Goal: Information Seeking & Learning: Learn about a topic

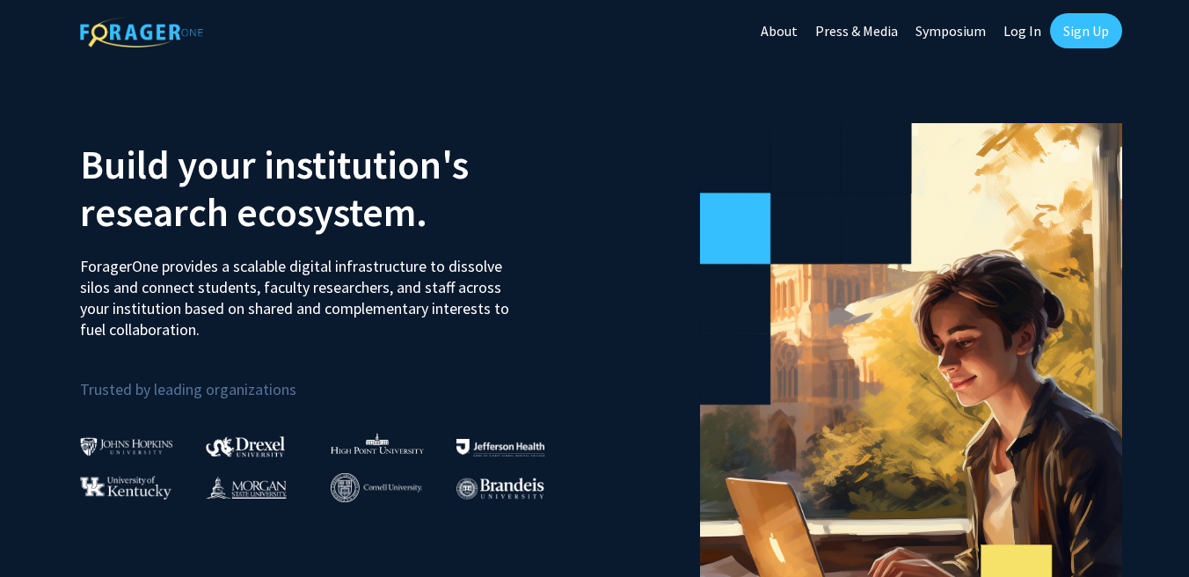
click at [1086, 26] on link "Sign Up" at bounding box center [1086, 30] width 72 height 35
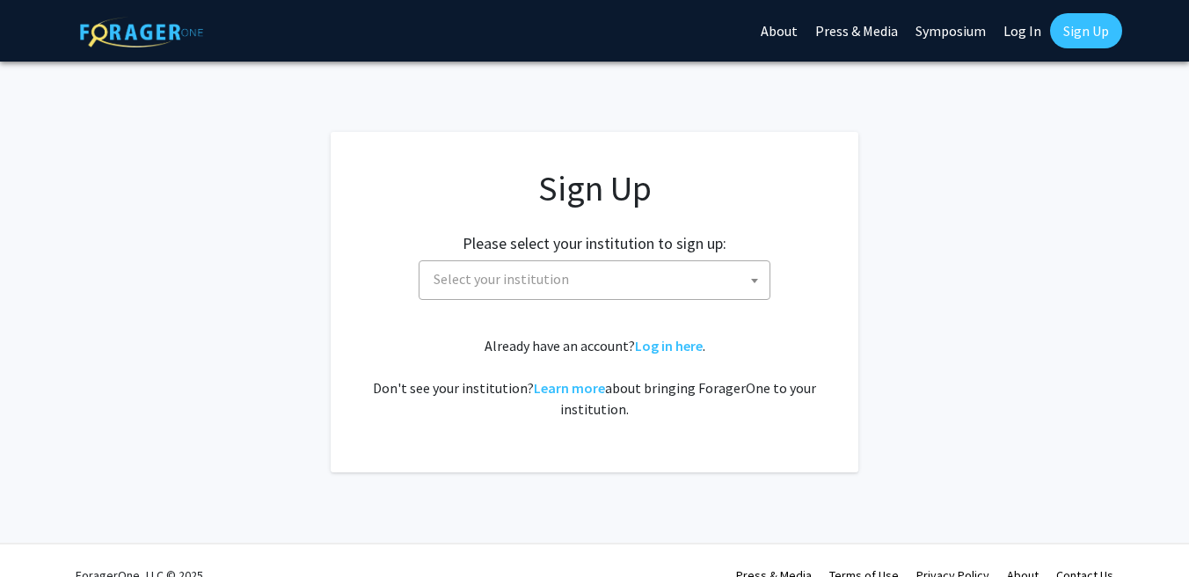
click at [525, 280] on span "Select your institution" at bounding box center [501, 279] width 135 height 18
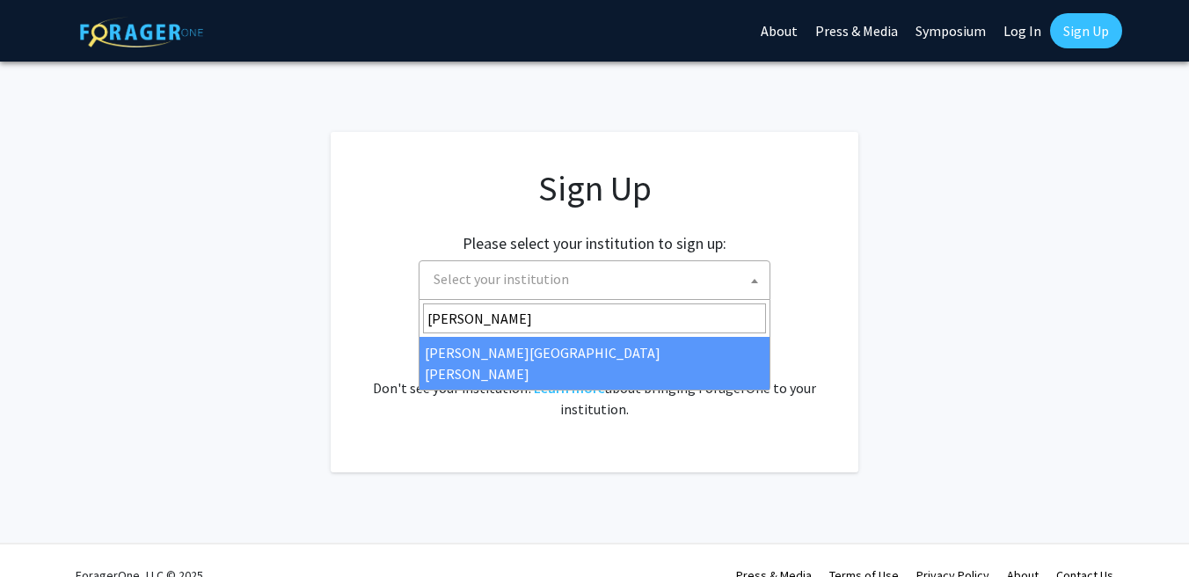
type input "[PERSON_NAME]"
select select "1"
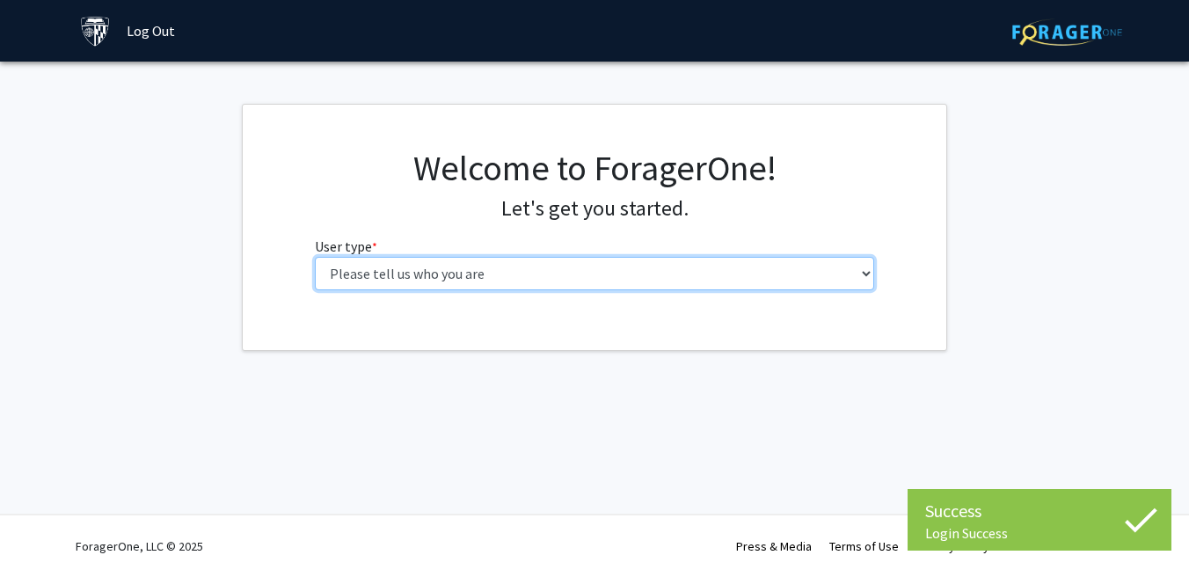
click at [426, 281] on select "Please tell us who you are Undergraduate Student Master's Student Doctoral Cand…" at bounding box center [595, 273] width 560 height 33
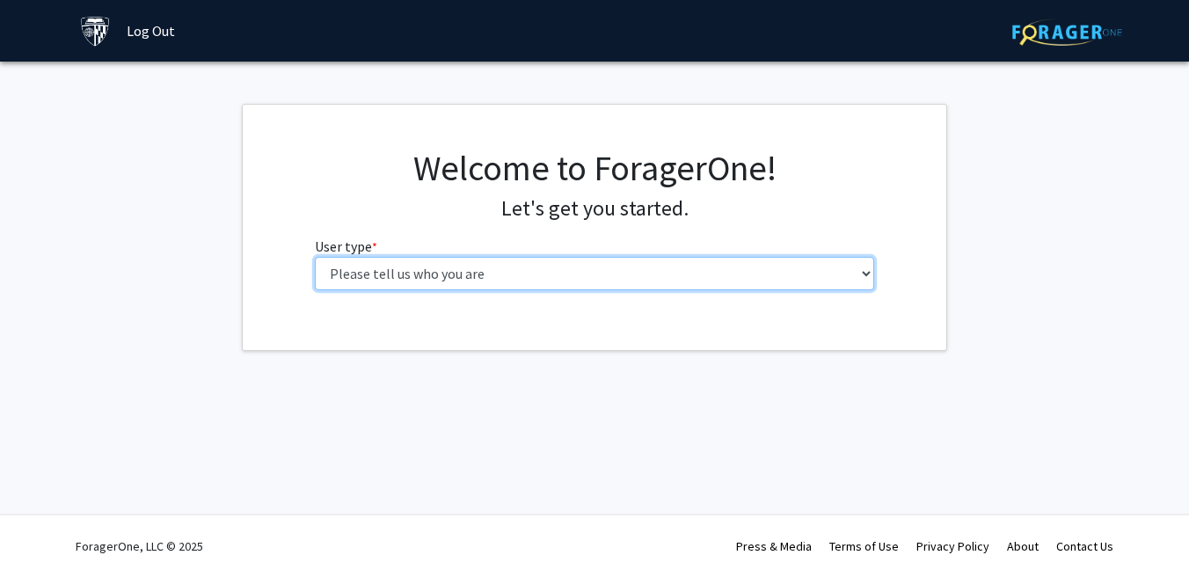
select select "1: undergrad"
click at [315, 257] on select "Please tell us who you are Undergraduate Student Master's Student Doctoral Cand…" at bounding box center [595, 273] width 560 height 33
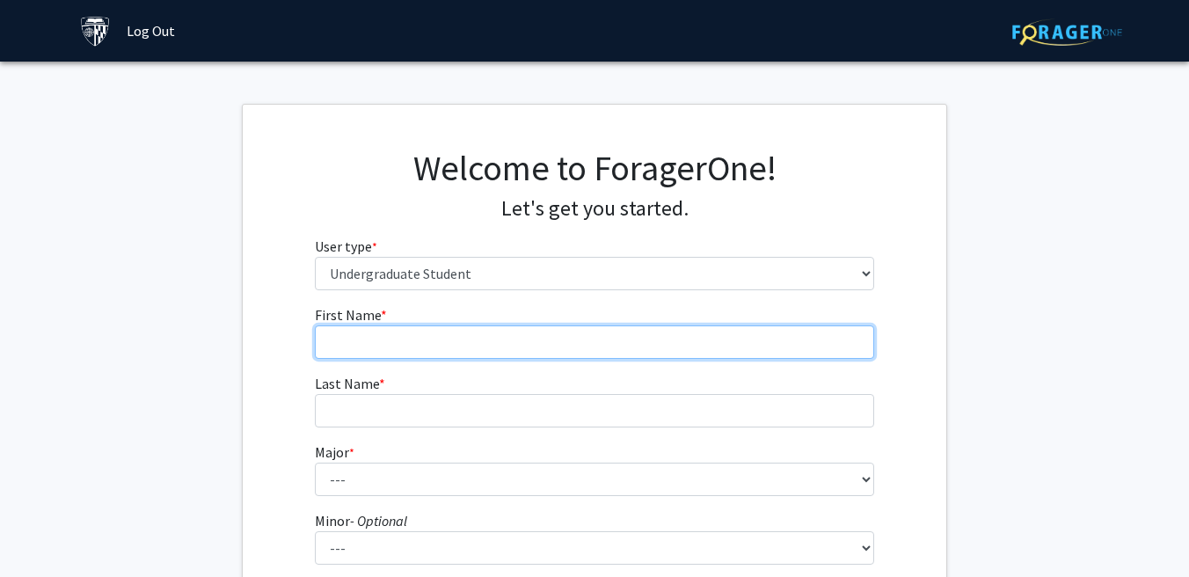
click at [566, 341] on input "First Name * required" at bounding box center [595, 341] width 560 height 33
type input "[PERSON_NAME]"
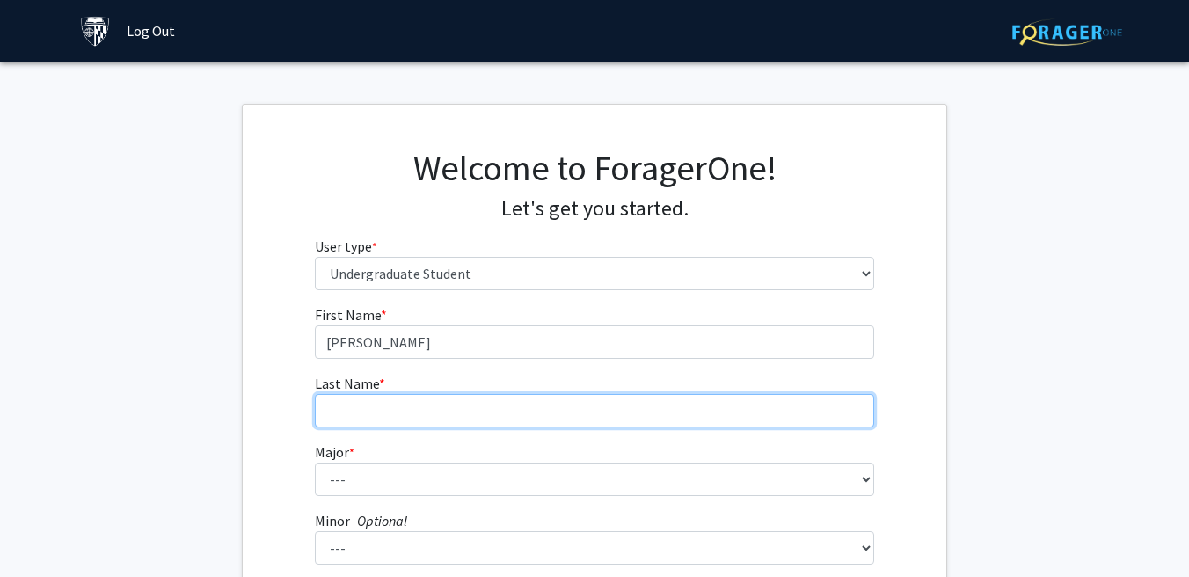
click at [521, 419] on input "Last Name * required" at bounding box center [595, 410] width 560 height 33
type input "Fu"
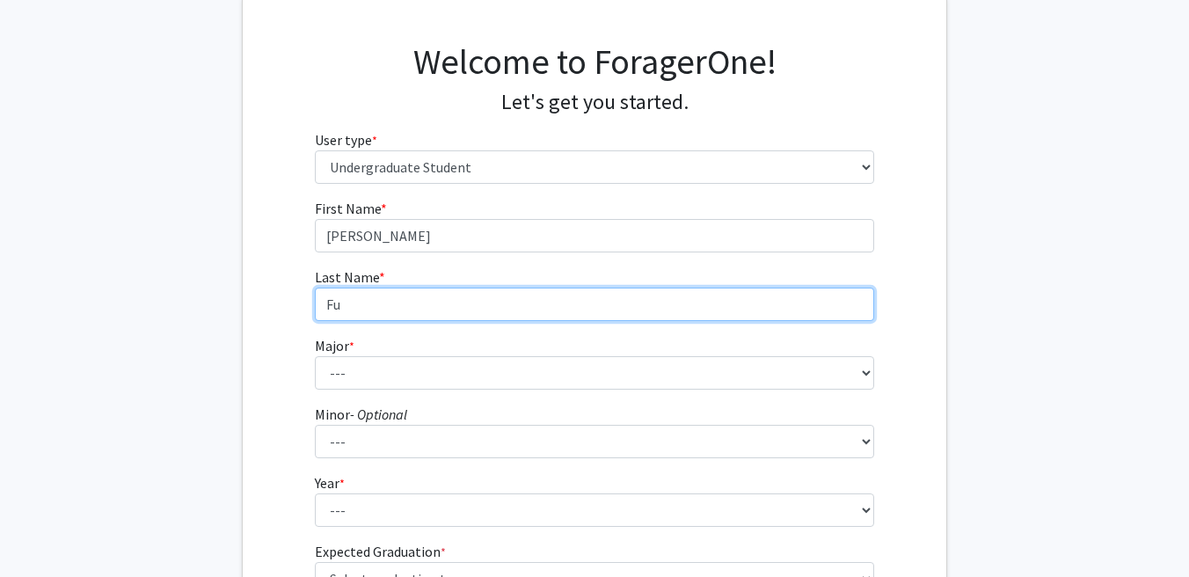
scroll to position [160, 0]
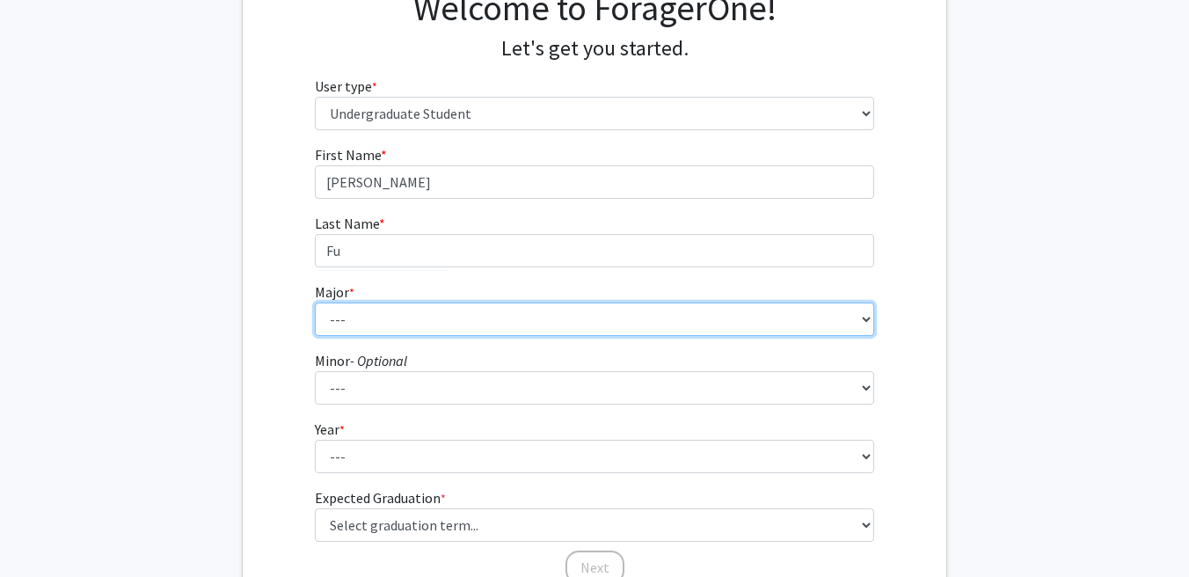
click at [419, 333] on select "--- Africana Studies Anthropology Applied Mathematics & Statistics Archaeology …" at bounding box center [595, 319] width 560 height 33
select select "41: 55"
click at [315, 303] on select "--- Africana Studies Anthropology Applied Mathematics & Statistics Archaeology …" at bounding box center [595, 319] width 560 height 33
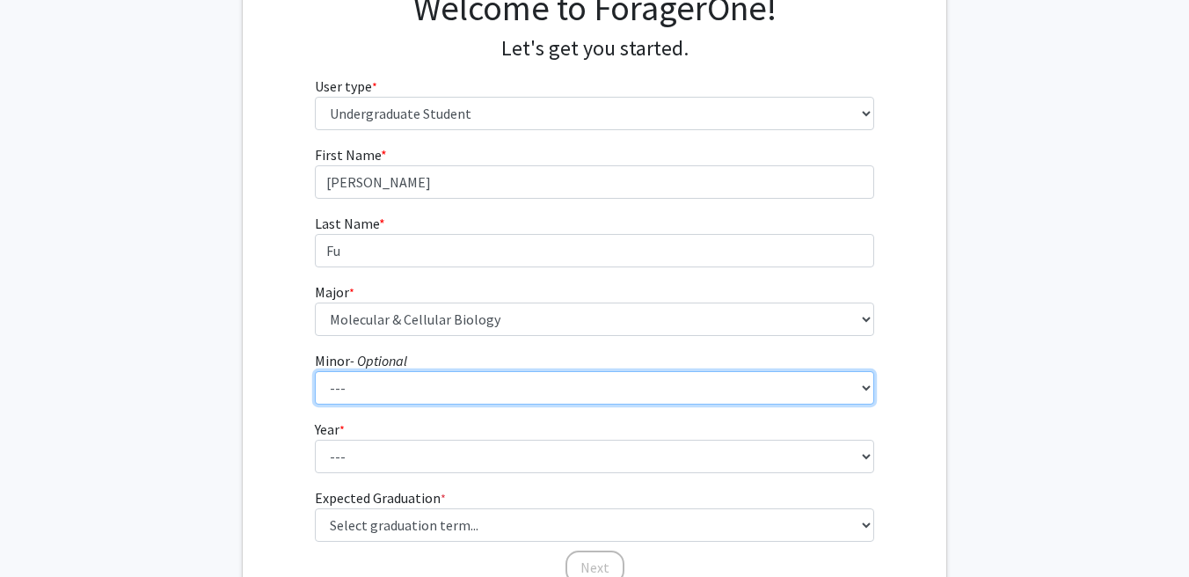
click at [412, 382] on select "--- Accounting and Financial Management Africana Studies Anthropology Applied M…" at bounding box center [595, 387] width 560 height 33
select select "38: 50"
click at [315, 371] on select "--- Accounting and Financial Management Africana Studies Anthropology Applied M…" at bounding box center [595, 387] width 560 height 33
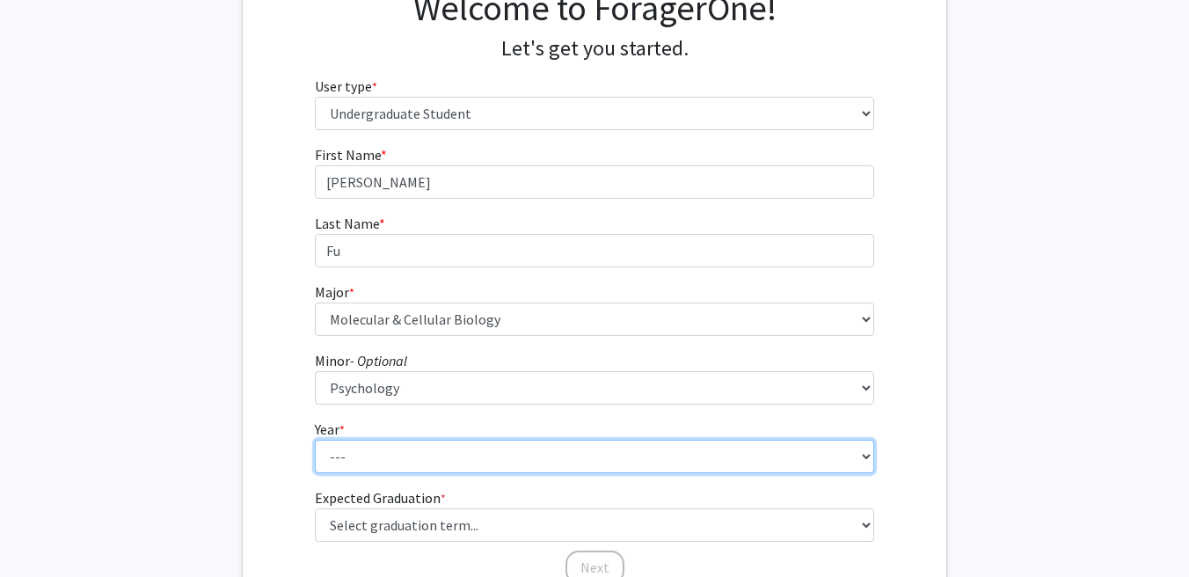
click at [393, 456] on select "--- First-year Sophomore Junior Senior Postbaccalaureate Certificate" at bounding box center [595, 456] width 560 height 33
select select "1: first-year"
click at [315, 440] on select "--- First-year Sophomore Junior Senior Postbaccalaureate Certificate" at bounding box center [595, 456] width 560 height 33
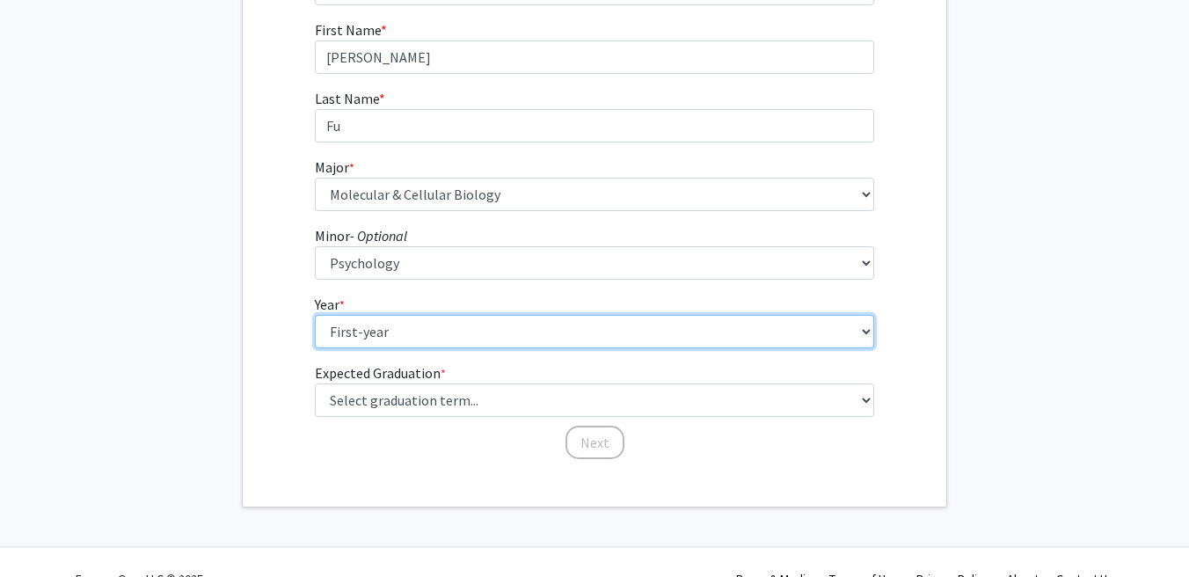
scroll to position [317, 0]
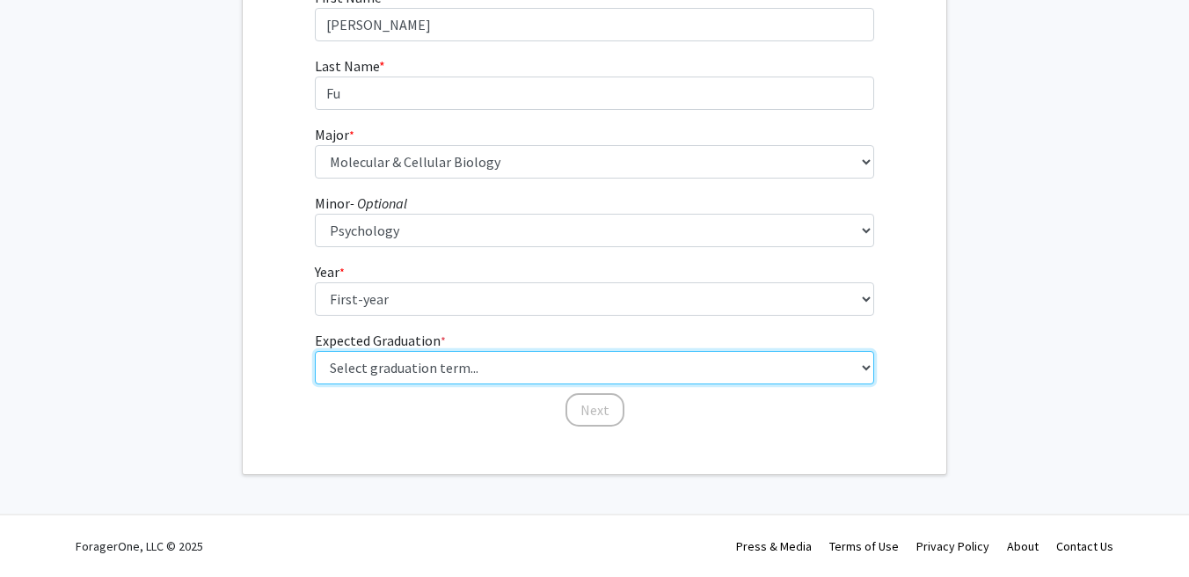
click at [398, 360] on select "Select graduation term... Spring 2025 Summer 2025 Fall 2025 Winter 2025 Spring …" at bounding box center [595, 367] width 560 height 33
select select "17: spring_2029"
click at [315, 351] on select "Select graduation term... Spring 2025 Summer 2025 Fall 2025 Winter 2025 Spring …" at bounding box center [595, 367] width 560 height 33
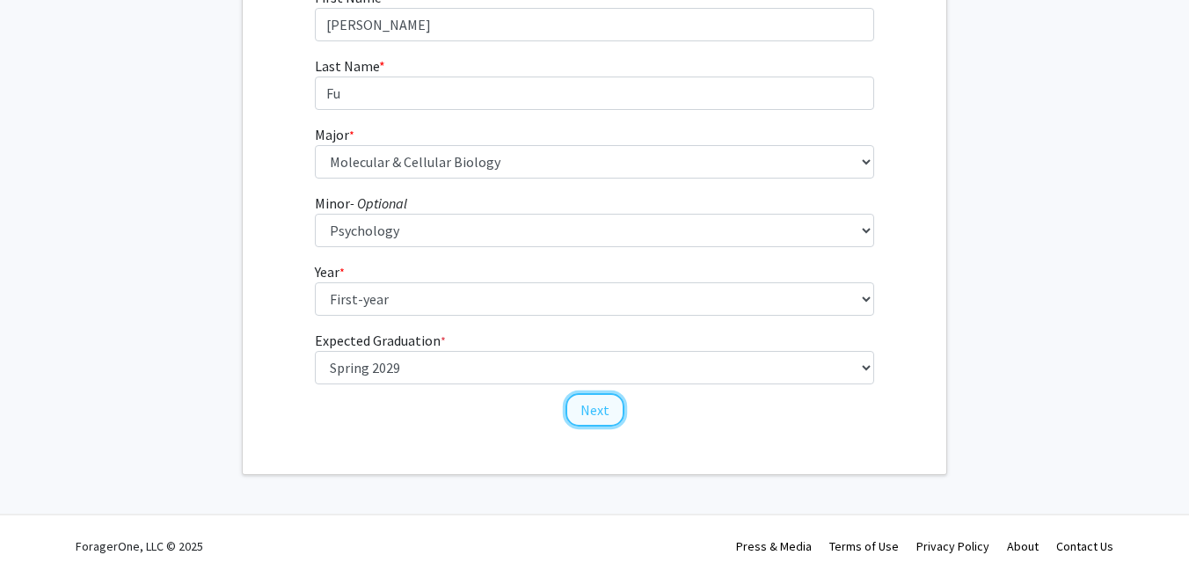
click at [584, 407] on button "Next" at bounding box center [594, 409] width 59 height 33
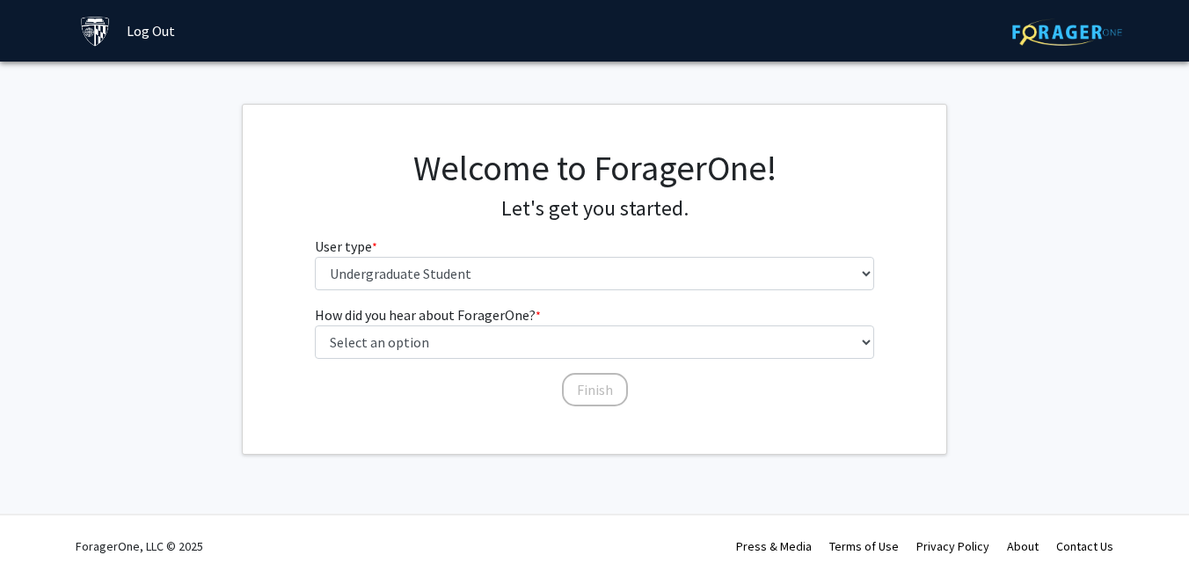
scroll to position [0, 0]
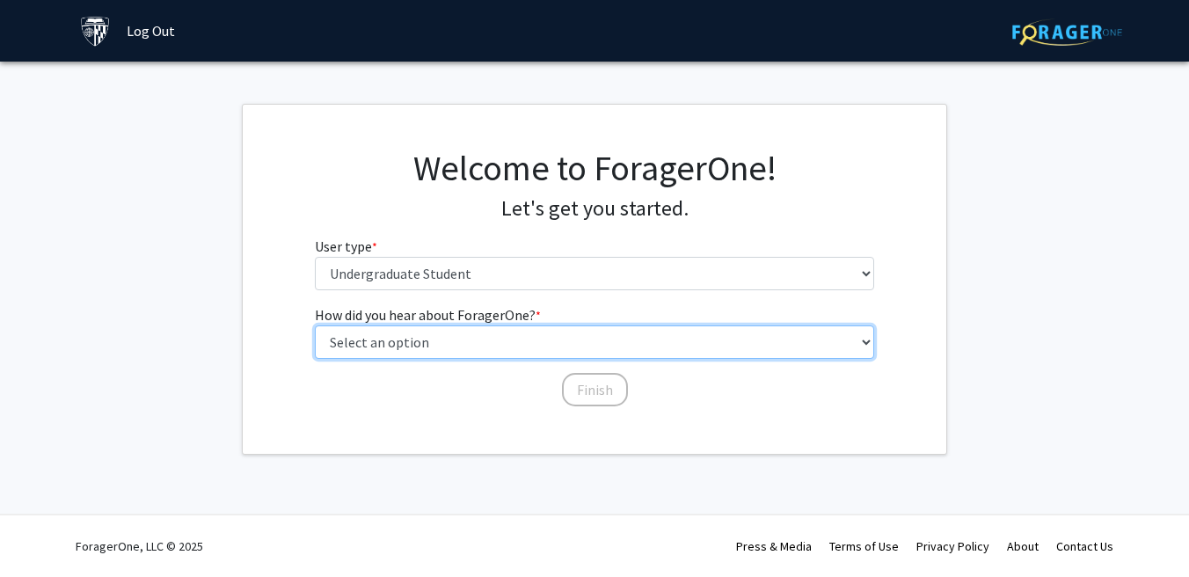
click at [550, 340] on select "Select an option Peer/student recommendation Faculty/staff recommendation Unive…" at bounding box center [595, 341] width 560 height 33
select select "1: peer_recommendation"
click at [315, 325] on select "Select an option Peer/student recommendation Faculty/staff recommendation Unive…" at bounding box center [595, 341] width 560 height 33
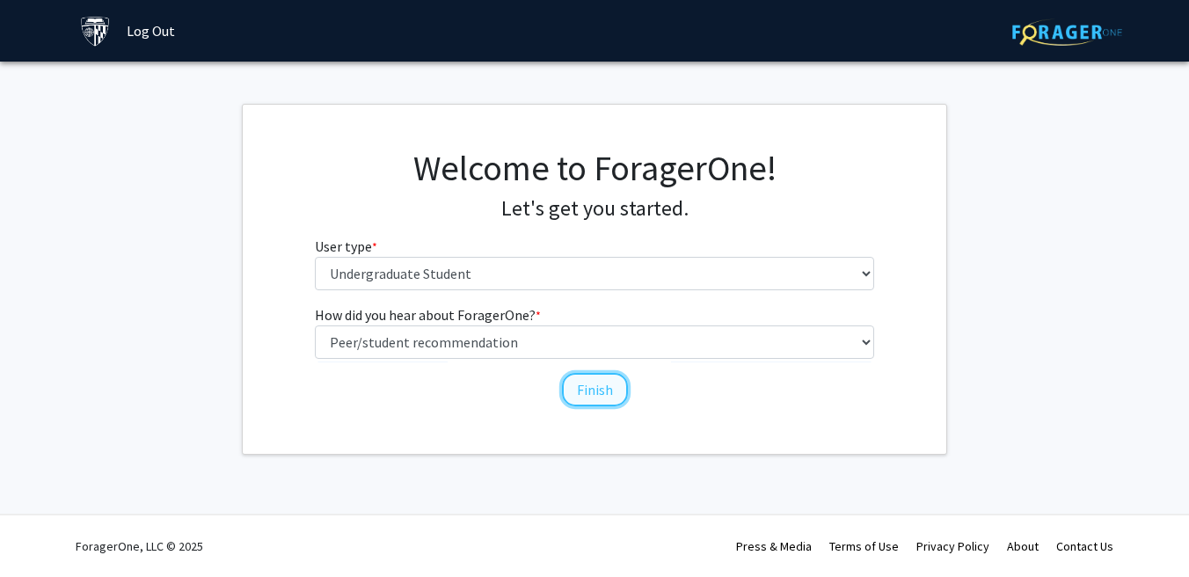
click at [579, 383] on button "Finish" at bounding box center [595, 389] width 66 height 33
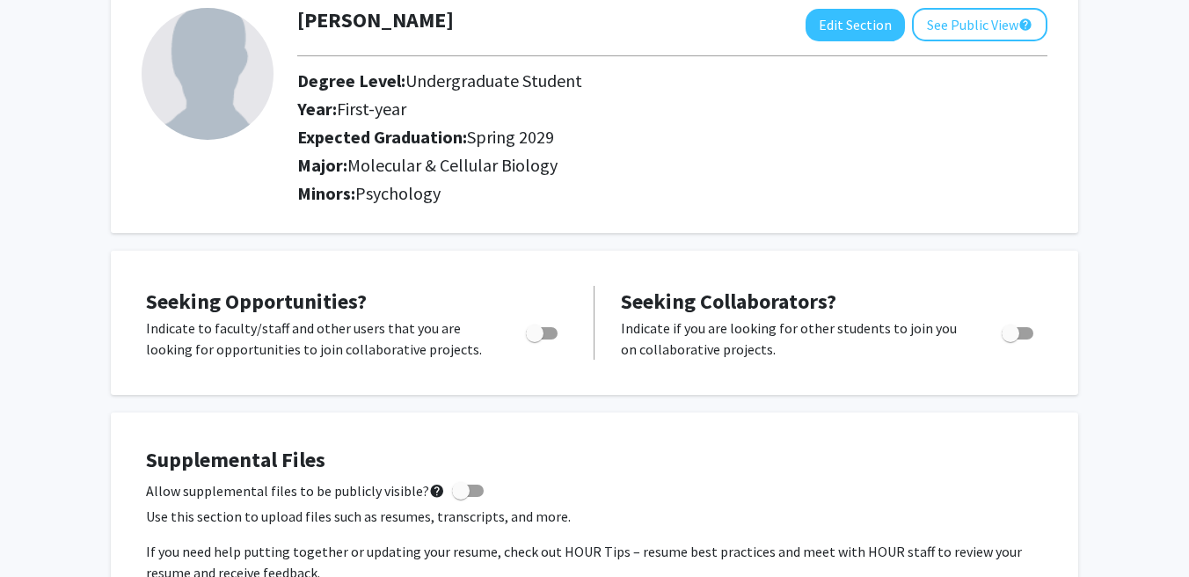
scroll to position [120, 0]
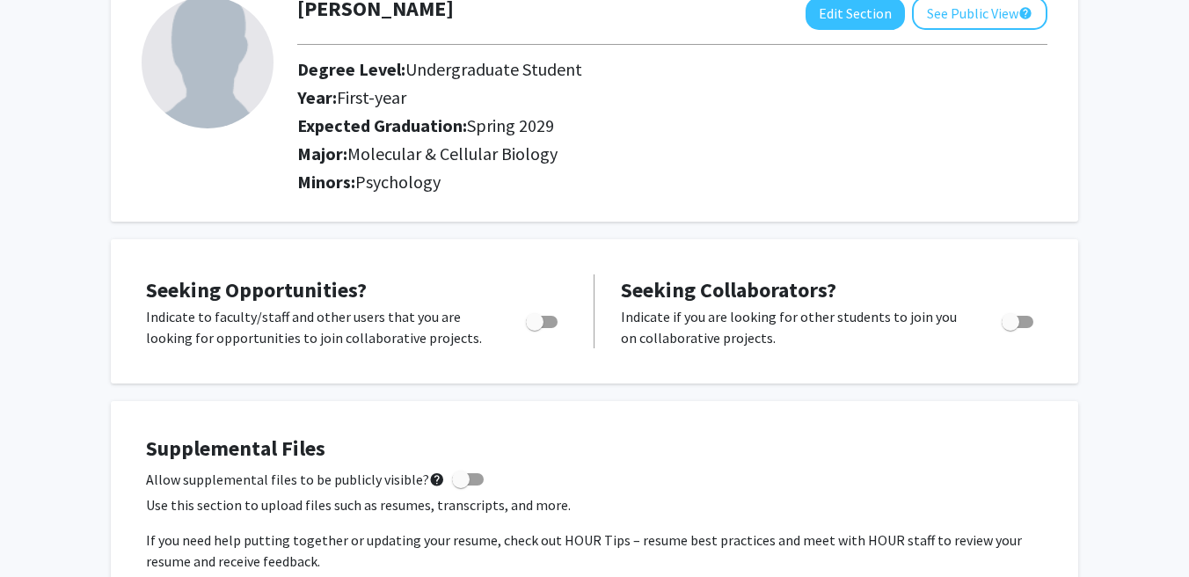
click at [556, 319] on span "Toggle" at bounding box center [542, 322] width 32 height 12
click at [535, 328] on input "Are you actively seeking opportunities?" at bounding box center [534, 328] width 1 height 1
checkbox input "true"
click at [1009, 323] on span "Toggle" at bounding box center [1011, 322] width 18 height 18
click at [1010, 328] on input "Would you like to receive other student requests to work with you?" at bounding box center [1010, 328] width 1 height 1
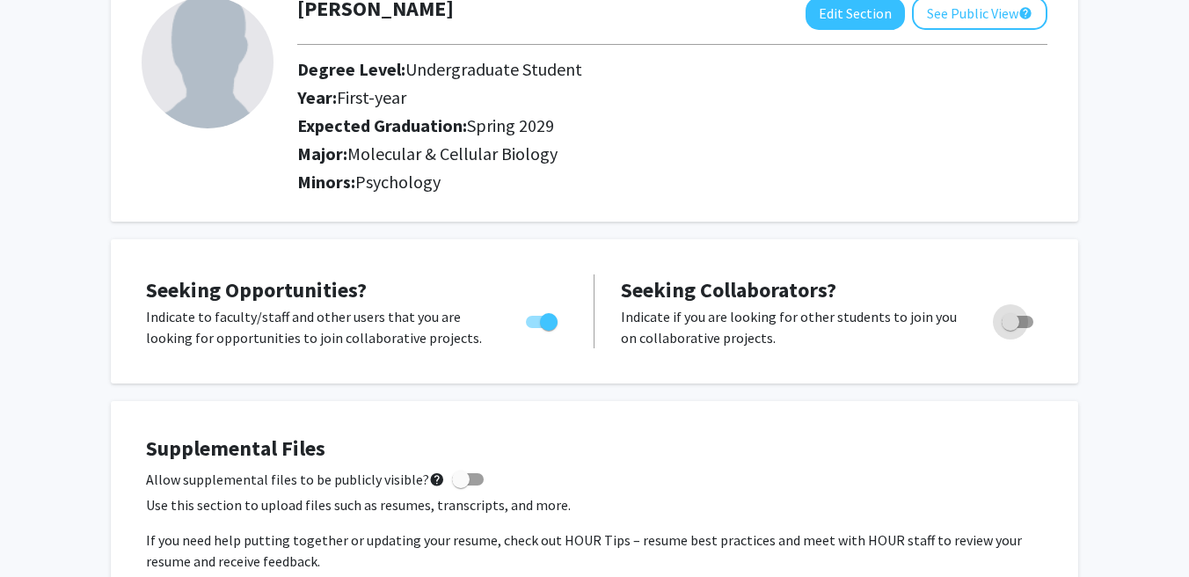
checkbox input "true"
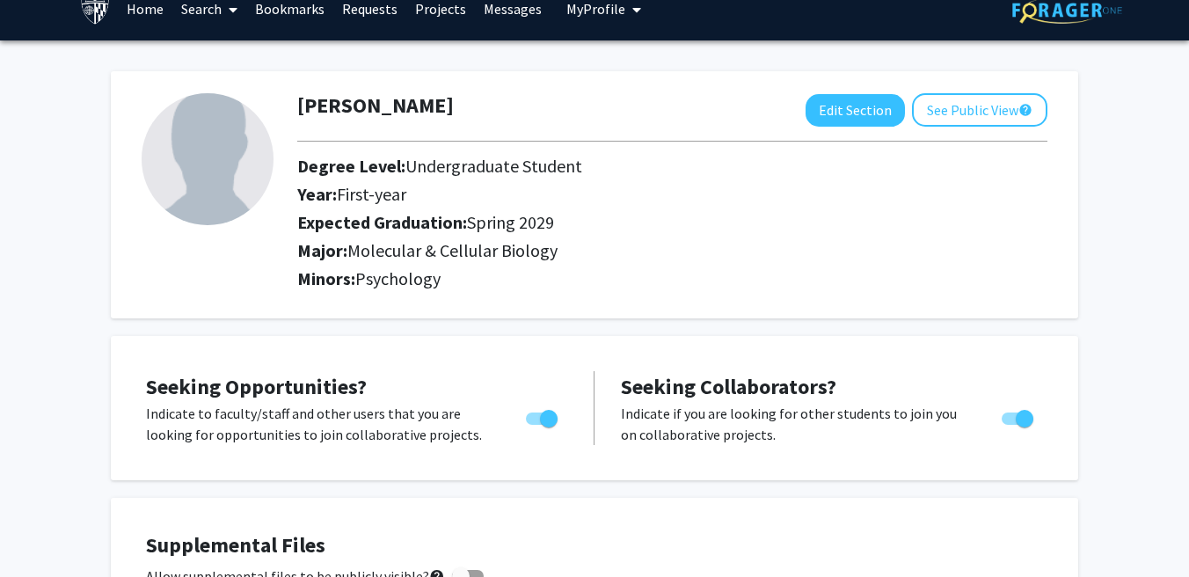
scroll to position [0, 0]
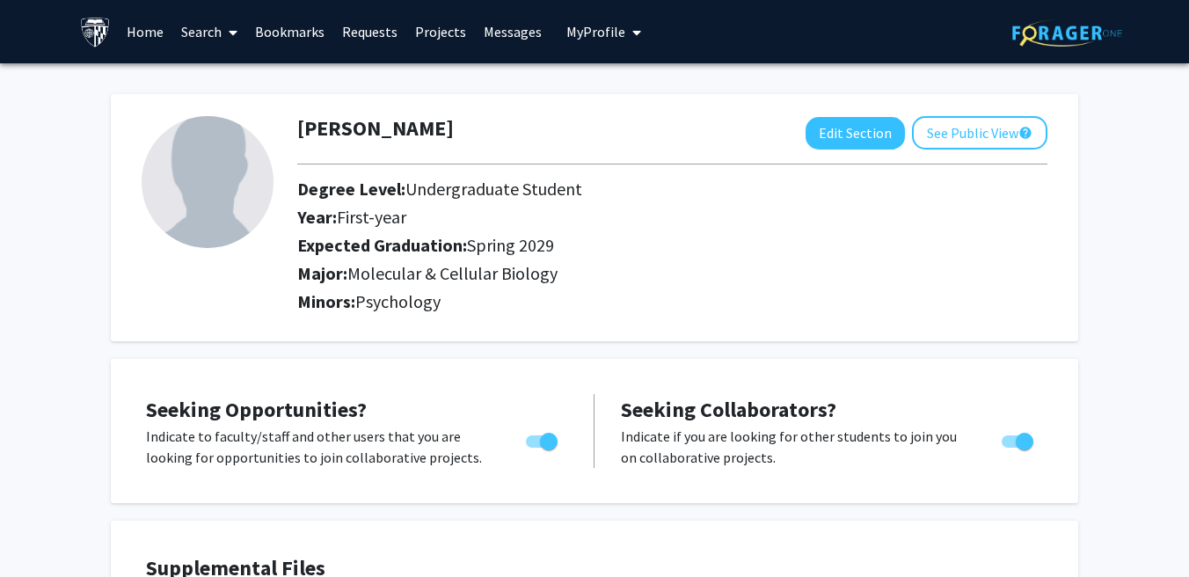
click at [178, 41] on link "Search" at bounding box center [209, 32] width 74 height 62
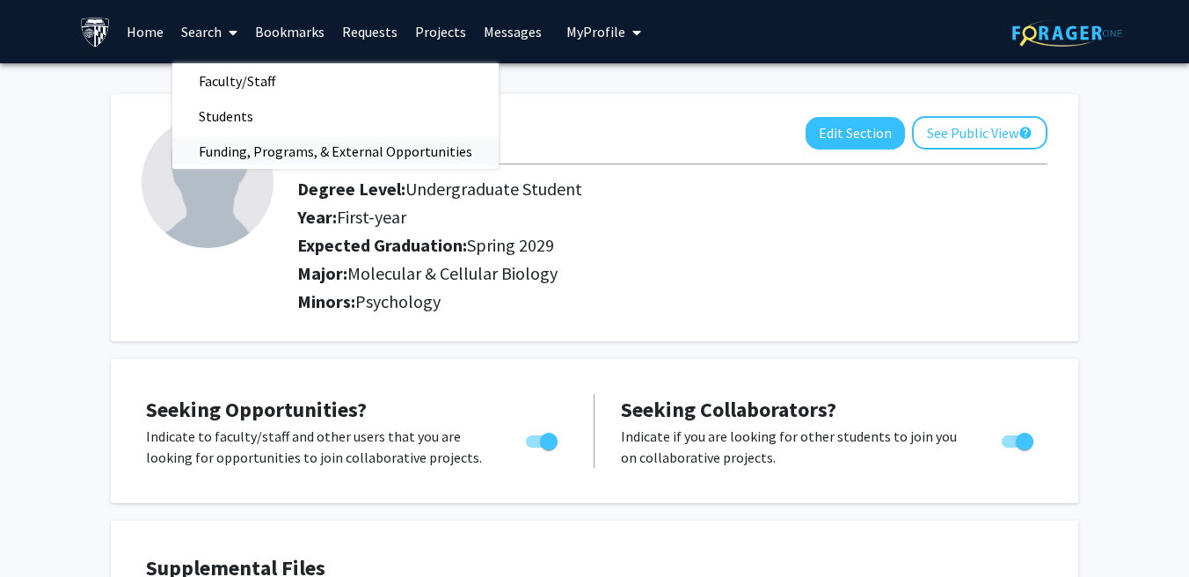
click at [250, 162] on span "Funding, Programs, & External Opportunities" at bounding box center [335, 151] width 326 height 35
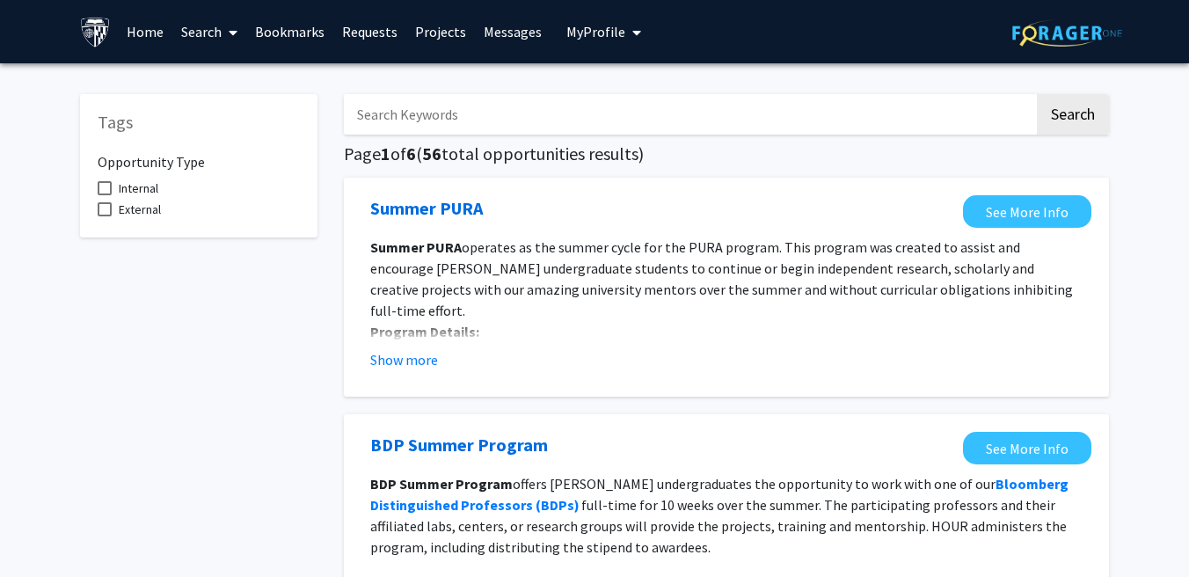
click at [218, 36] on link "Search" at bounding box center [209, 32] width 74 height 62
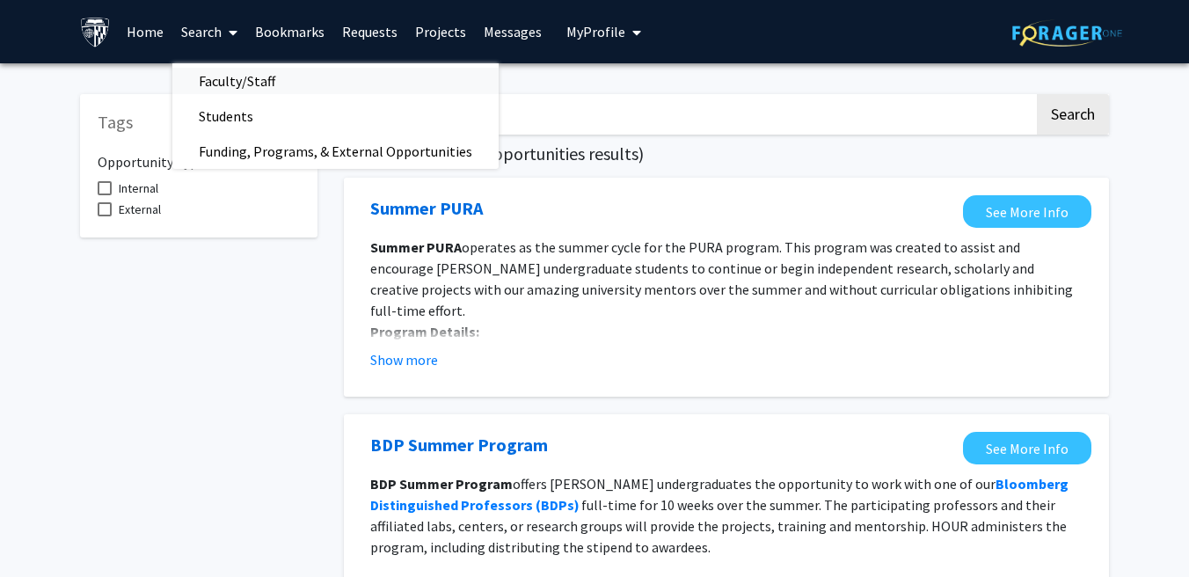
click at [301, 82] on link "Faculty/Staff" at bounding box center [335, 81] width 326 height 26
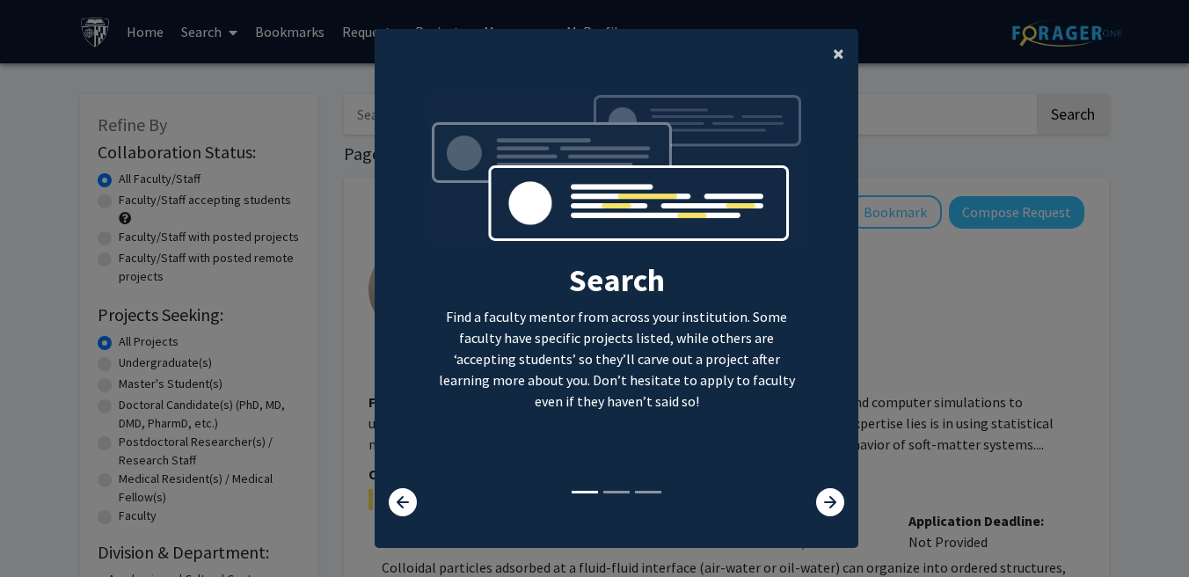
click at [837, 53] on span "×" at bounding box center [838, 53] width 11 height 27
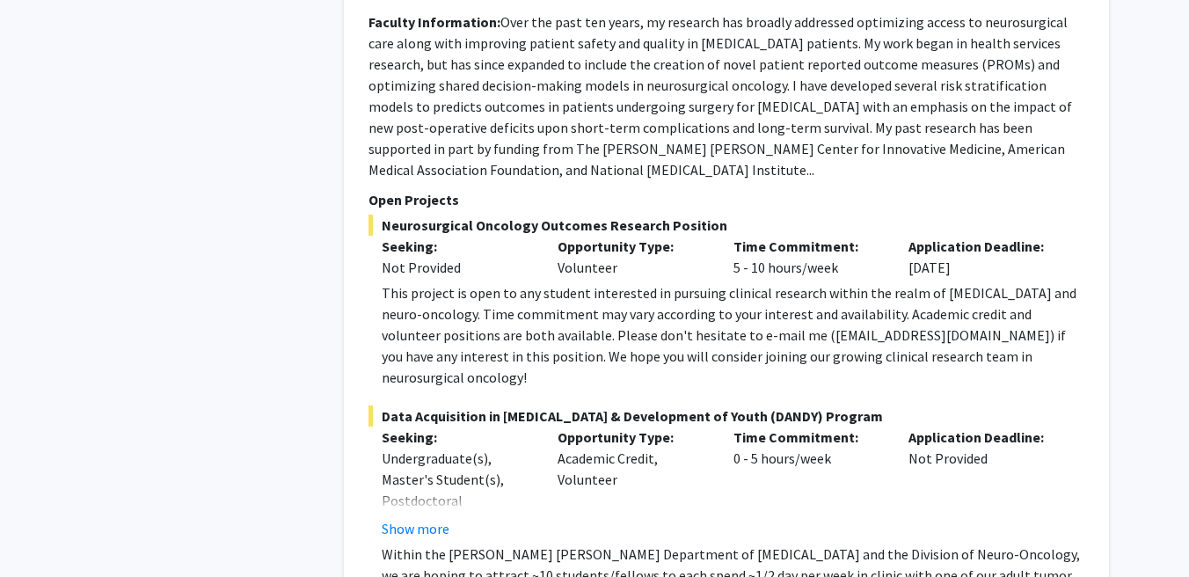
scroll to position [3234, 0]
drag, startPoint x: 401, startPoint y: 224, endPoint x: 464, endPoint y: 224, distance: 63.3
click at [464, 258] on div "Not Provided" at bounding box center [456, 268] width 149 height 21
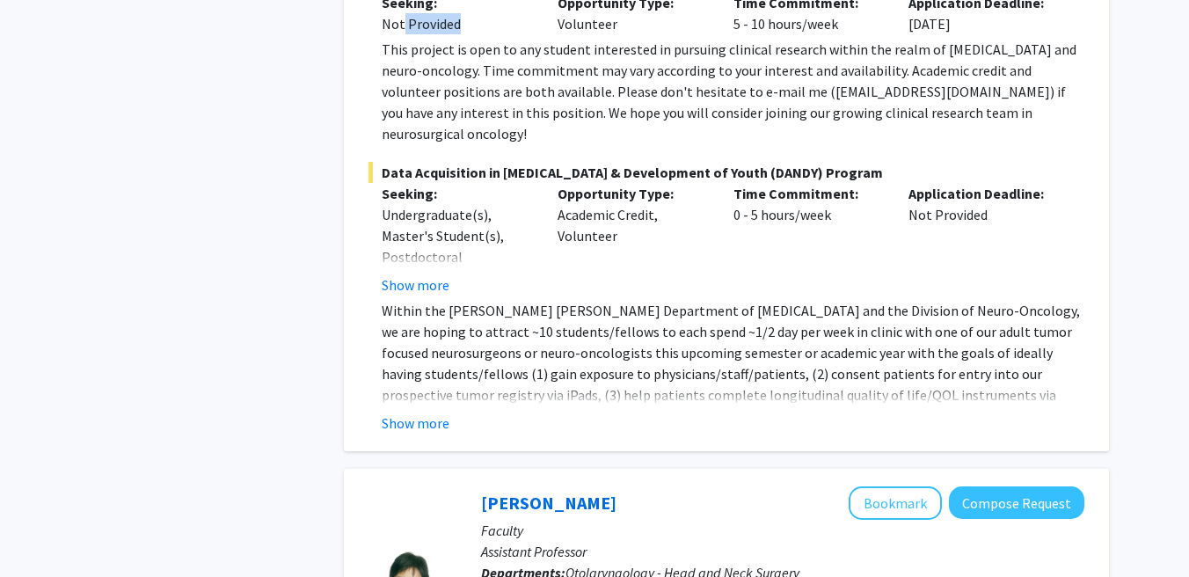
scroll to position [3473, 0]
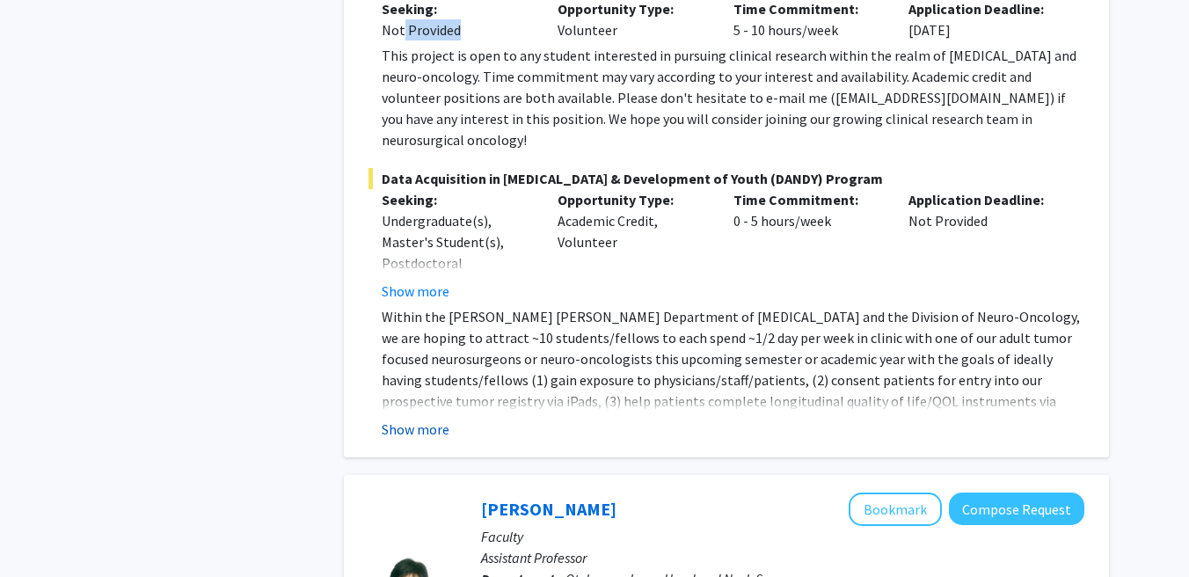
click at [421, 419] on button "Show more" at bounding box center [416, 429] width 68 height 21
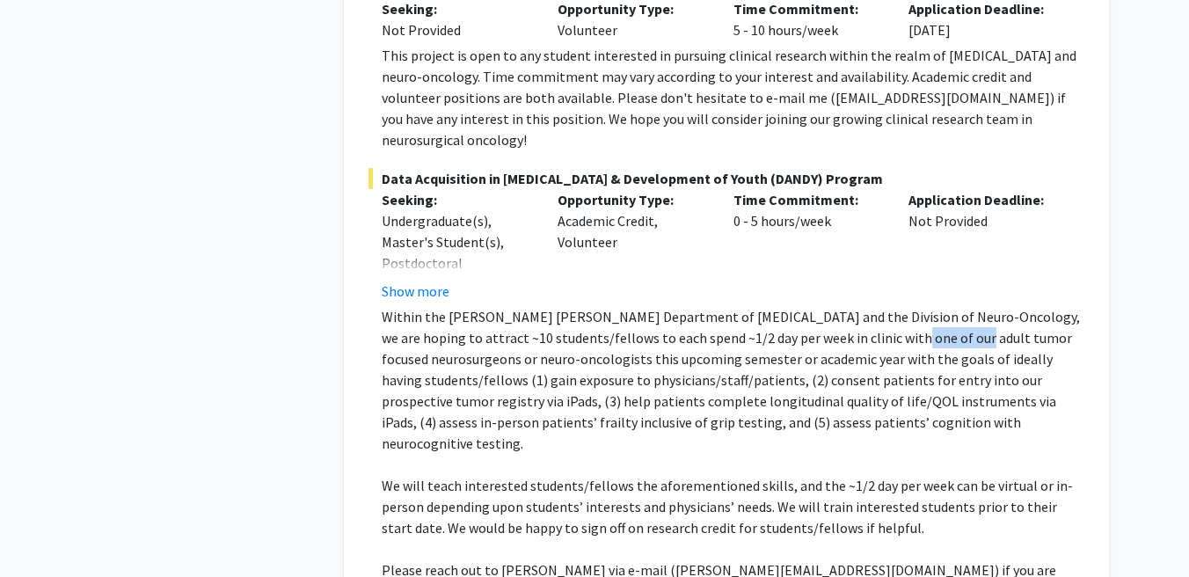
drag, startPoint x: 842, startPoint y: 272, endPoint x: 905, endPoint y: 269, distance: 63.4
click at [904, 306] on p "Within the Johns Hopkins Department of Neurosurgery and the Division of Neuro-O…" at bounding box center [733, 380] width 703 height 148
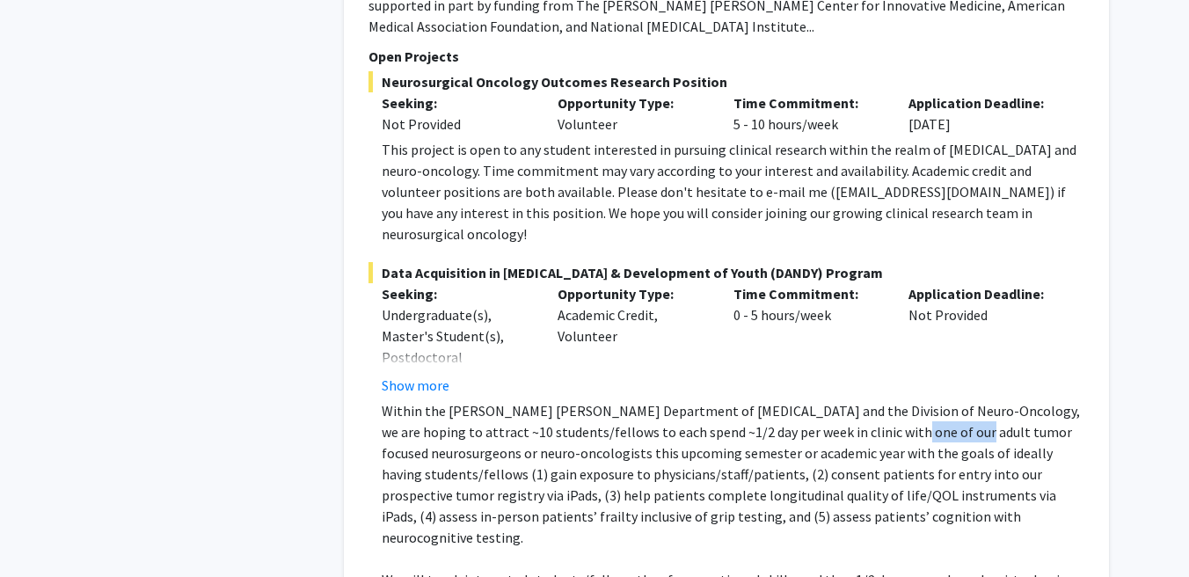
scroll to position [3497, 0]
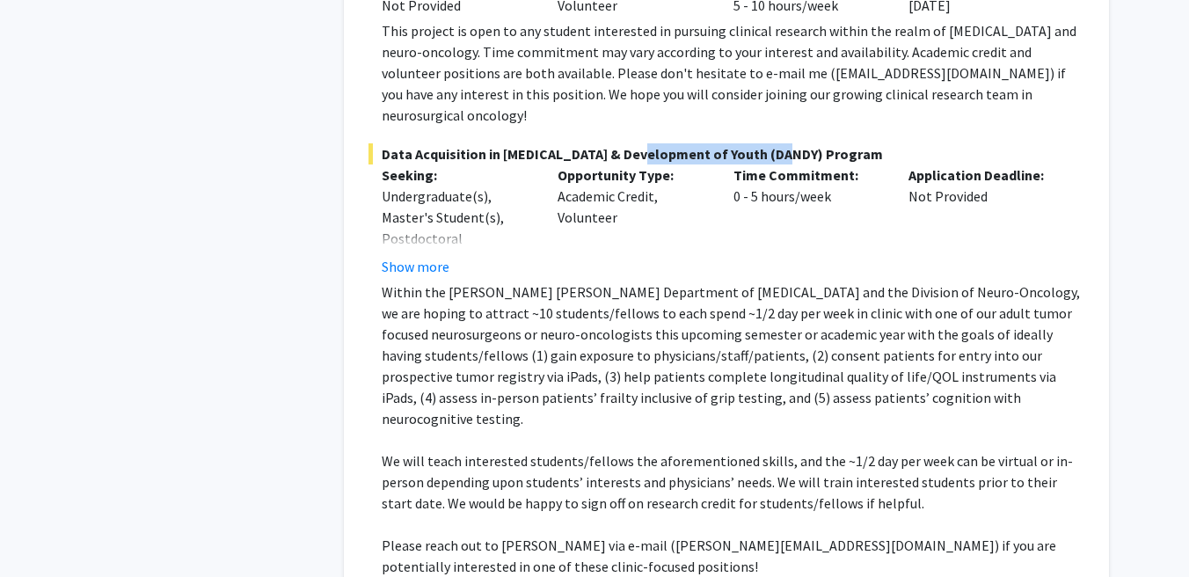
drag, startPoint x: 630, startPoint y: 91, endPoint x: 770, endPoint y: 91, distance: 140.7
click at [770, 143] on span "Data Acquisition in Neurosurgery & Development of Youth (DANDY) Program" at bounding box center [726, 153] width 716 height 21
drag, startPoint x: 472, startPoint y: 288, endPoint x: 507, endPoint y: 288, distance: 35.2
click at [507, 288] on p "Within the Johns Hopkins Department of Neurosurgery and the Division of Neuro-O…" at bounding box center [733, 355] width 703 height 148
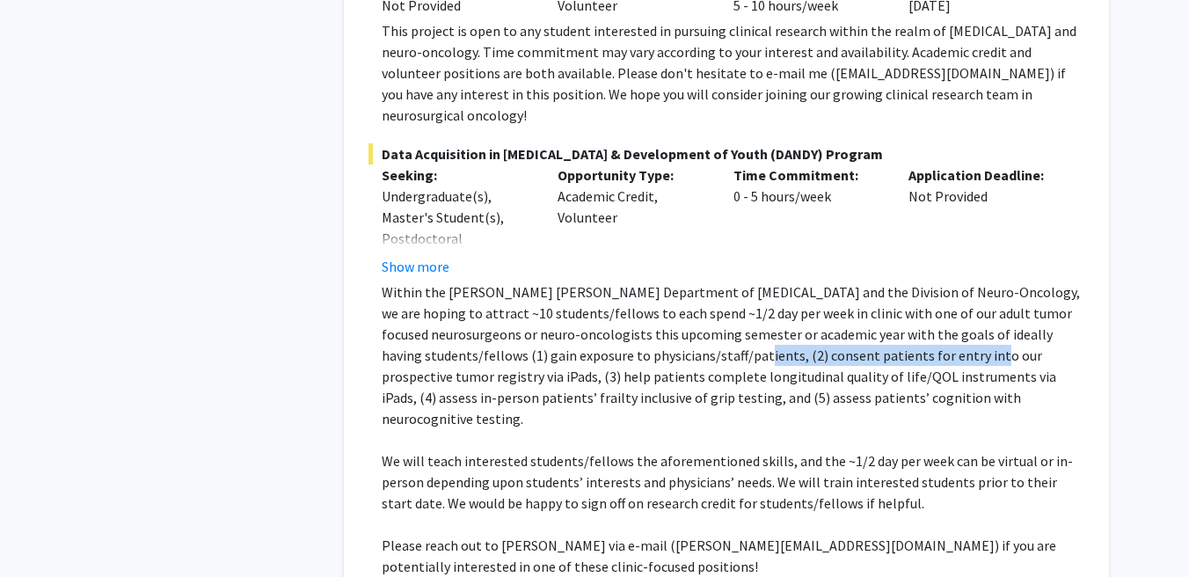
drag, startPoint x: 597, startPoint y: 288, endPoint x: 832, endPoint y: 301, distance: 235.1
click at [832, 301] on p "Within the Johns Hopkins Department of Neurosurgery and the Division of Neuro-O…" at bounding box center [733, 355] width 703 height 148
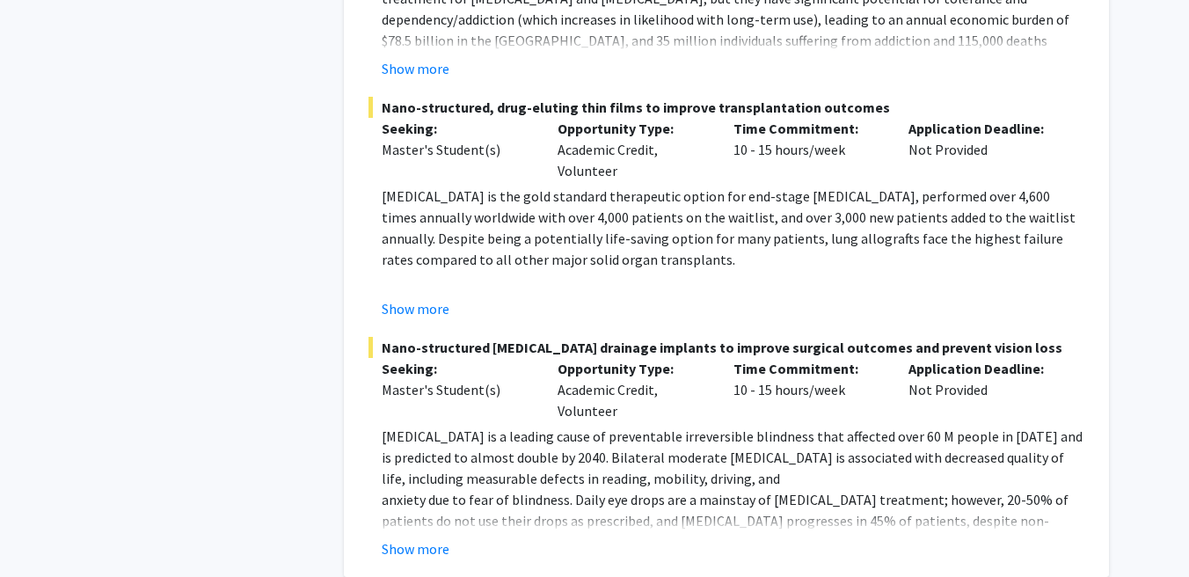
scroll to position [6870, 0]
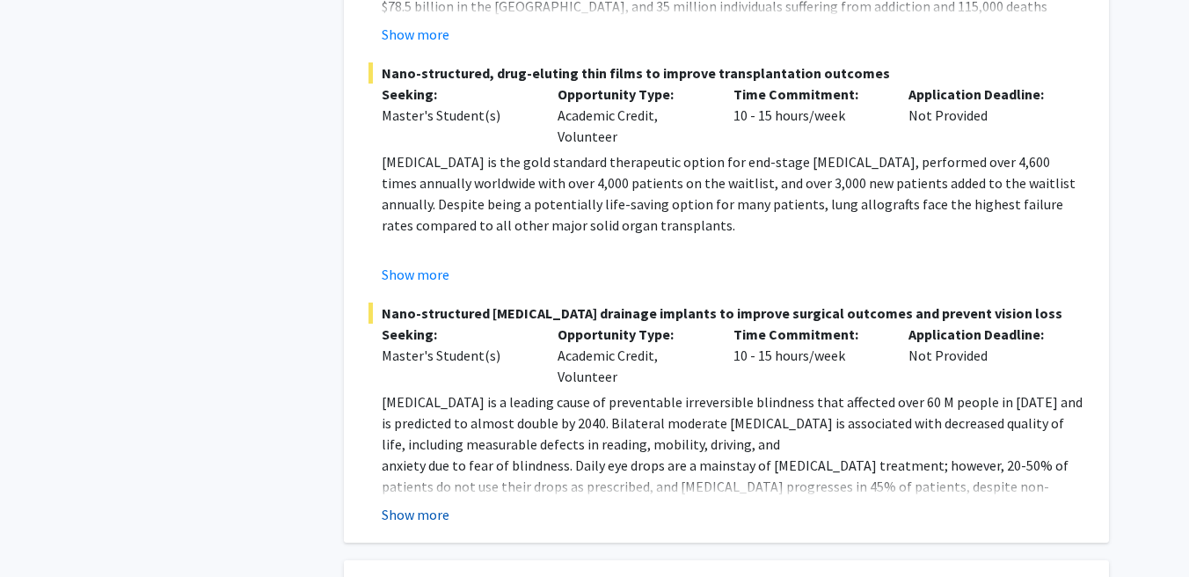
click at [425, 504] on button "Show more" at bounding box center [416, 514] width 68 height 21
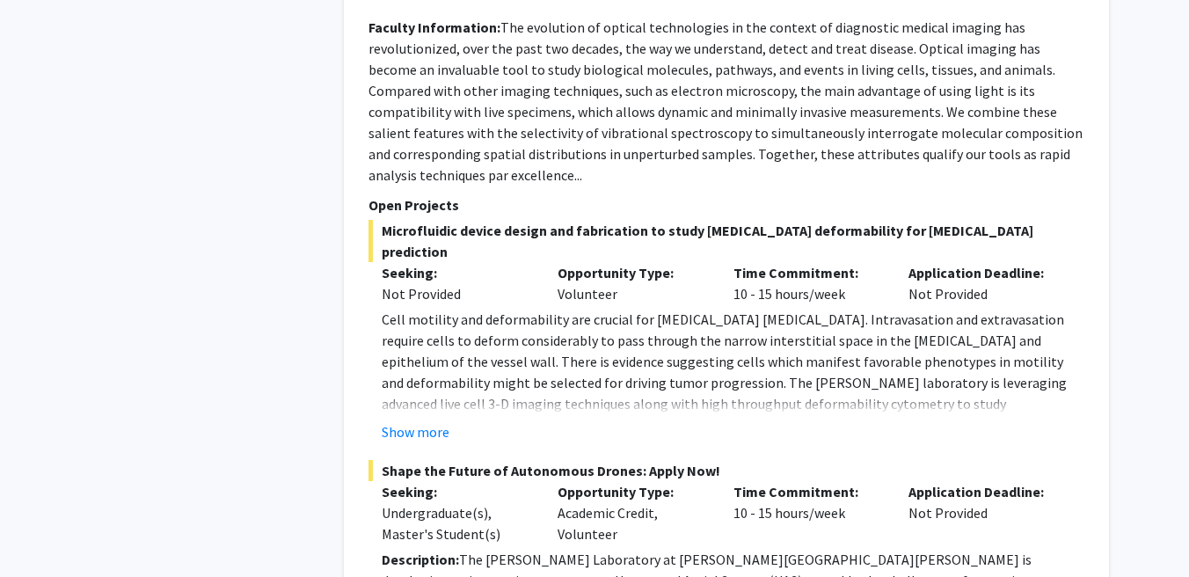
scroll to position [8953, 0]
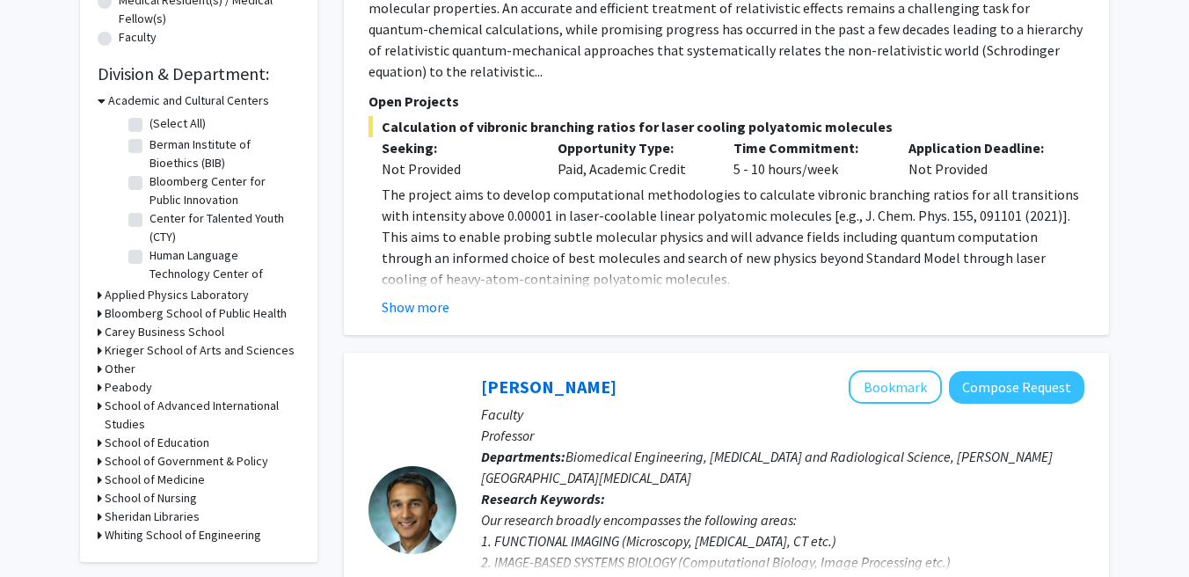
scroll to position [438, 0]
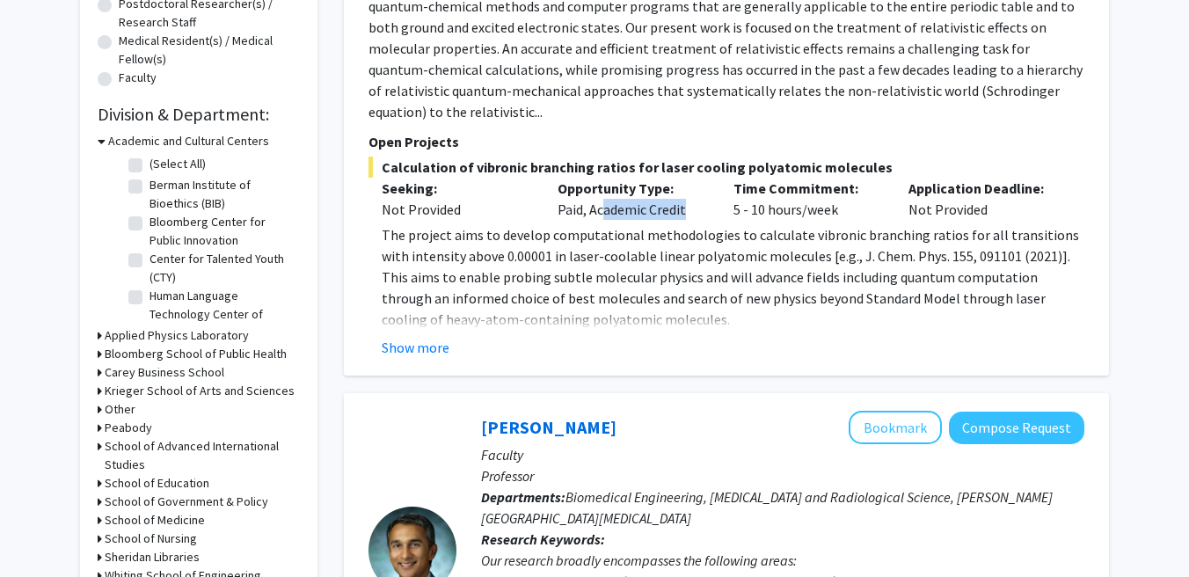
drag, startPoint x: 594, startPoint y: 186, endPoint x: 680, endPoint y: 188, distance: 85.3
click at [680, 188] on div "Opportunity Type: Paid, Academic Credit" at bounding box center [632, 199] width 176 height 42
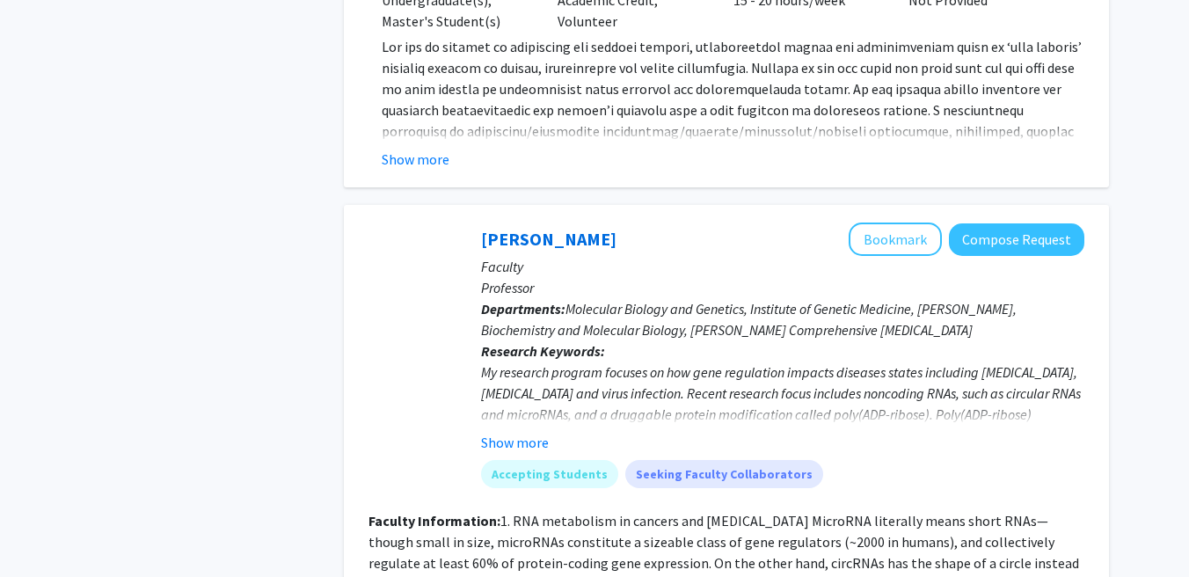
scroll to position [1442, 0]
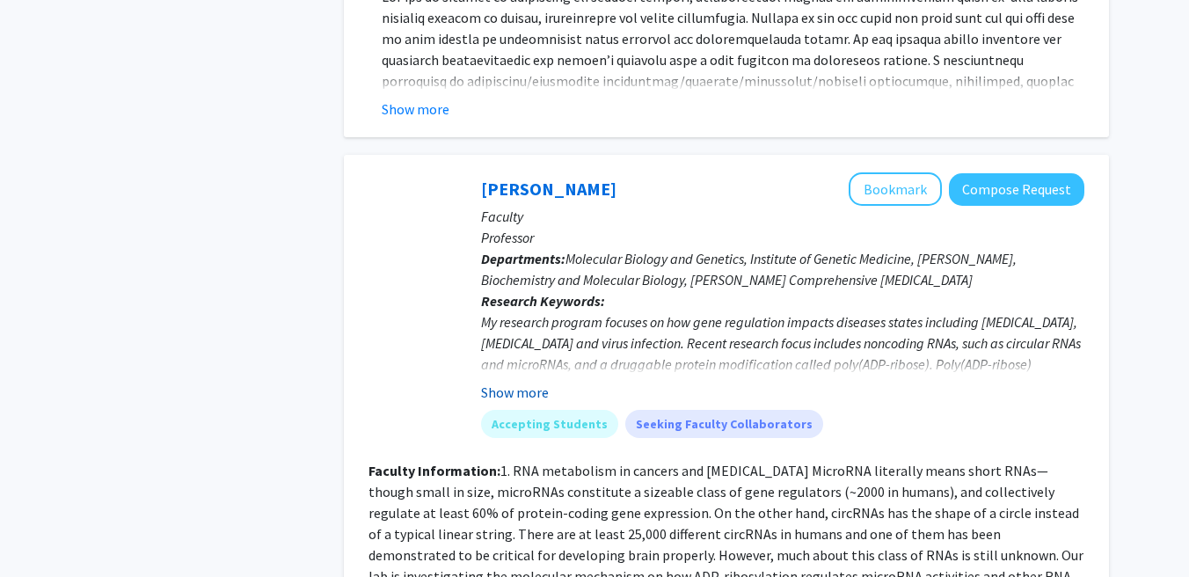
click at [536, 382] on button "Show more" at bounding box center [515, 392] width 68 height 21
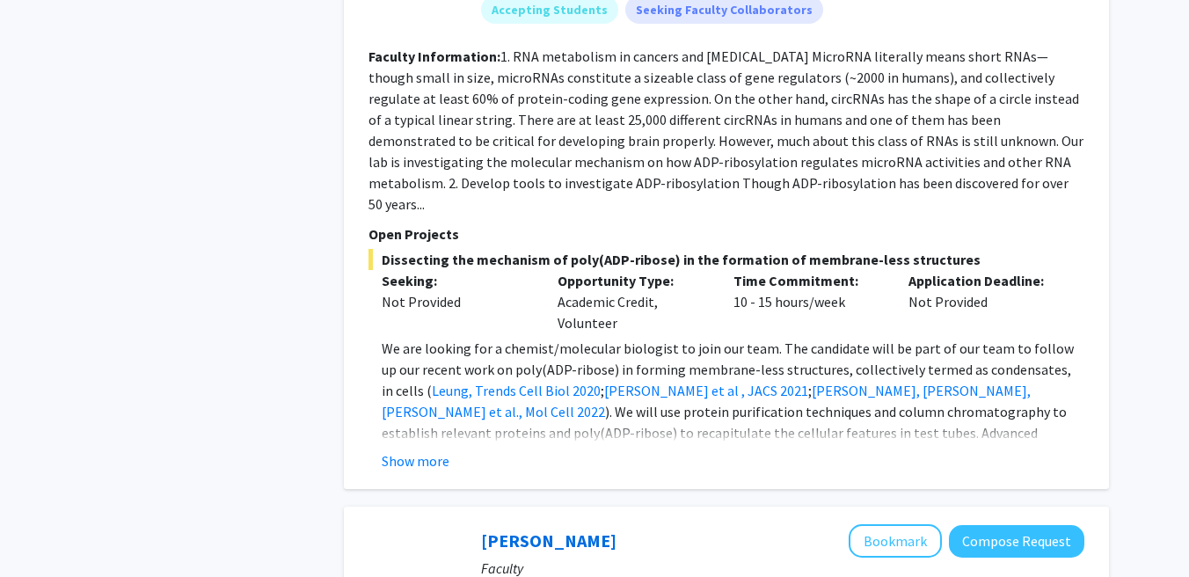
scroll to position [2029, 0]
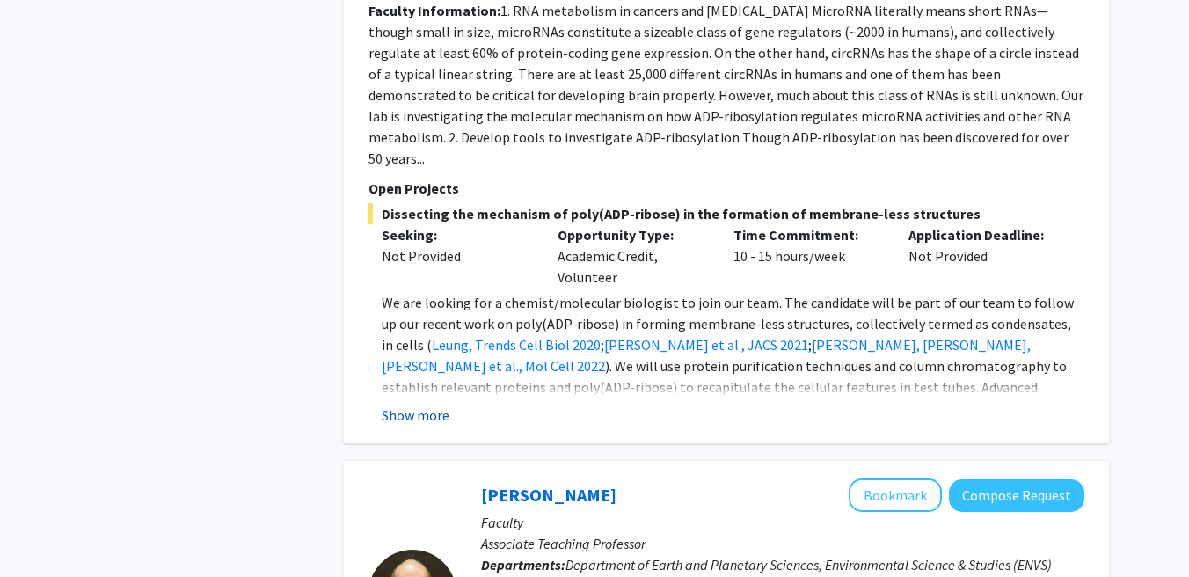
click at [432, 405] on button "Show more" at bounding box center [416, 415] width 68 height 21
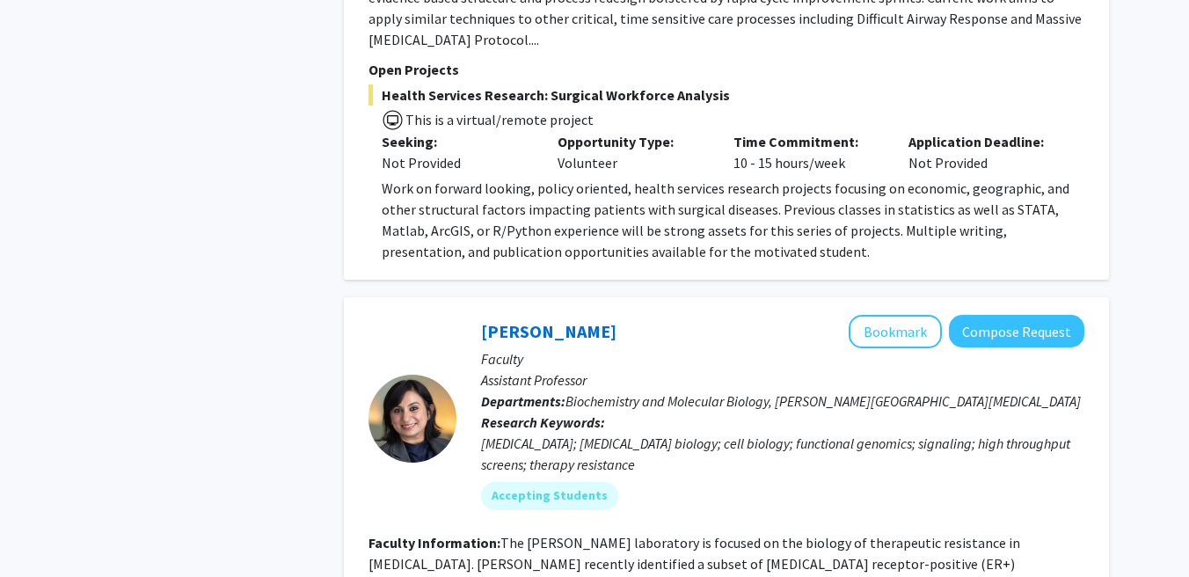
scroll to position [6321, 0]
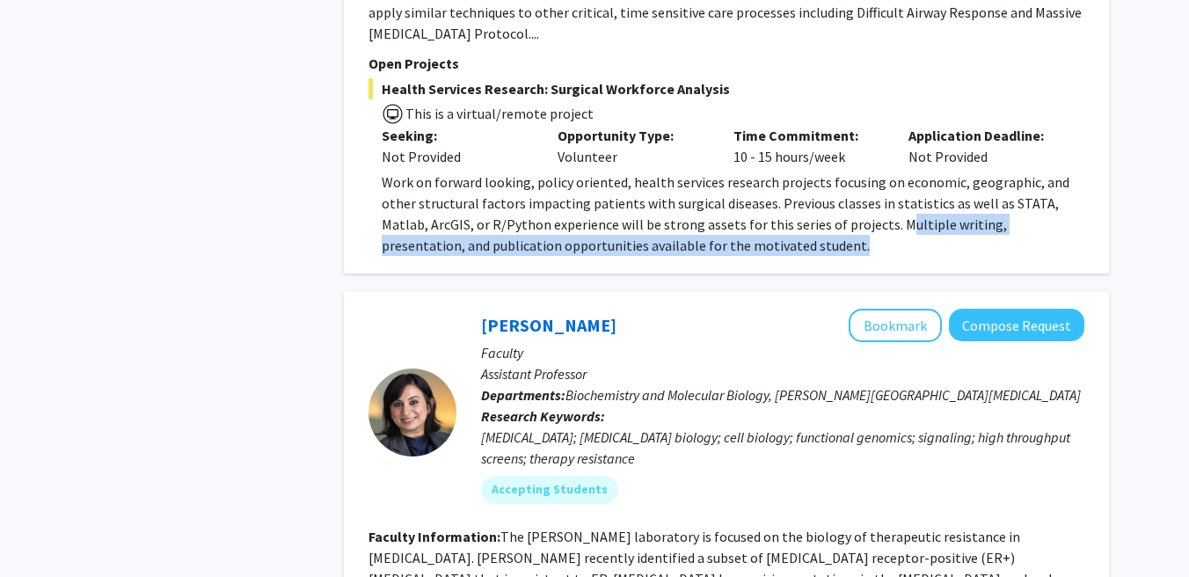
drag, startPoint x: 842, startPoint y: 72, endPoint x: 851, endPoint y: 98, distance: 27.0
click at [851, 171] on p "Work on forward looking, policy oriented, health services research projects foc…" at bounding box center [733, 213] width 703 height 84
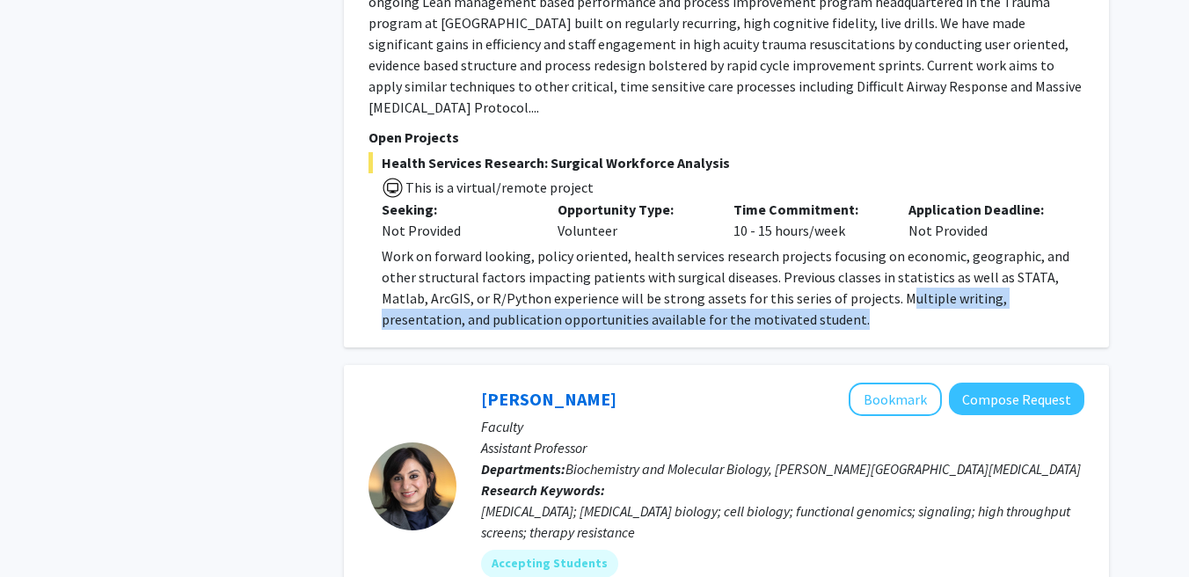
scroll to position [6233, 0]
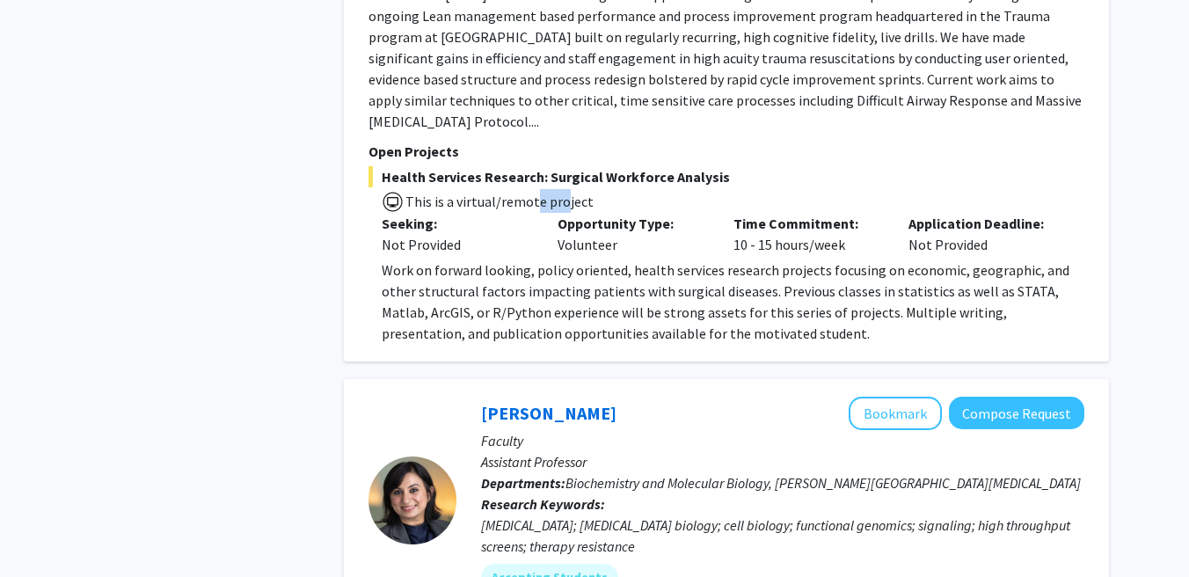
drag, startPoint x: 532, startPoint y: 58, endPoint x: 556, endPoint y: 58, distance: 23.7
click at [556, 193] on span "This is a virtual/remote project" at bounding box center [499, 202] width 190 height 18
drag, startPoint x: 453, startPoint y: 54, endPoint x: 545, endPoint y: 53, distance: 92.3
click at [544, 193] on span "This is a virtual/remote project" at bounding box center [499, 202] width 190 height 18
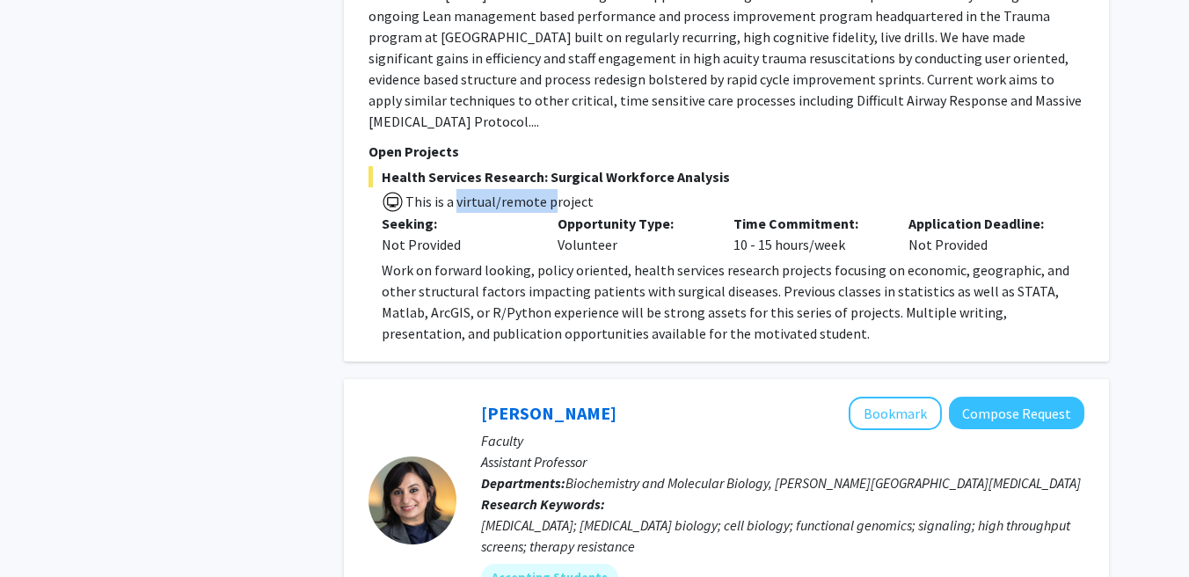
click at [545, 193] on span "This is a virtual/remote project" at bounding box center [499, 202] width 190 height 18
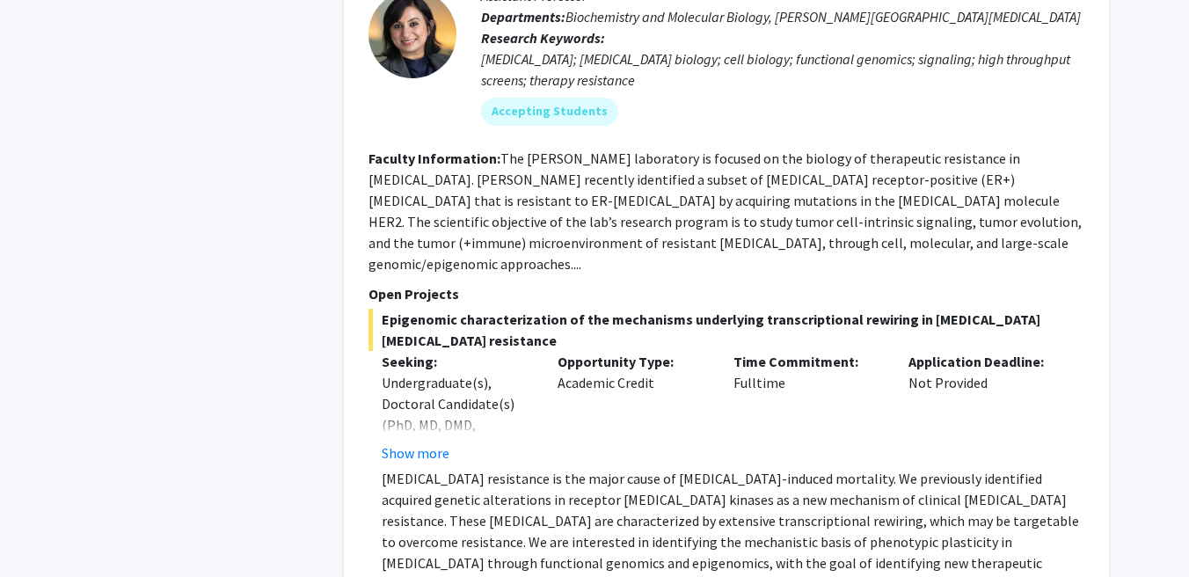
scroll to position [6714, 0]
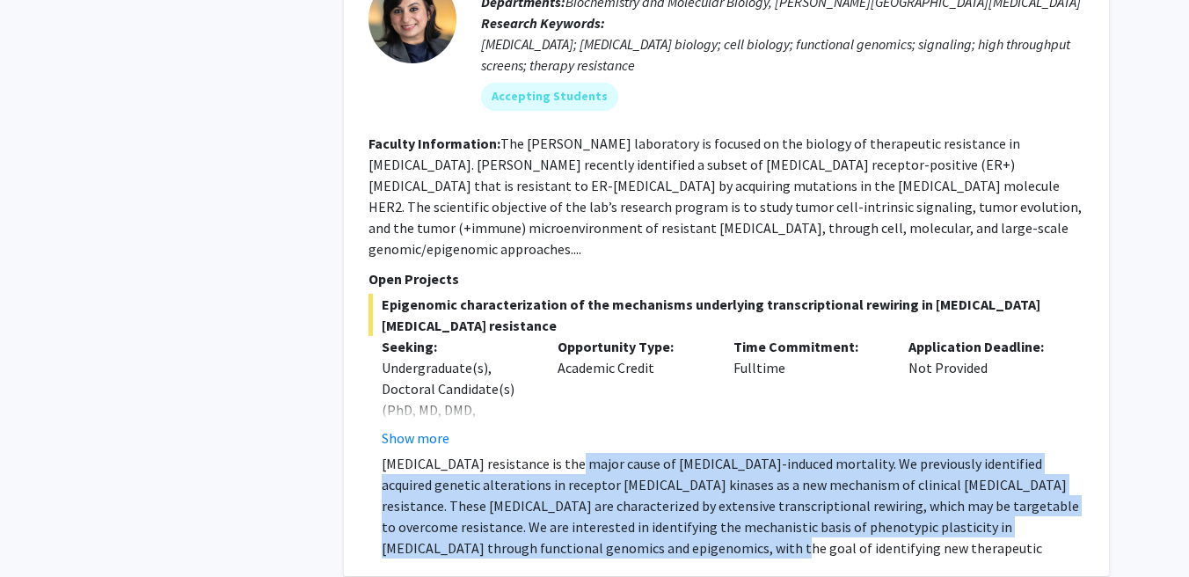
drag, startPoint x: 566, startPoint y: 291, endPoint x: 667, endPoint y: 399, distance: 147.5
click at [666, 399] on div "Utthara Nayar Bookmark Compose Request Faculty Assistant Professor Departments:…" at bounding box center [726, 237] width 765 height 678
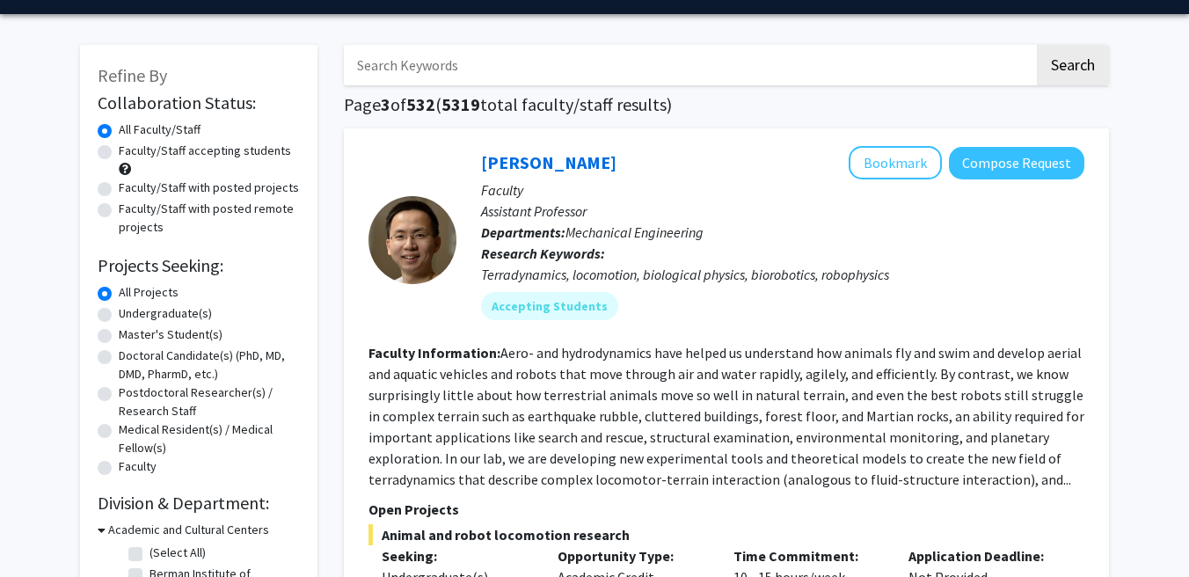
scroll to position [55, 0]
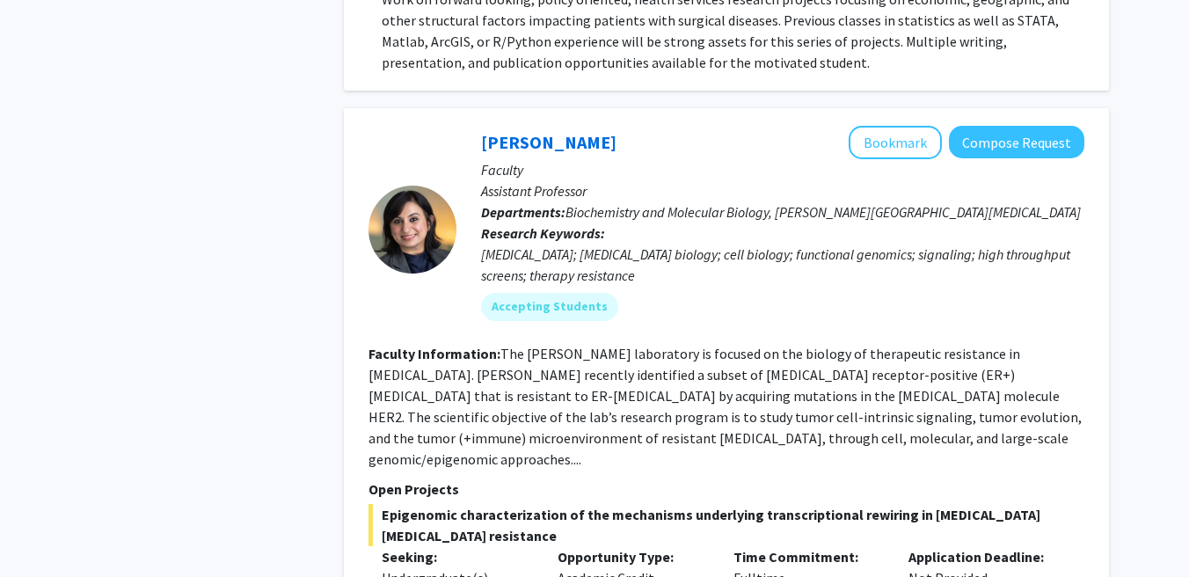
scroll to position [6283, 0]
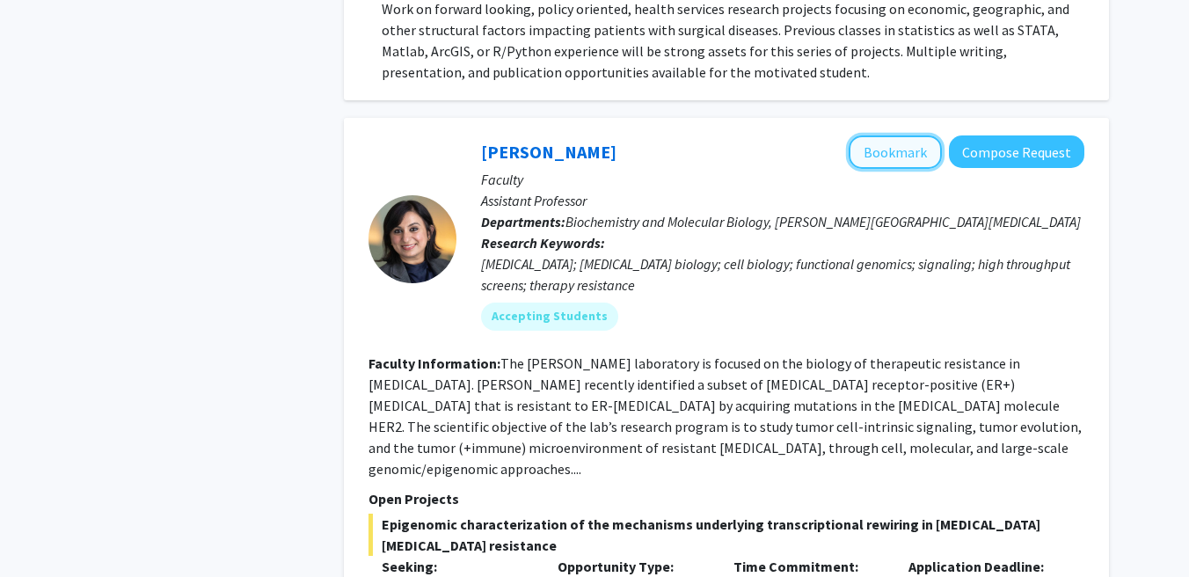
click at [872, 135] on button "Bookmark" at bounding box center [895, 151] width 93 height 33
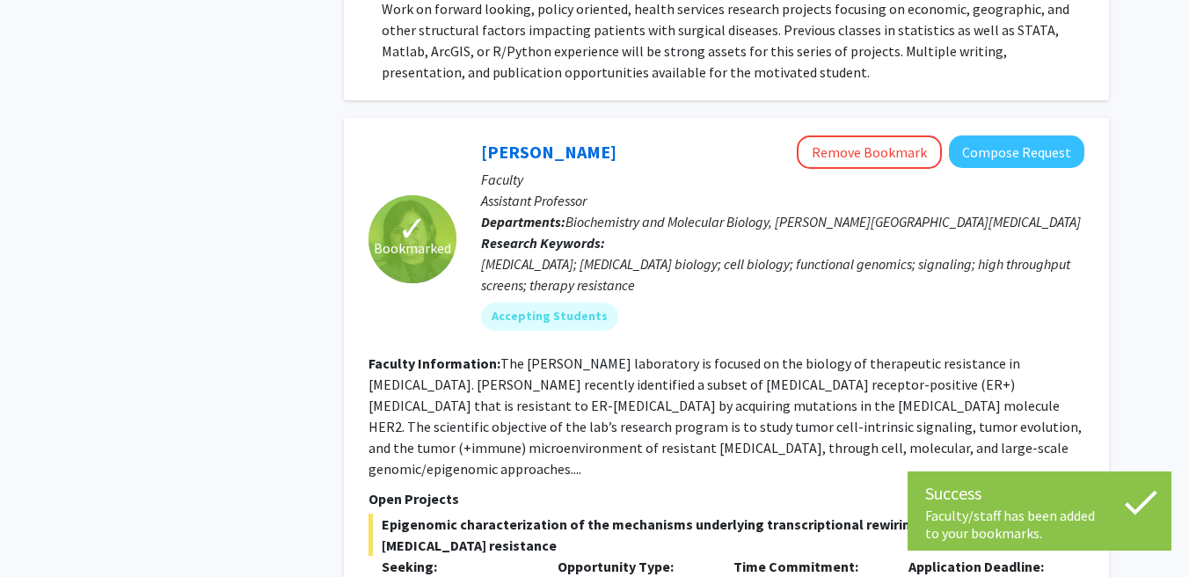
scroll to position [6549, 0]
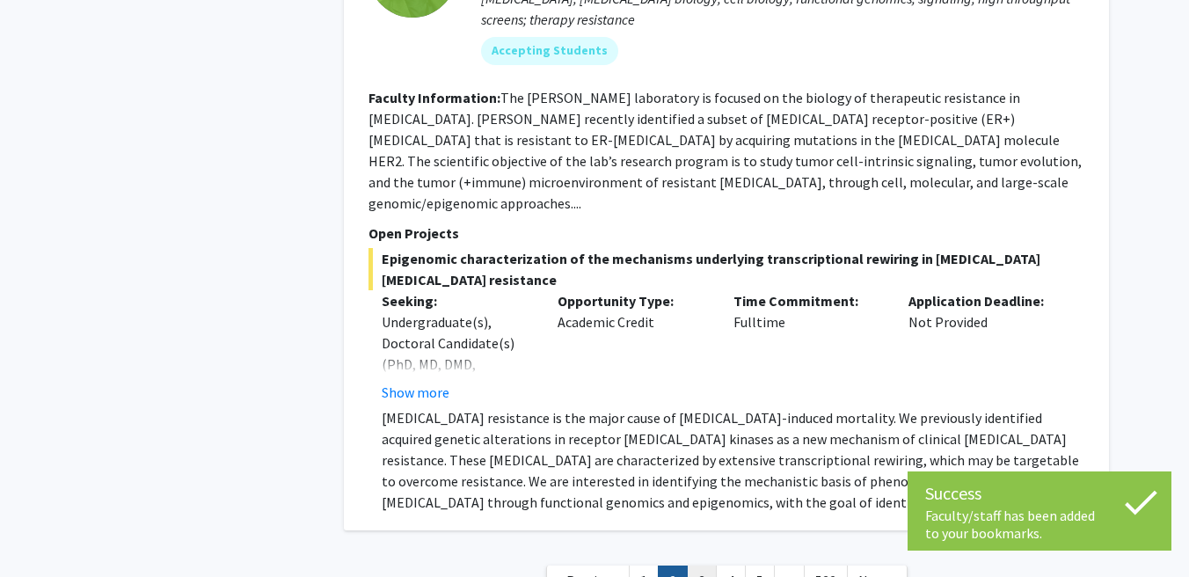
click at [696, 565] on link "3" at bounding box center [702, 580] width 30 height 31
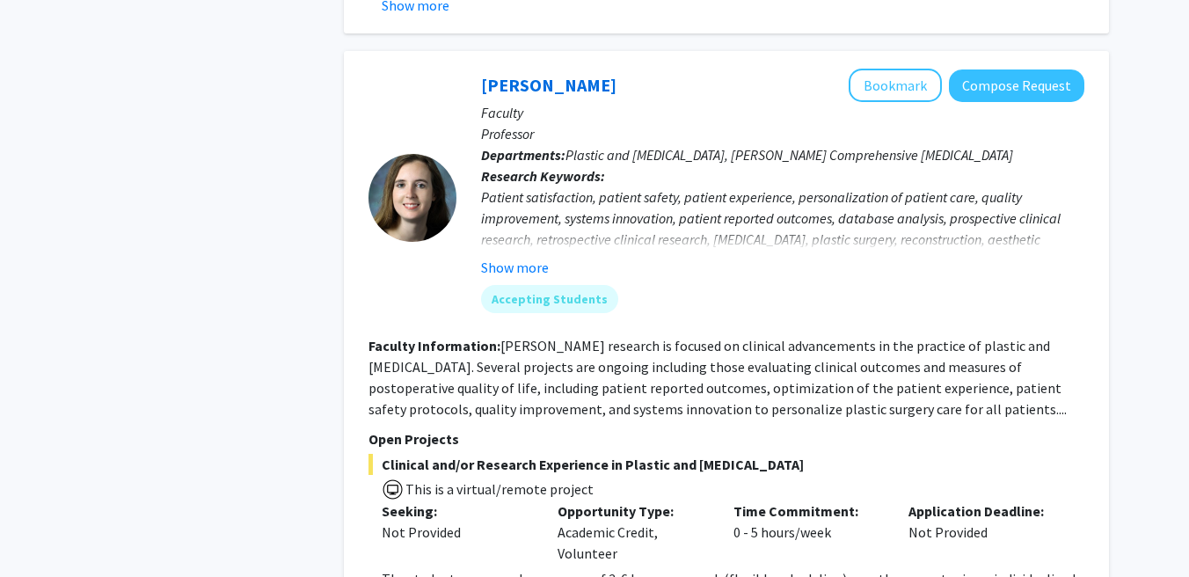
scroll to position [6190, 0]
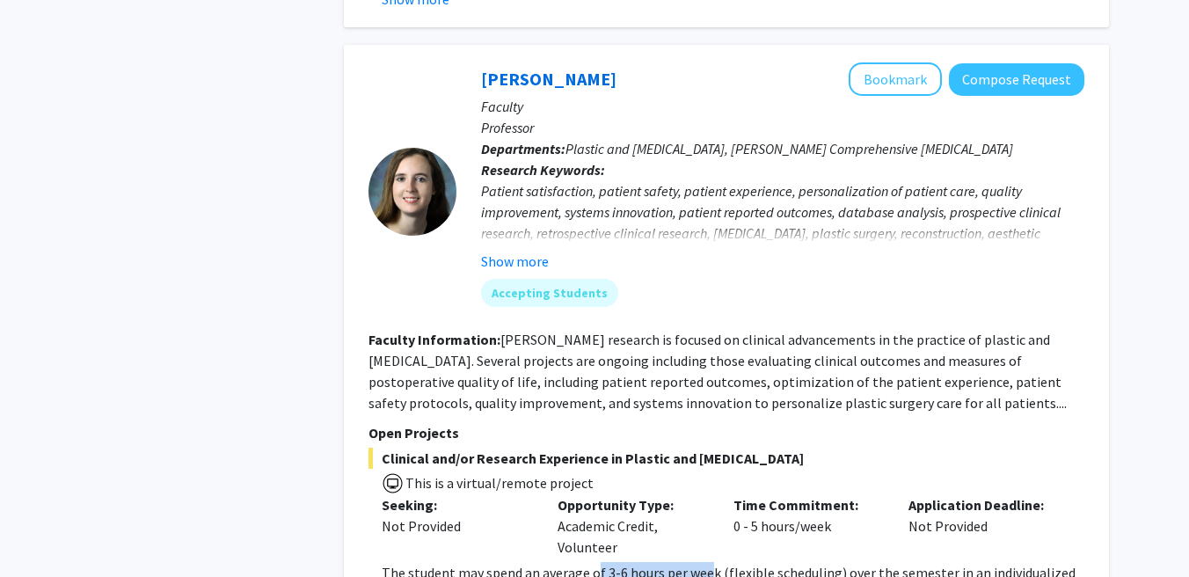
drag, startPoint x: 594, startPoint y: 448, endPoint x: 705, endPoint y: 448, distance: 110.8
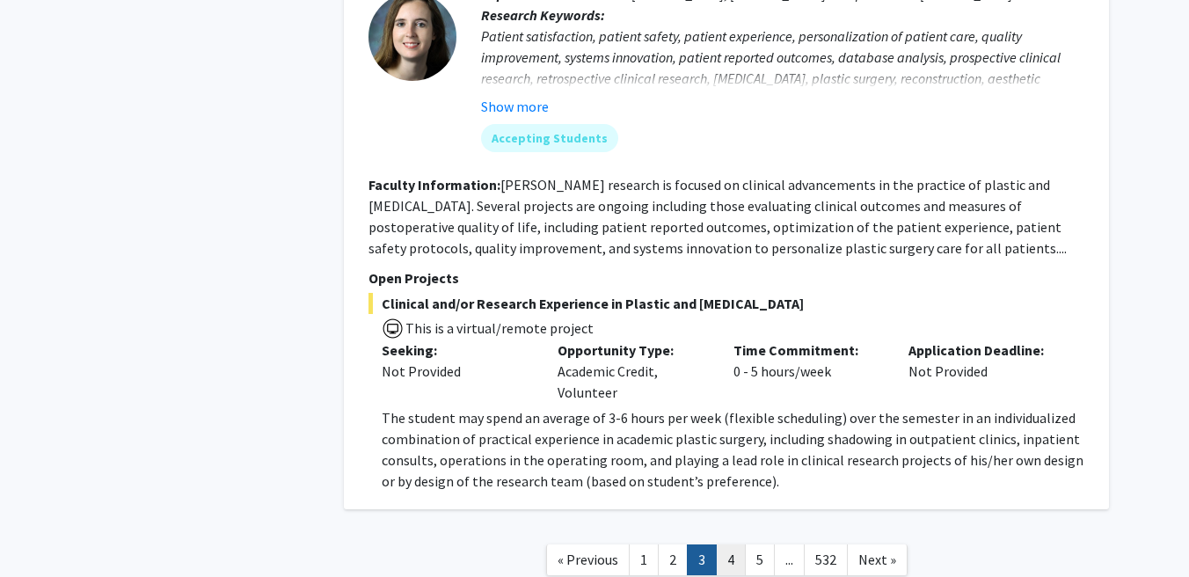
click at [733, 544] on link "4" at bounding box center [731, 559] width 30 height 31
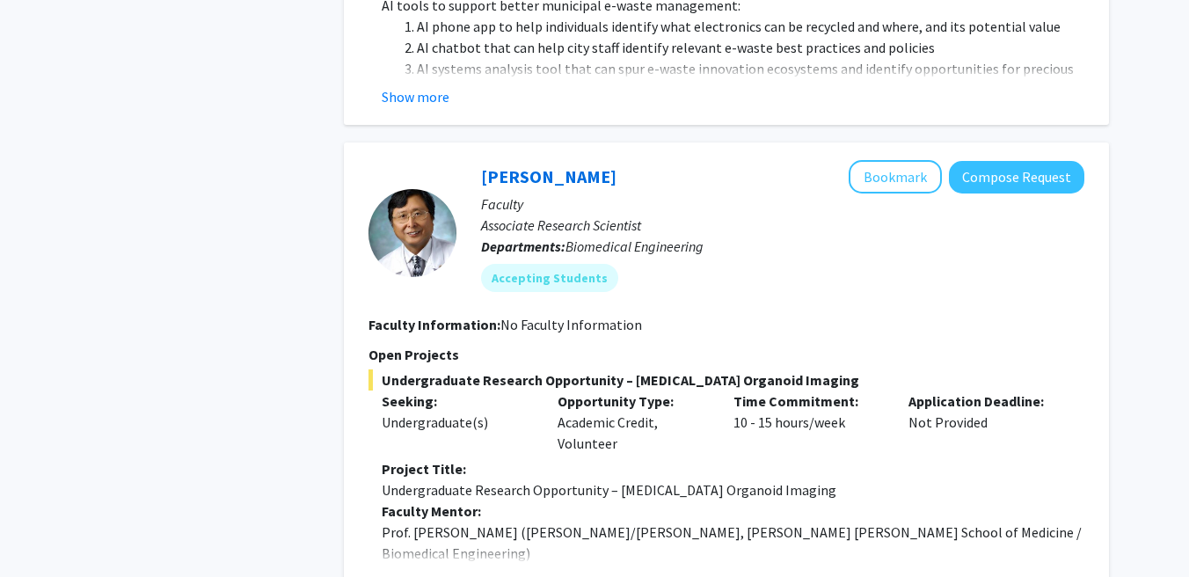
scroll to position [1327, 0]
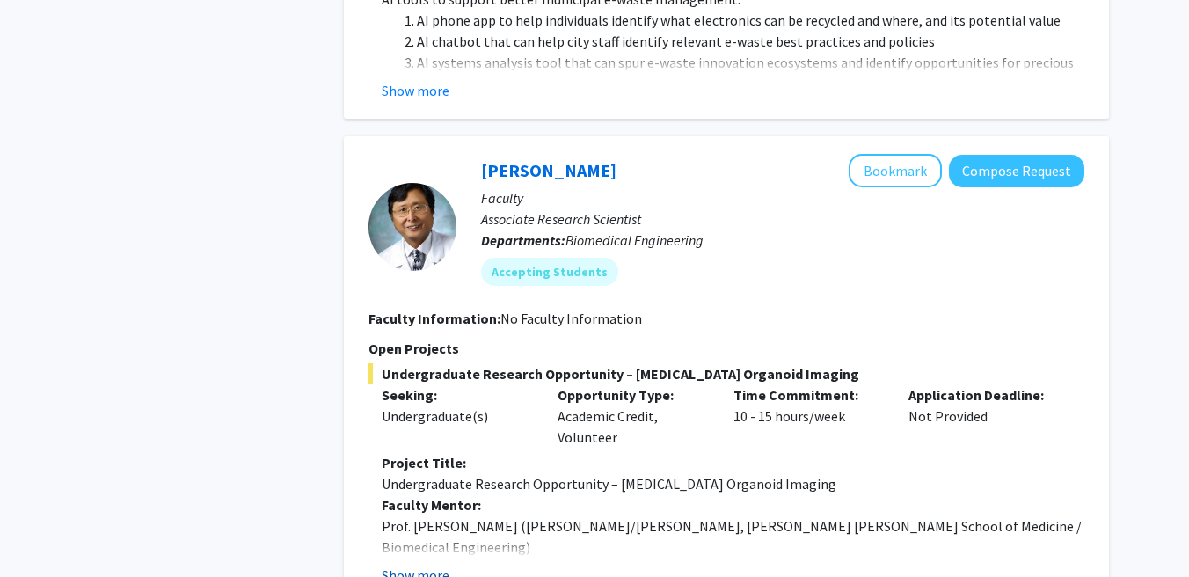
click at [408, 565] on button "Show more" at bounding box center [416, 575] width 68 height 21
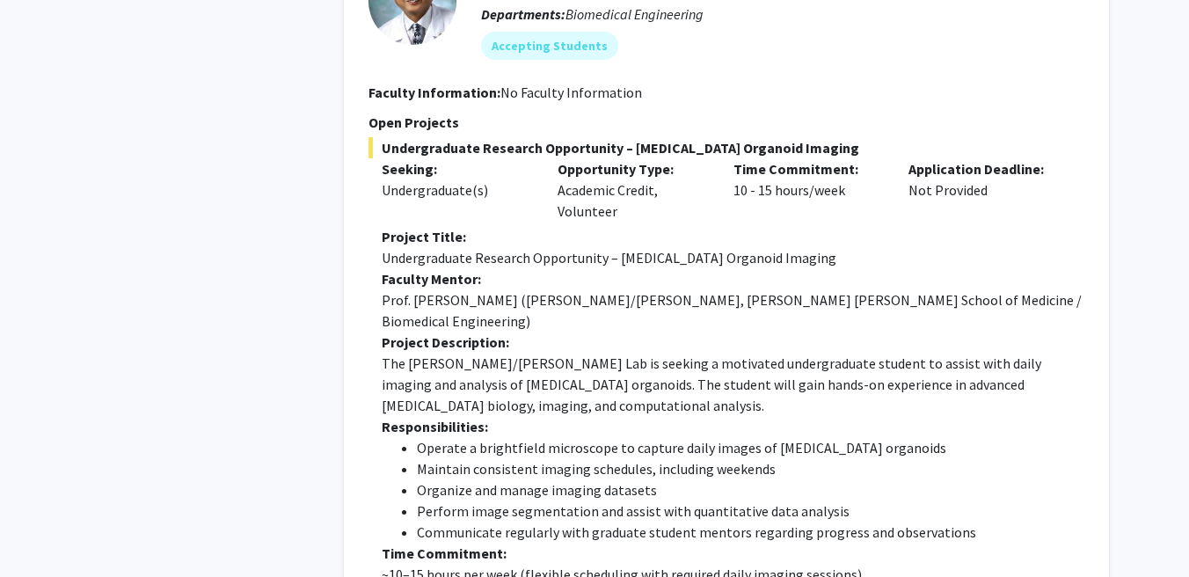
scroll to position [1556, 0]
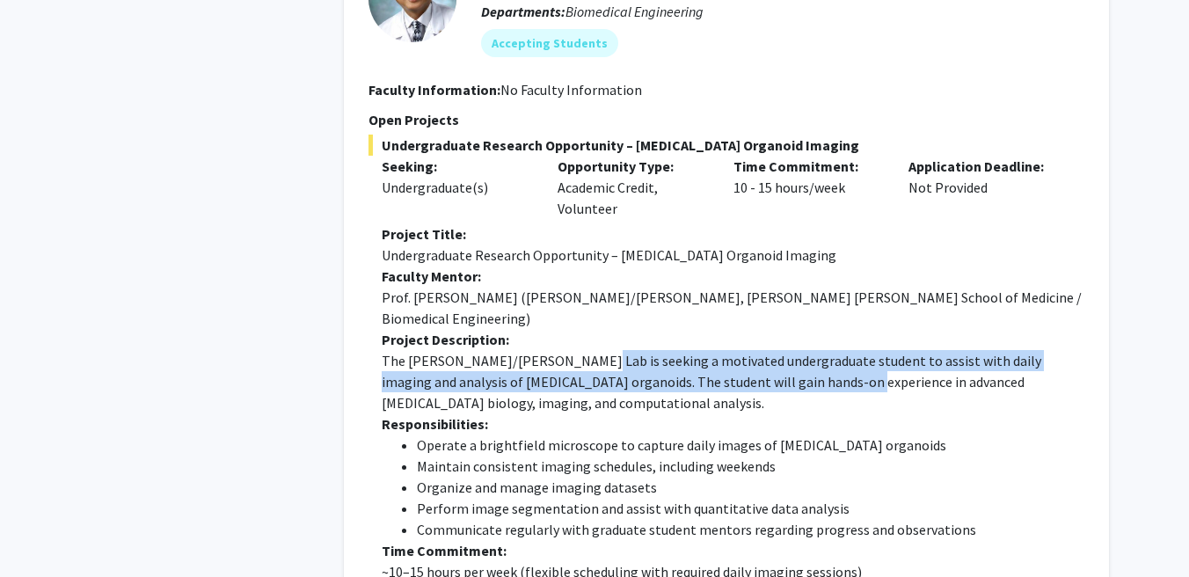
drag, startPoint x: 563, startPoint y: 288, endPoint x: 799, endPoint y: 315, distance: 238.0
click at [799, 350] on p "The Kim/Ahn Lab is seeking a motivated undergraduate student to assist with dai…" at bounding box center [733, 381] width 703 height 63
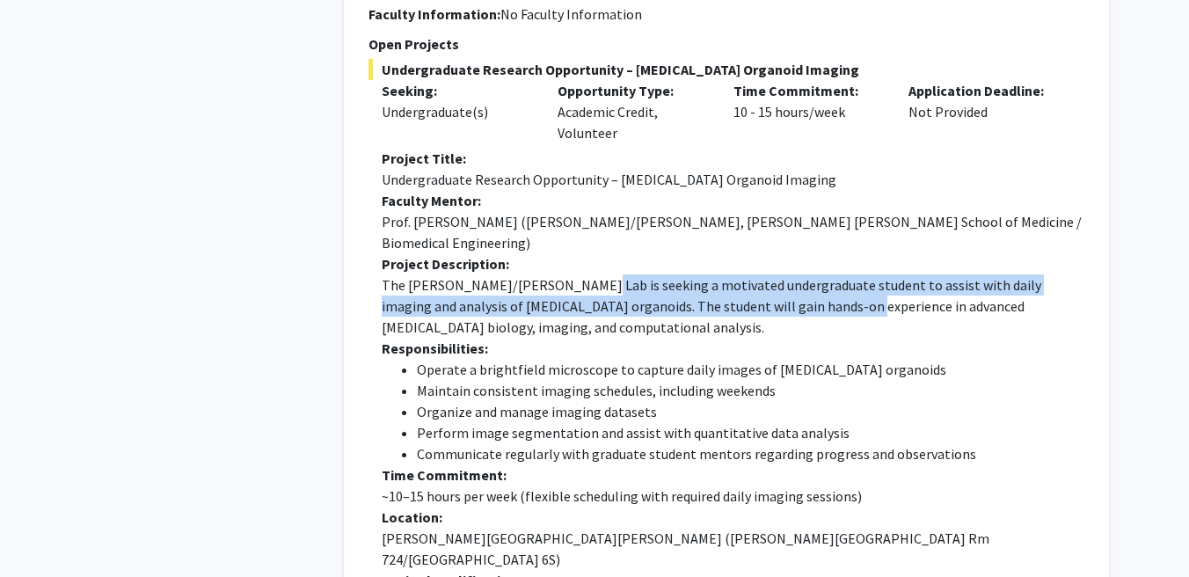
scroll to position [1644, 0]
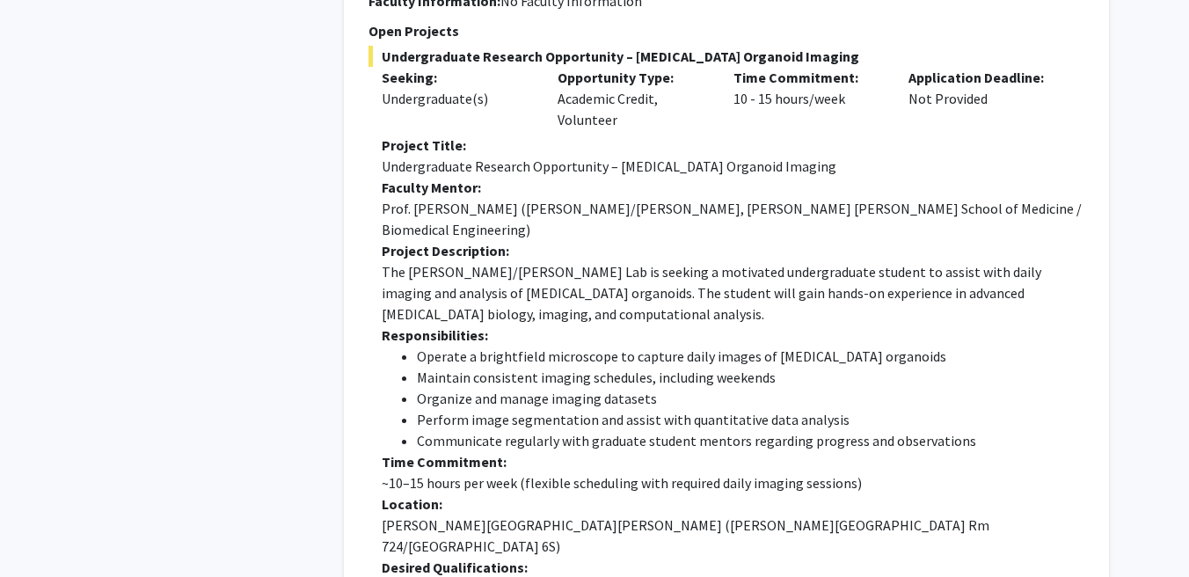
drag, startPoint x: 594, startPoint y: 497, endPoint x: 634, endPoint y: 497, distance: 40.5
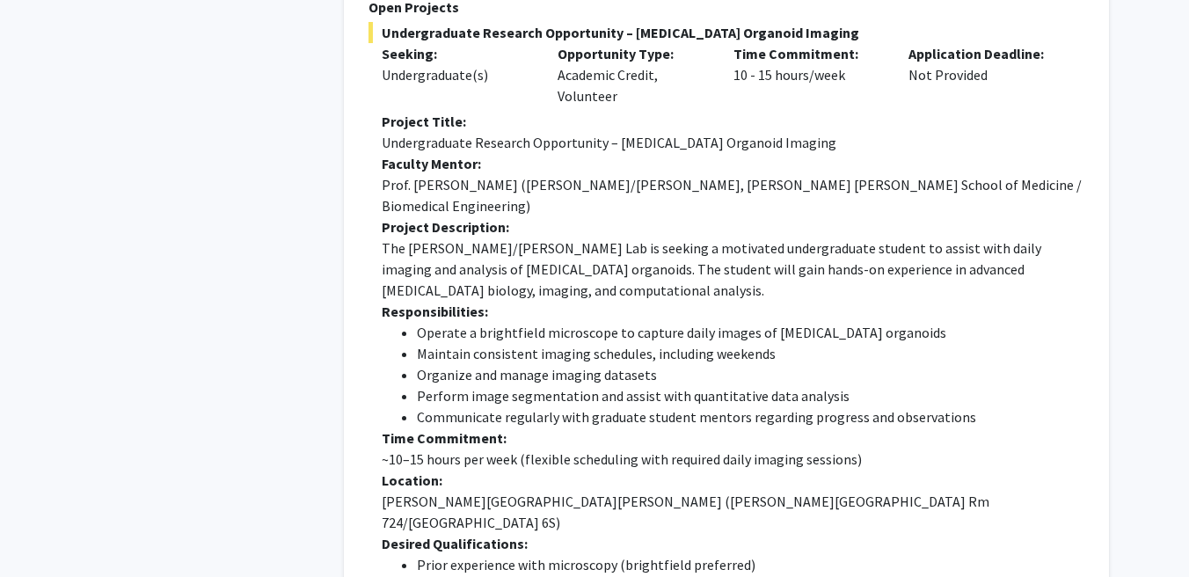
scroll to position [1675, 0]
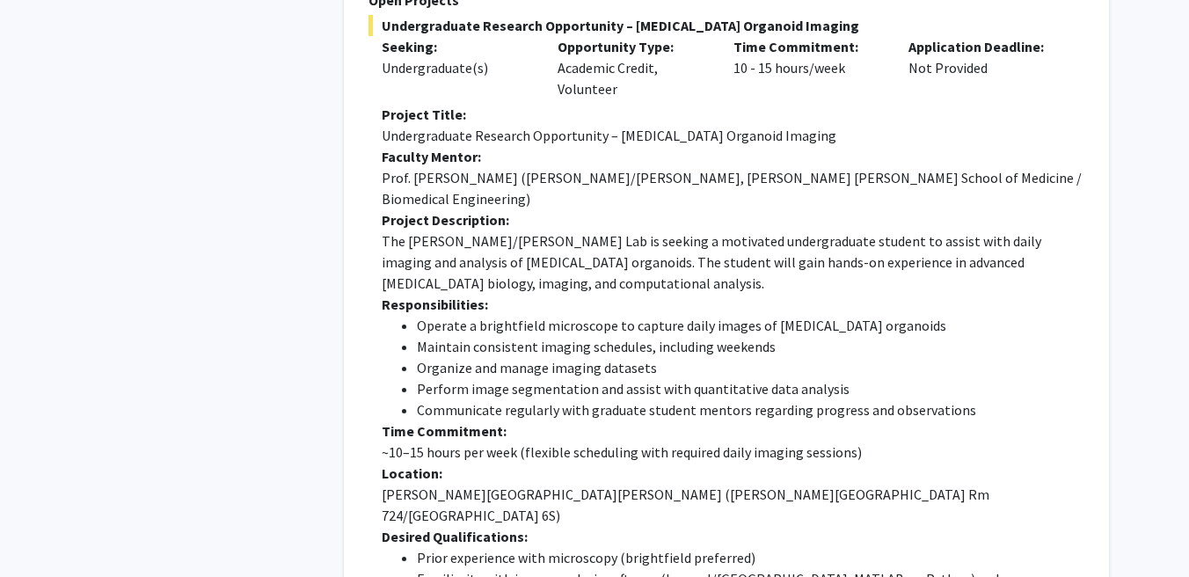
drag, startPoint x: 672, startPoint y: 525, endPoint x: 536, endPoint y: 523, distance: 136.3
drag, startPoint x: 422, startPoint y: 497, endPoint x: 673, endPoint y: 493, distance: 250.6
drag, startPoint x: 481, startPoint y: 467, endPoint x: 831, endPoint y: 469, distance: 350.0
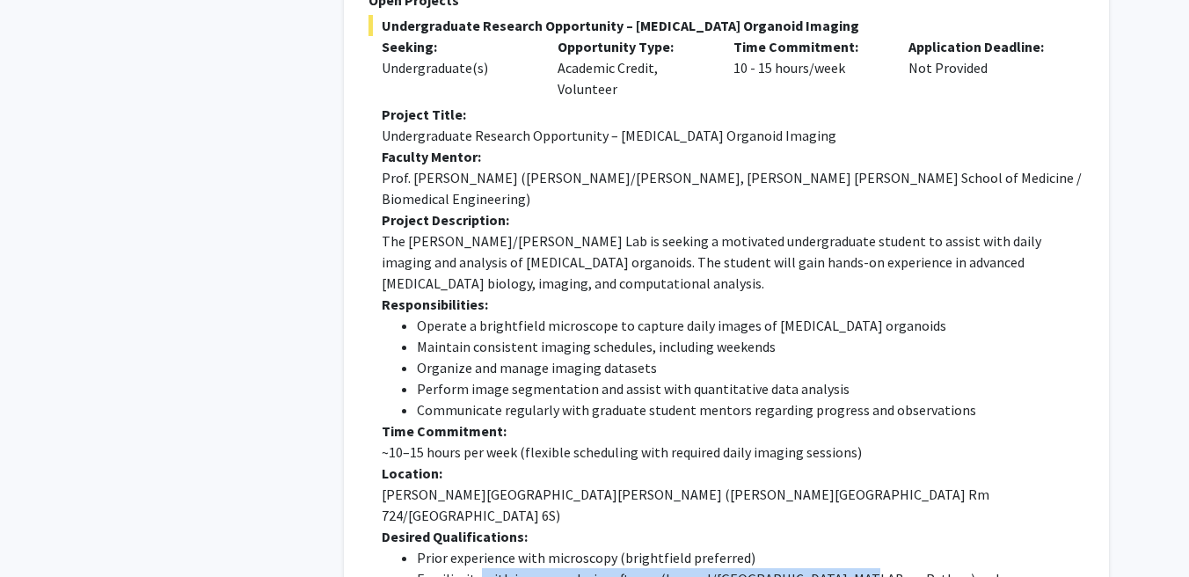
click at [831, 568] on li "Familiarity with image analysis software (ImageJ/Fiji, MATLAB, or Python) a plus" at bounding box center [750, 578] width 667 height 21
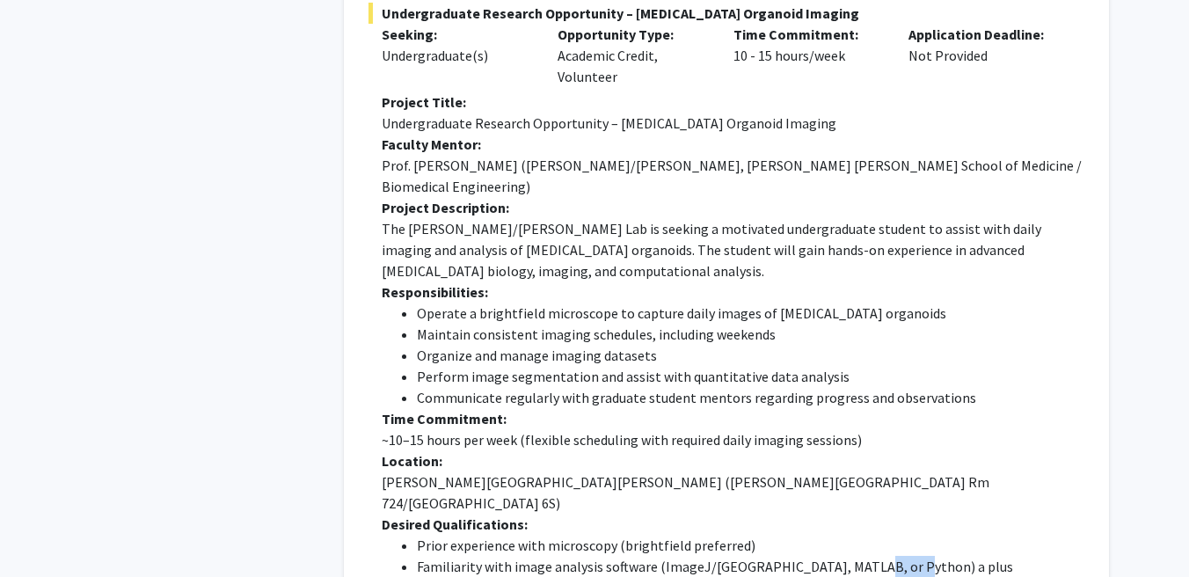
drag, startPoint x: 866, startPoint y: 462, endPoint x: 844, endPoint y: 462, distance: 22.0
click at [844, 556] on li "Familiarity with image analysis software (ImageJ/Fiji, MATLAB, or Python) a plus" at bounding box center [750, 566] width 667 height 21
click at [826, 576] on li "Strong organizational skills and attention to detail" at bounding box center [750, 587] width 667 height 21
drag, startPoint x: 490, startPoint y: 441, endPoint x: 640, endPoint y: 439, distance: 150.4
click at [640, 535] on li "Prior experience with microscopy (brightfield preferred)" at bounding box center [750, 545] width 667 height 21
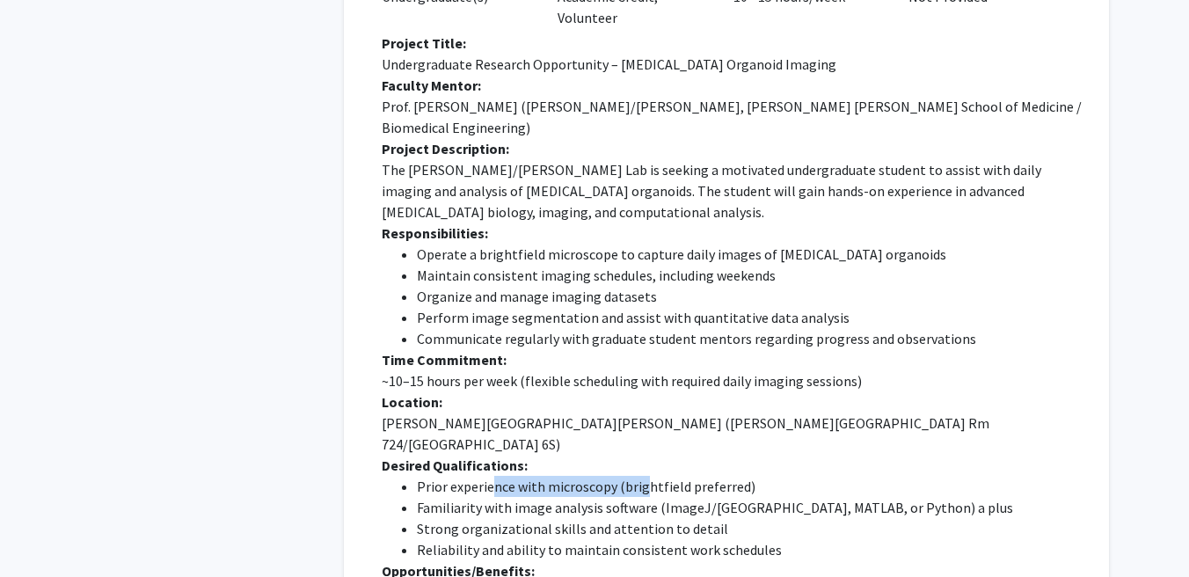
scroll to position [1741, 0]
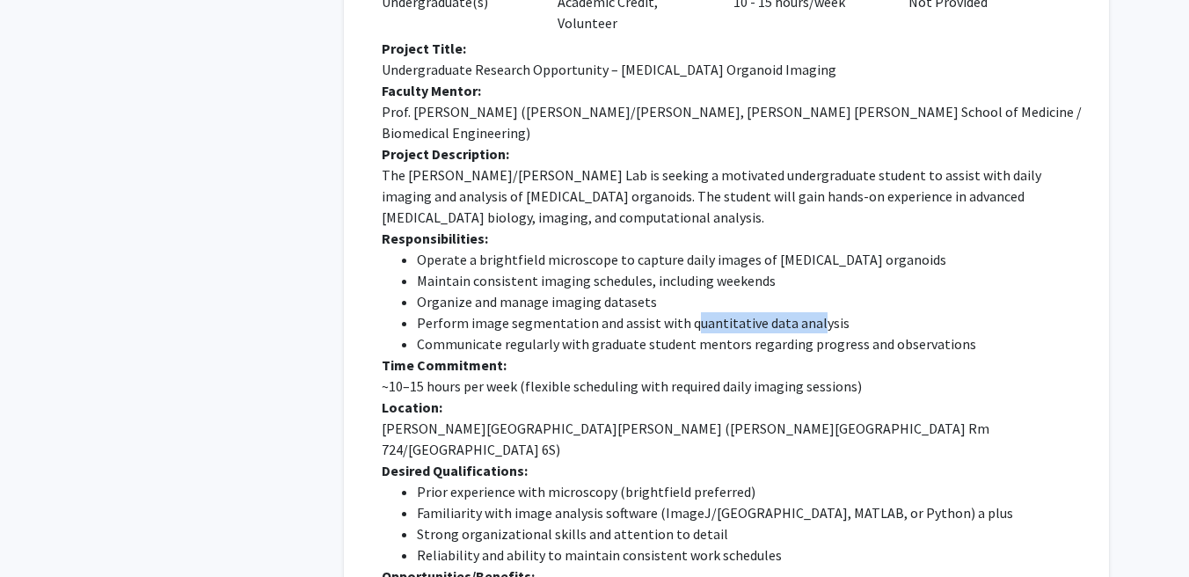
drag, startPoint x: 687, startPoint y: 230, endPoint x: 815, endPoint y: 242, distance: 128.9
click at [815, 312] on li "Perform image segmentation and assist with quantitative data analysis" at bounding box center [750, 322] width 667 height 21
click at [832, 312] on li "Perform image segmentation and assist with quantitative data analysis" at bounding box center [750, 322] width 667 height 21
drag, startPoint x: 832, startPoint y: 241, endPoint x: 692, endPoint y: 243, distance: 139.8
click at [692, 312] on li "Perform image segmentation and assist with quantitative data analysis" at bounding box center [750, 322] width 667 height 21
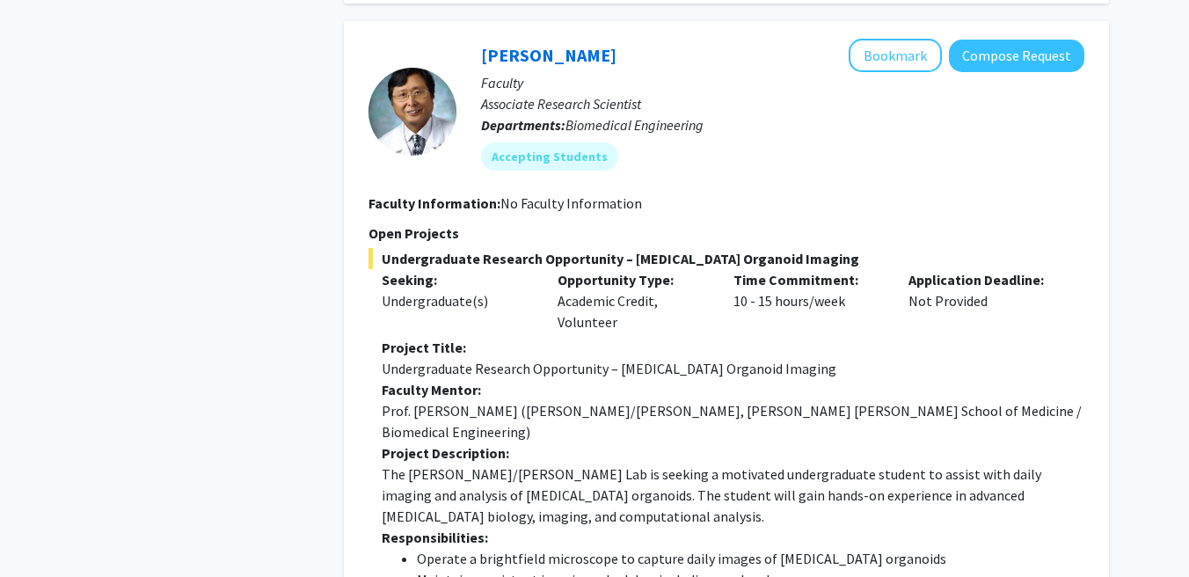
scroll to position [1440, 0]
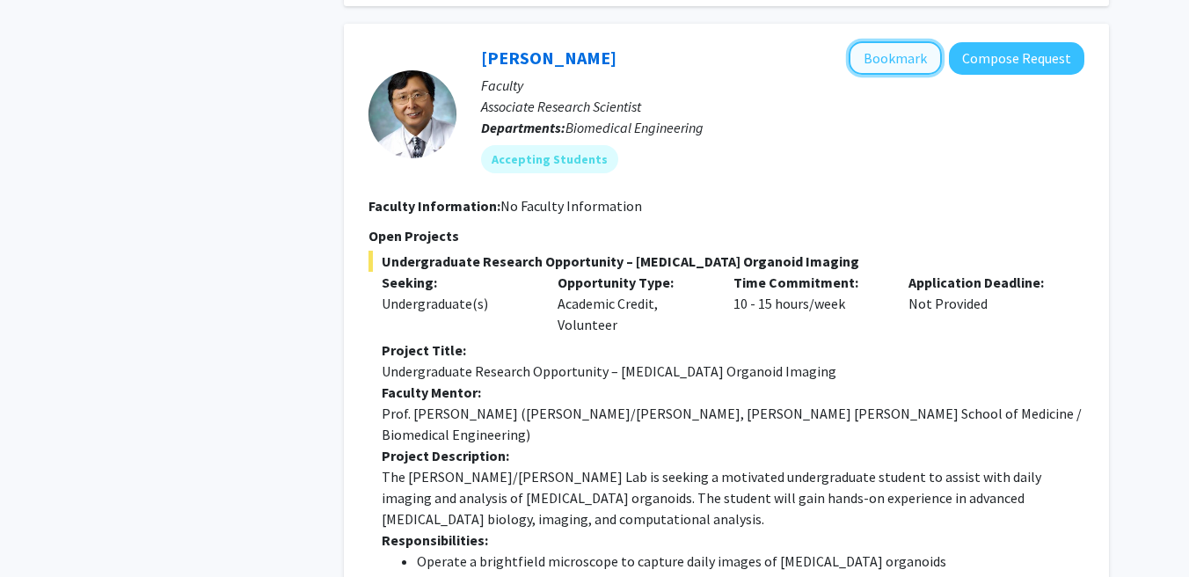
click at [889, 41] on button "Bookmark" at bounding box center [895, 57] width 93 height 33
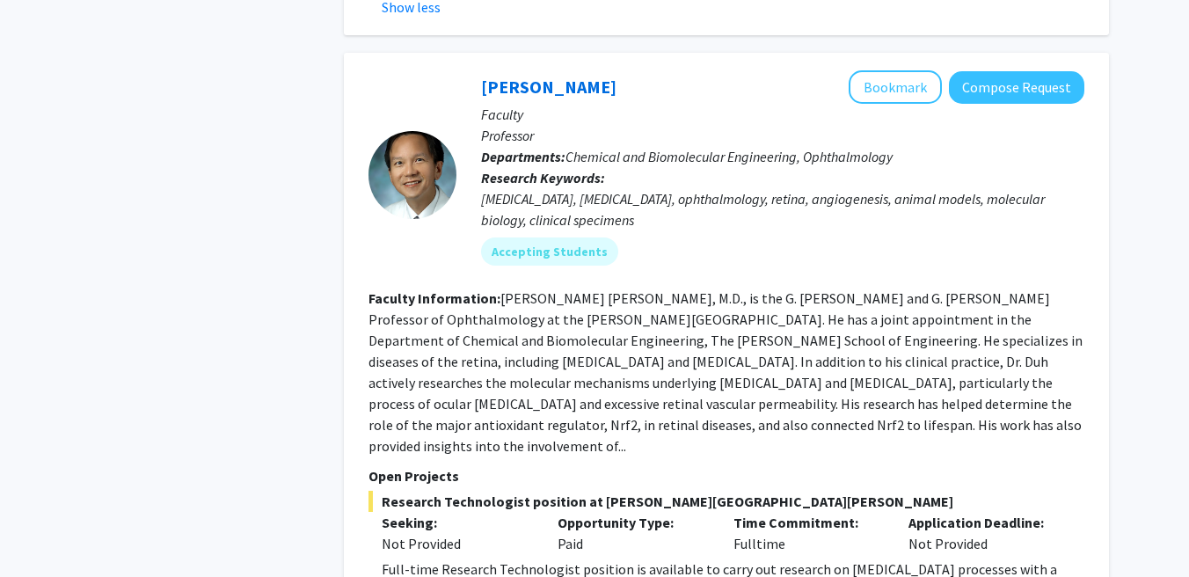
scroll to position [2471, 0]
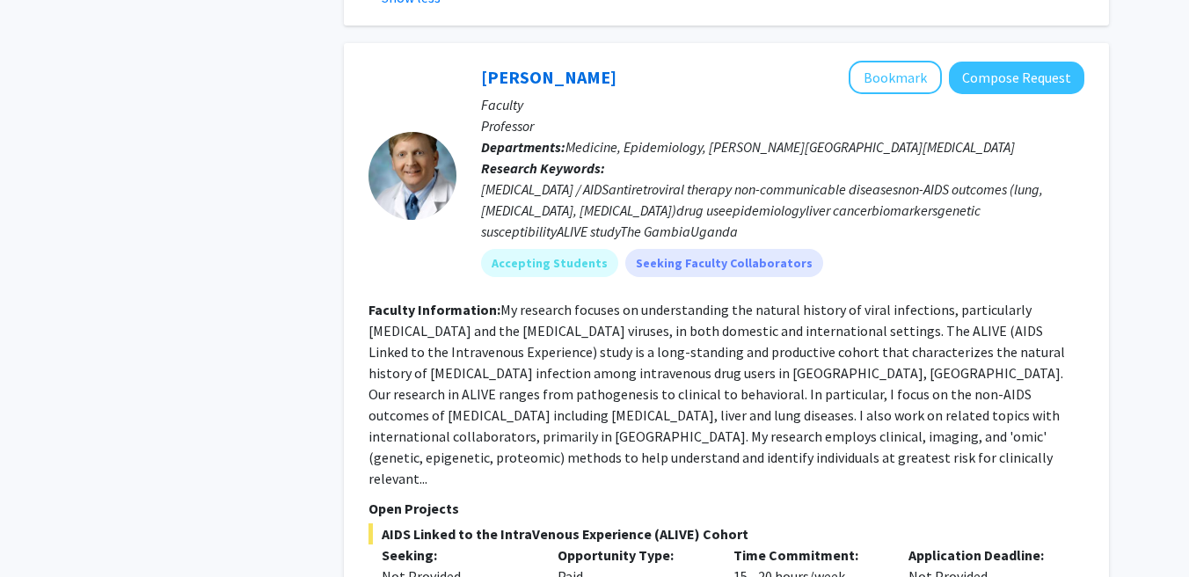
scroll to position [3238, 0]
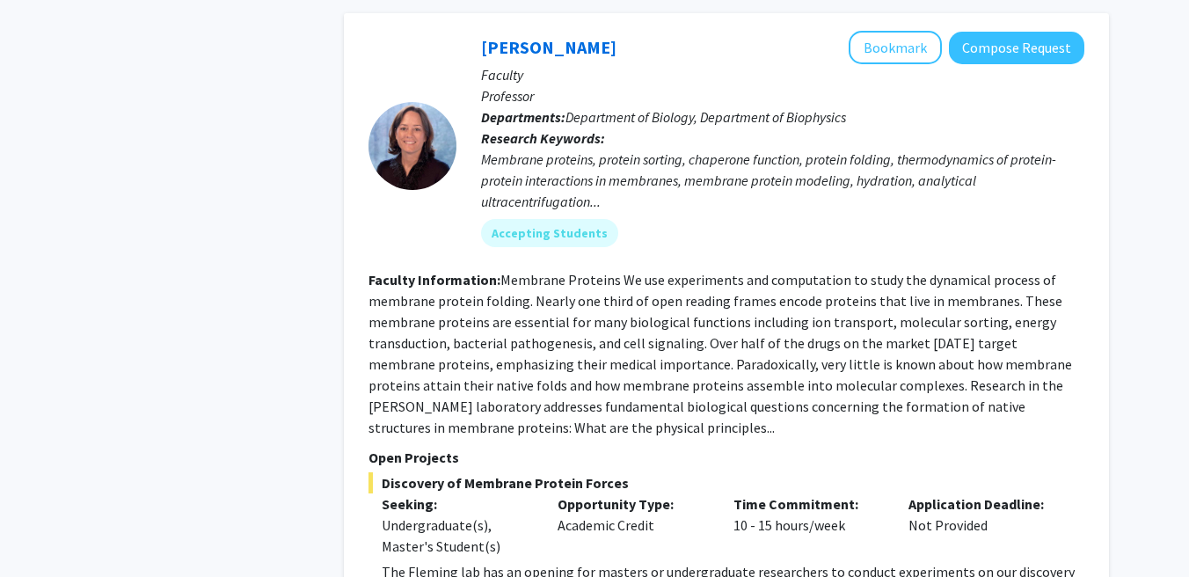
scroll to position [5508, 0]
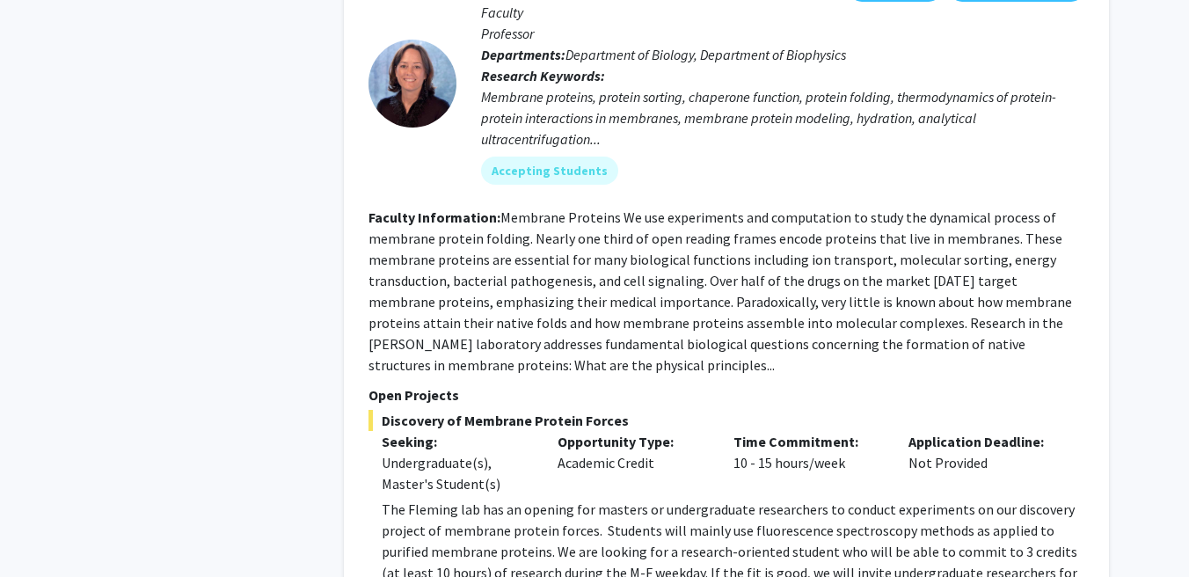
scroll to position [5571, 0]
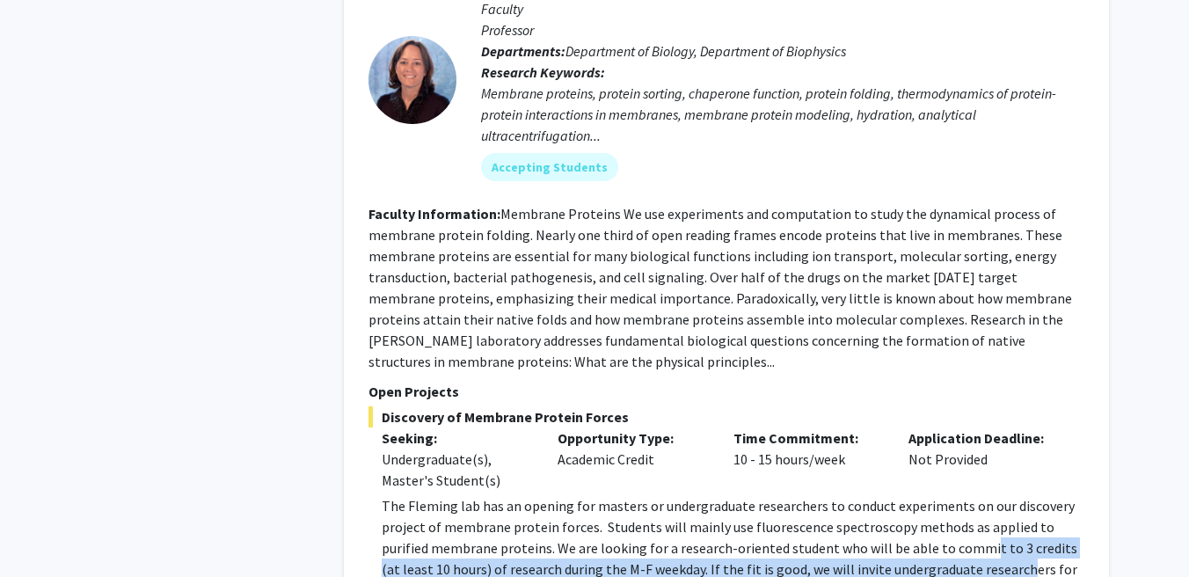
drag, startPoint x: 930, startPoint y: 293, endPoint x: 949, endPoint y: 317, distance: 30.8
click at [949, 495] on p "The Fleming lab has an opening for masters or undergraduate researchers to cond…" at bounding box center [733, 569] width 703 height 148
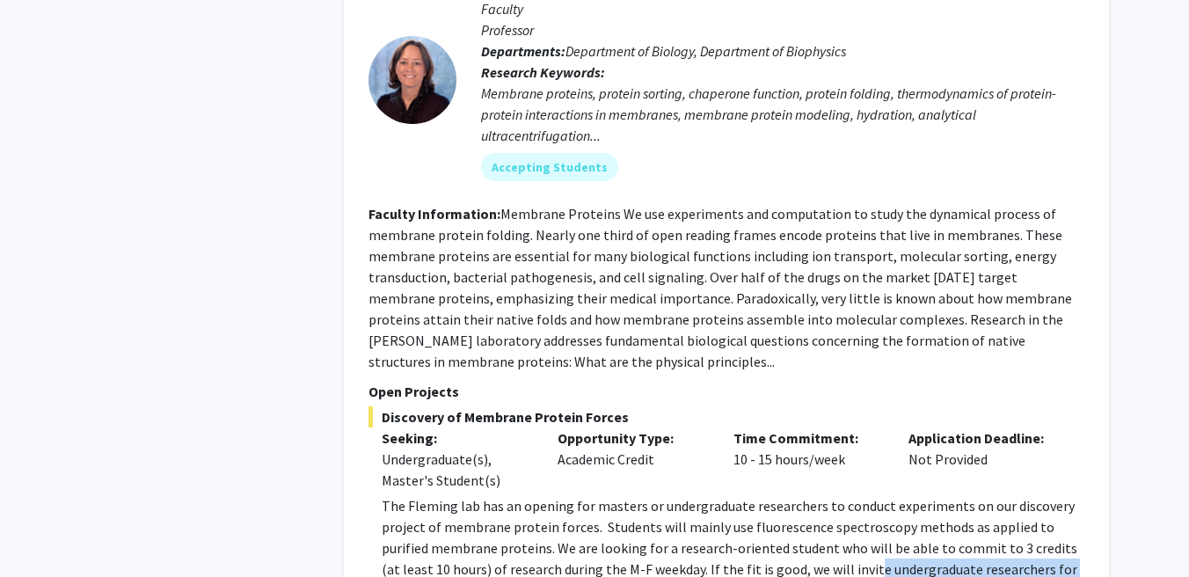
drag, startPoint x: 805, startPoint y: 321, endPoint x: 507, endPoint y: 343, distance: 298.9
click at [507, 495] on p "The Fleming lab has an opening for masters or undergraduate researchers to cond…" at bounding box center [733, 569] width 703 height 148
drag, startPoint x: 376, startPoint y: 397, endPoint x: 595, endPoint y: 422, distance: 220.3
drag, startPoint x: 827, startPoint y: 468, endPoint x: 836, endPoint y: 483, distance: 17.3
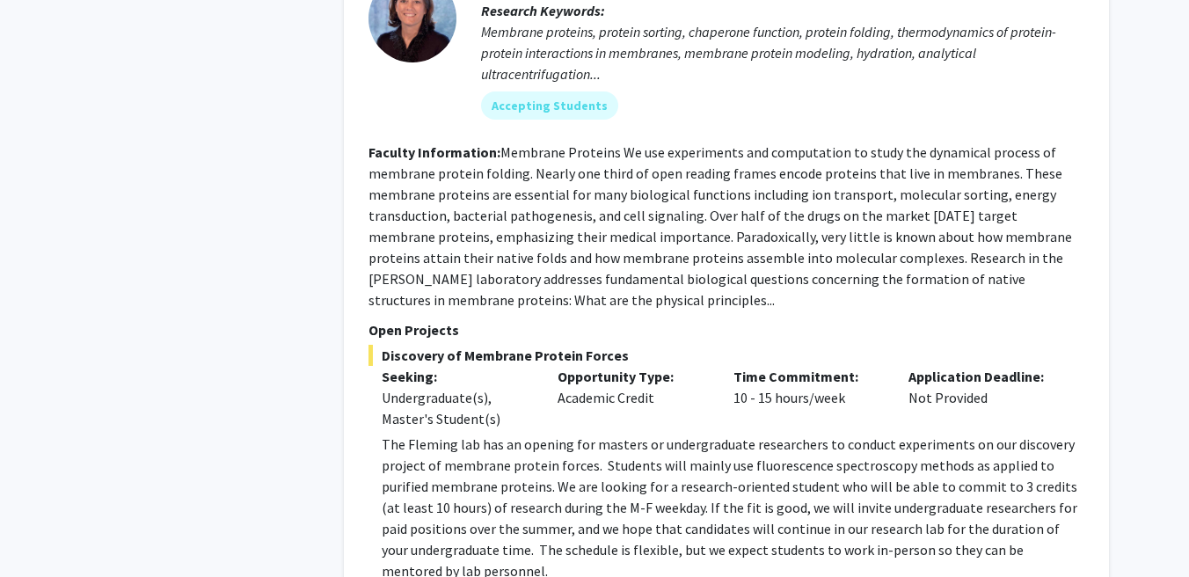
scroll to position [5646, 0]
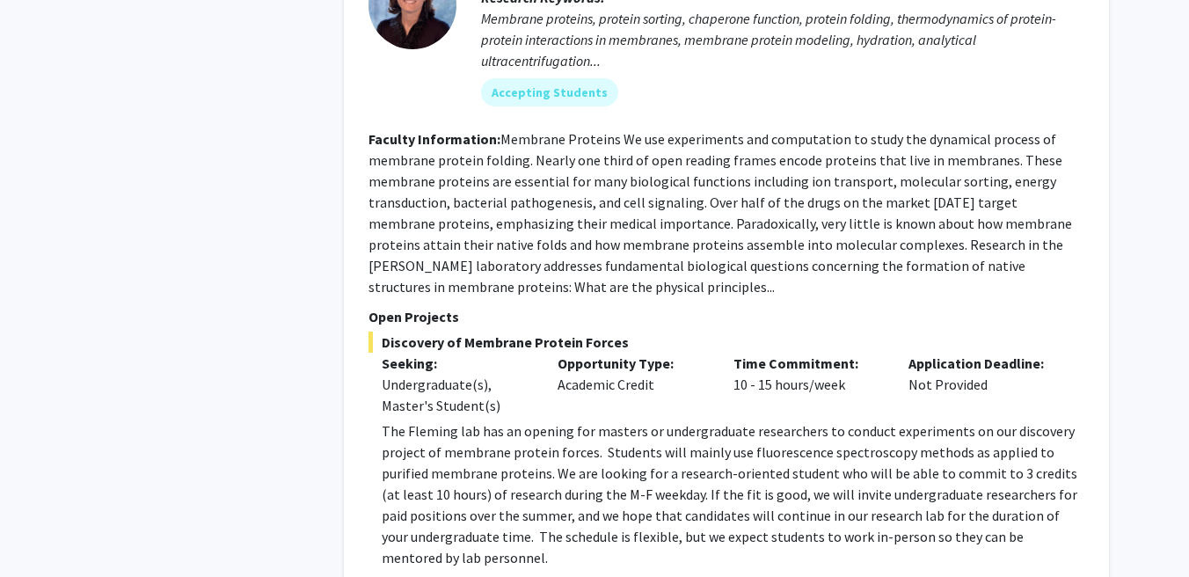
drag, startPoint x: 569, startPoint y: 451, endPoint x: 990, endPoint y: 466, distance: 421.5
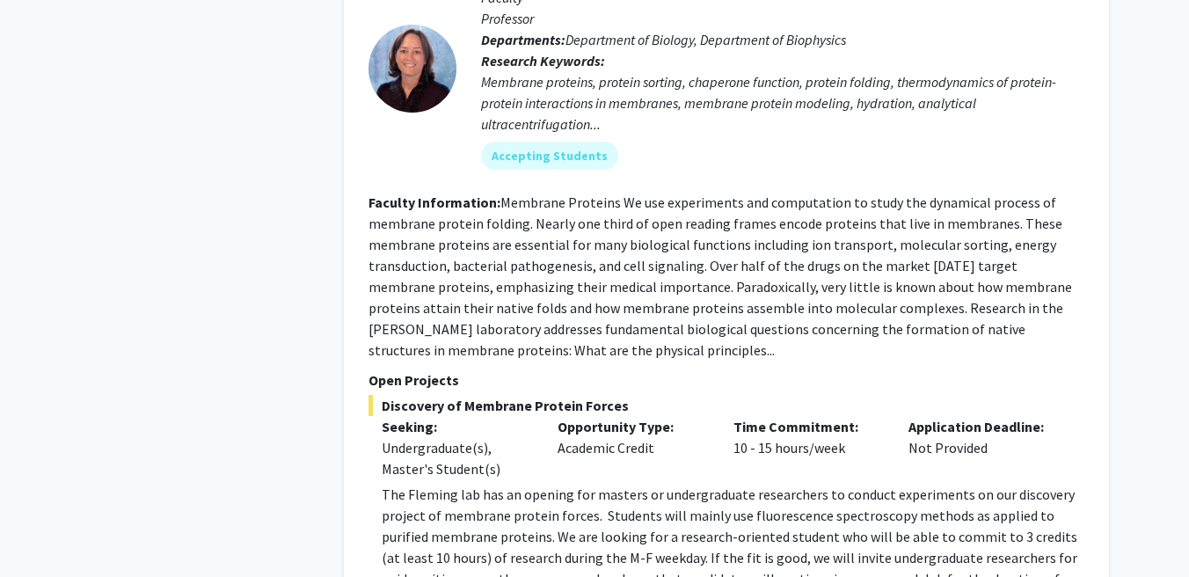
scroll to position [5094, 0]
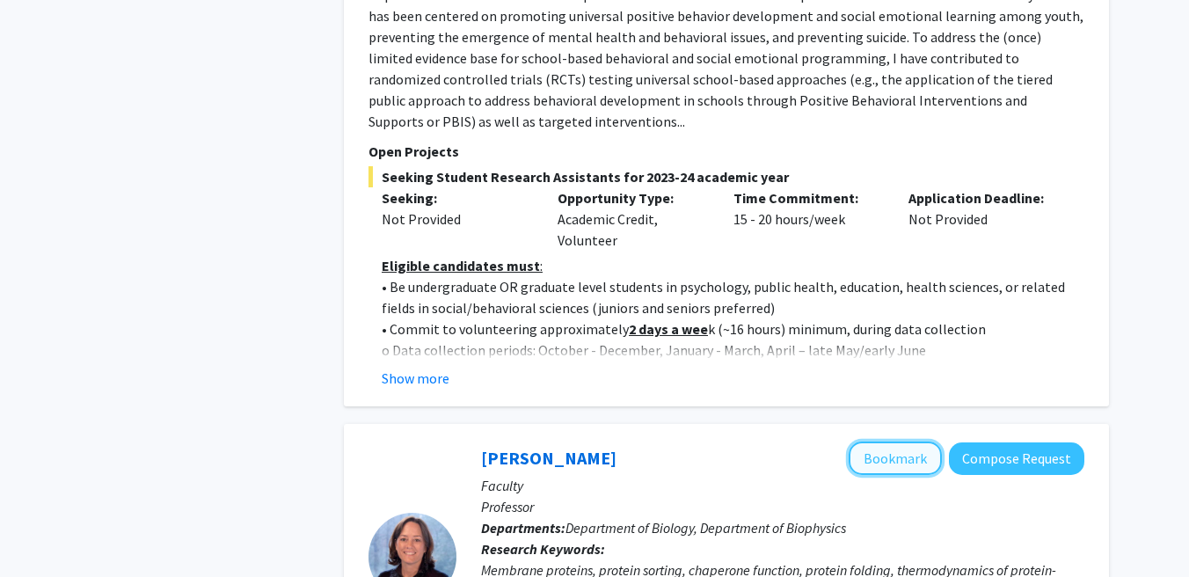
click at [889, 441] on button "Bookmark" at bounding box center [895, 457] width 93 height 33
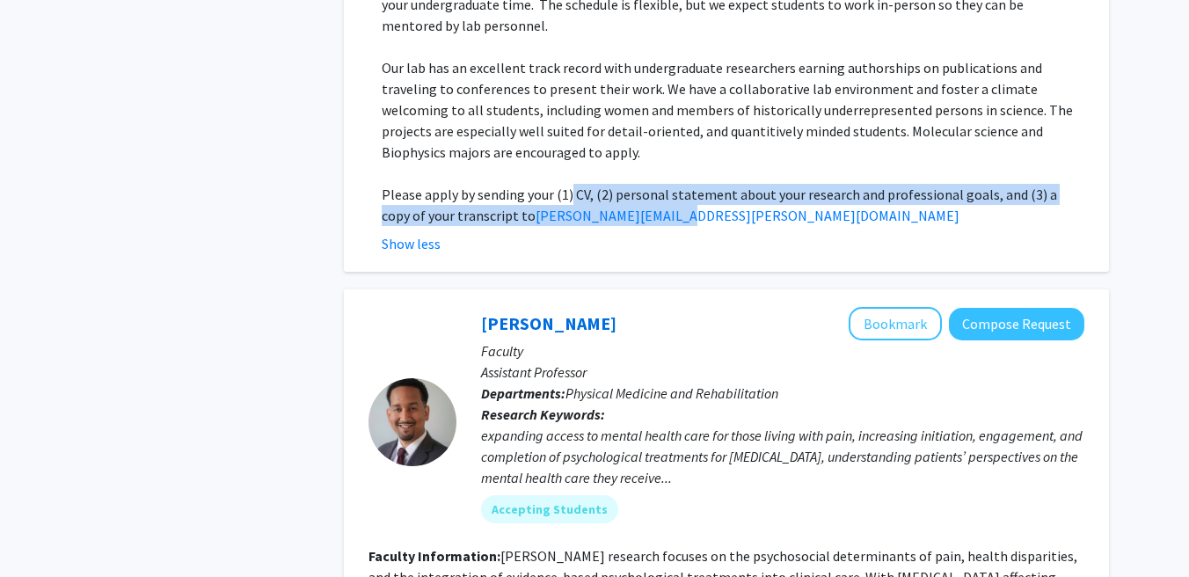
scroll to position [6211, 0]
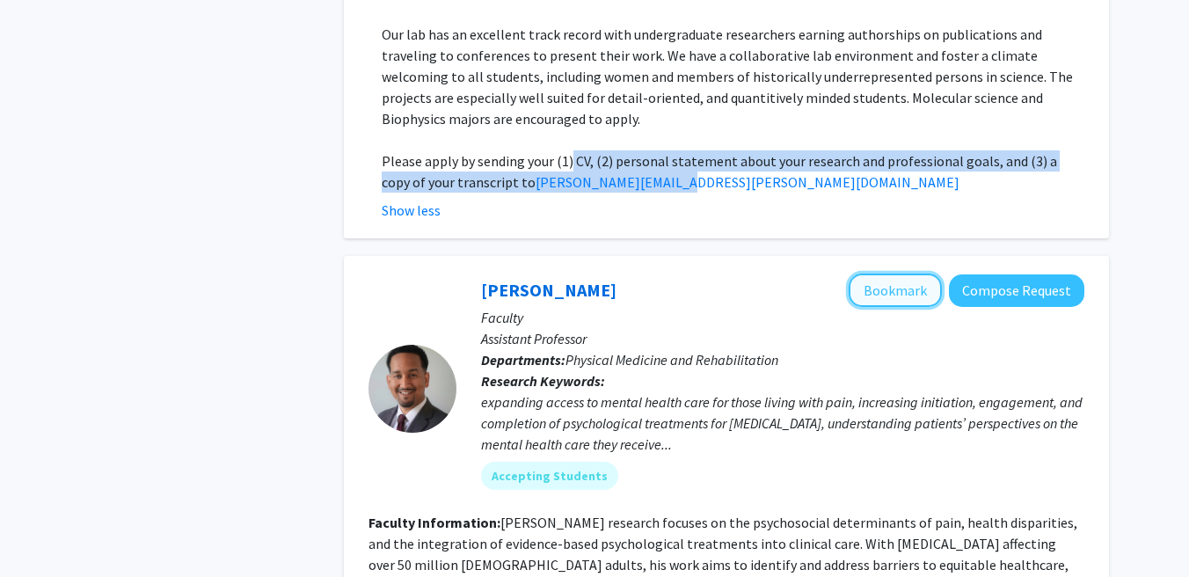
click at [870, 273] on button "Bookmark" at bounding box center [895, 289] width 93 height 33
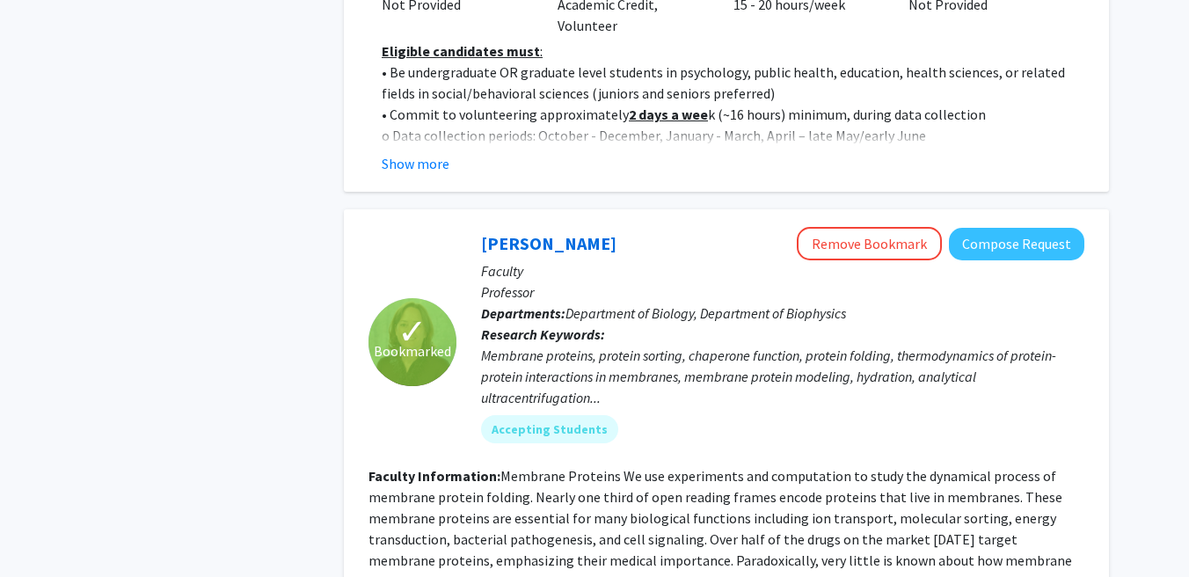
scroll to position [5303, 0]
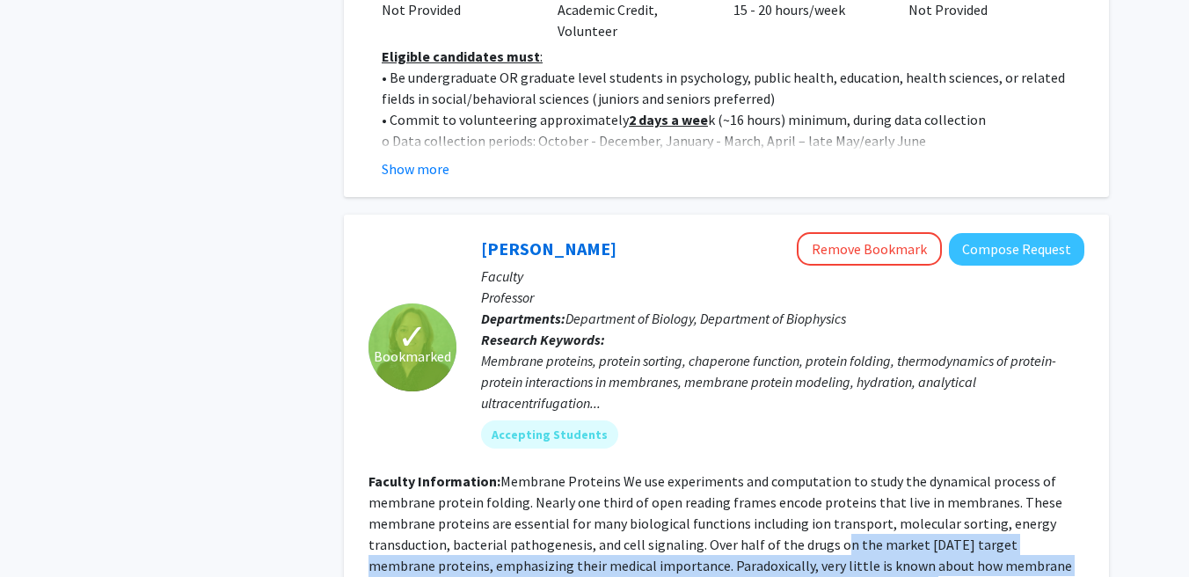
drag, startPoint x: 833, startPoint y: 298, endPoint x: 833, endPoint y: 352, distance: 53.6
click at [833, 472] on fg-read-more "Membrane Proteins We use experiments and computation to study the dynamical pro…" at bounding box center [719, 554] width 703 height 165
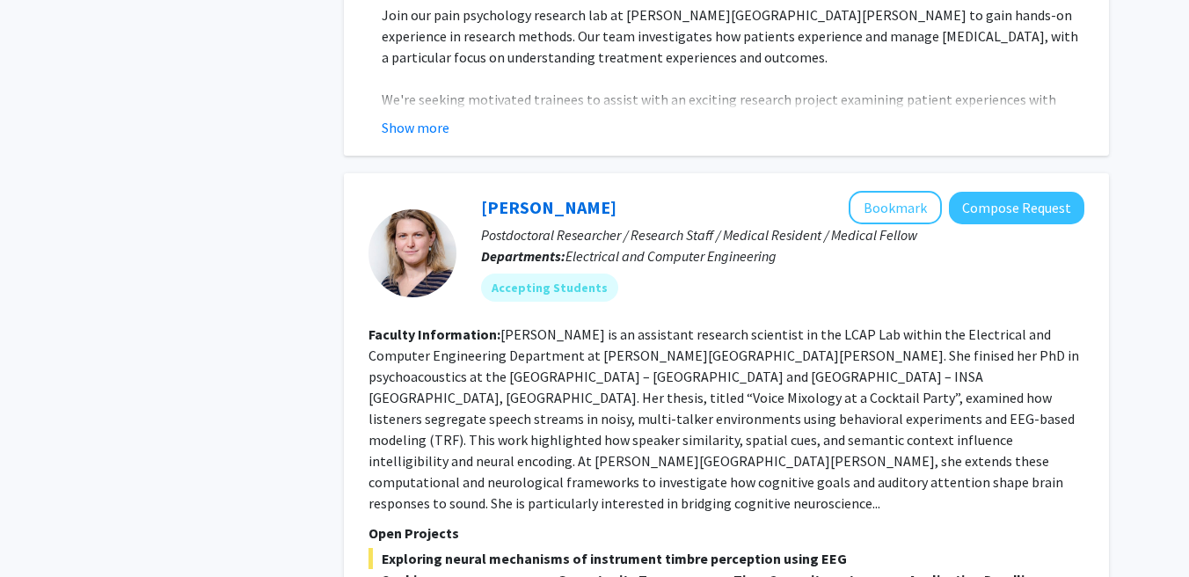
scroll to position [7060, 0]
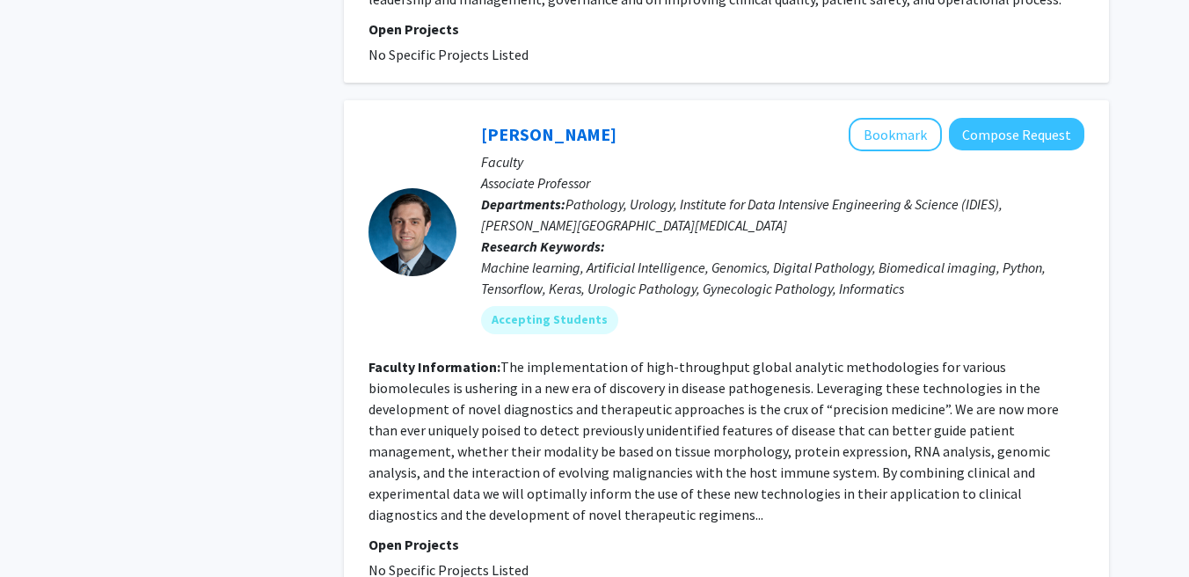
scroll to position [4873, 0]
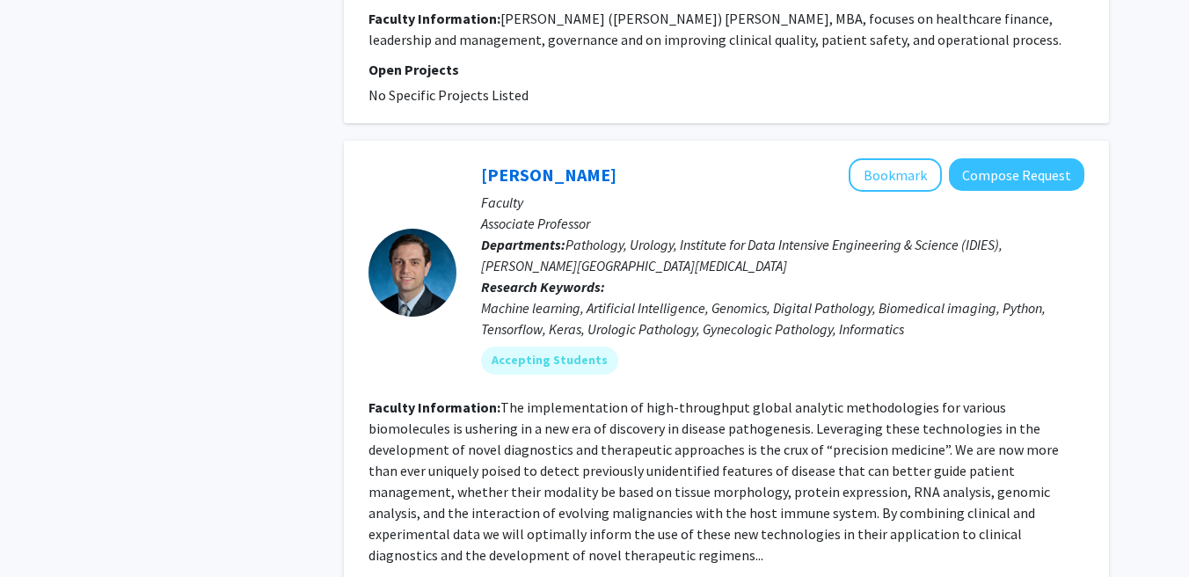
drag, startPoint x: 427, startPoint y: 463, endPoint x: 484, endPoint y: 463, distance: 56.3
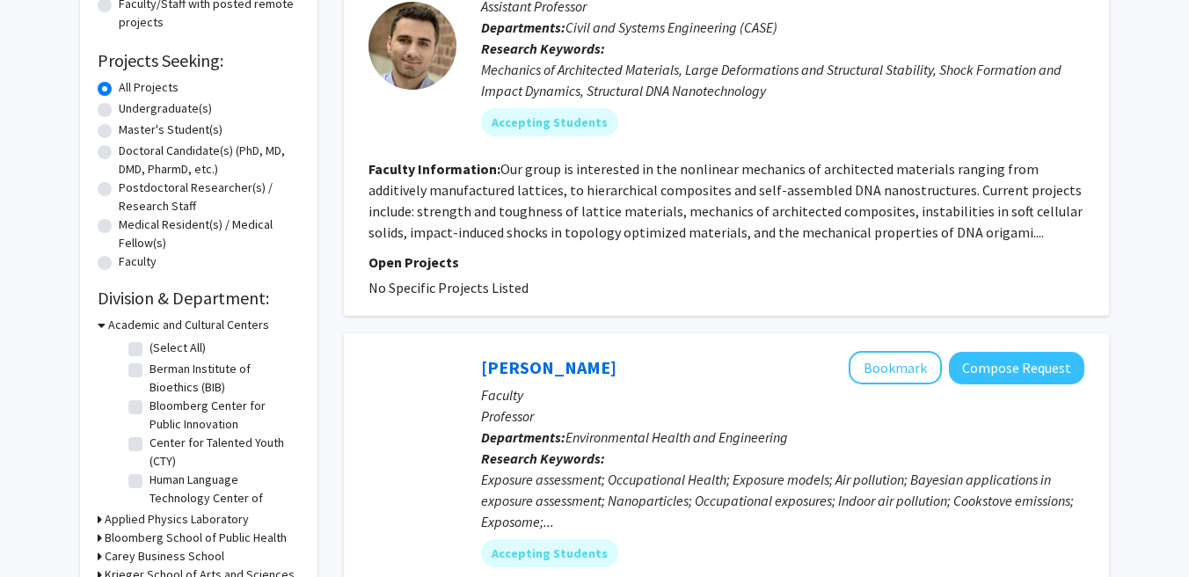
scroll to position [247, 0]
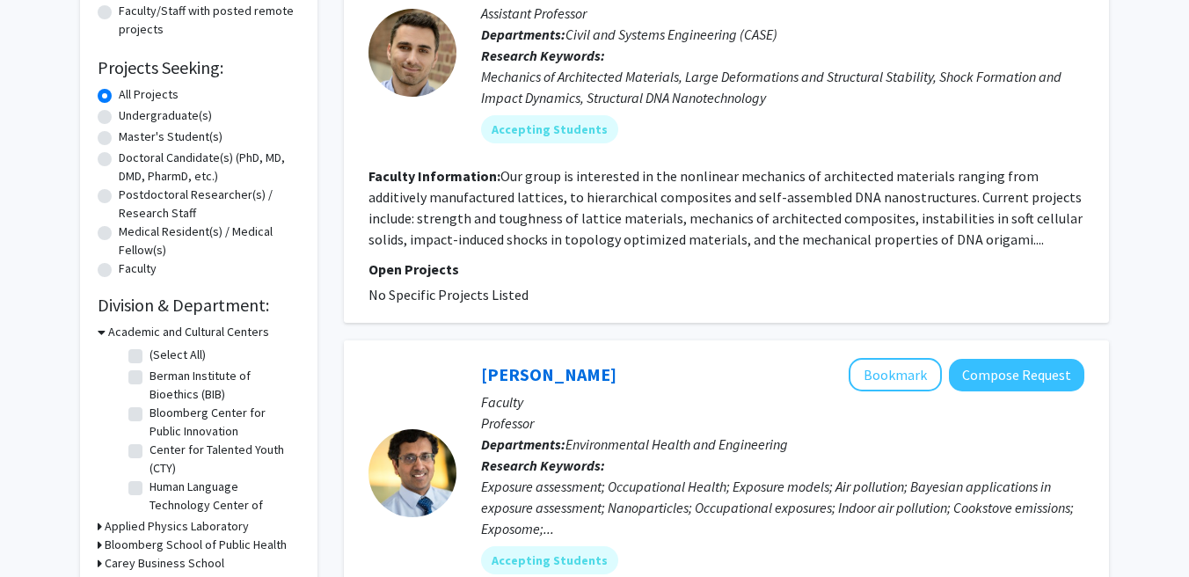
click at [119, 120] on label "Undergraduate(s)" at bounding box center [165, 115] width 93 height 18
click at [119, 118] on input "Undergraduate(s)" at bounding box center [124, 111] width 11 height 11
radio input "true"
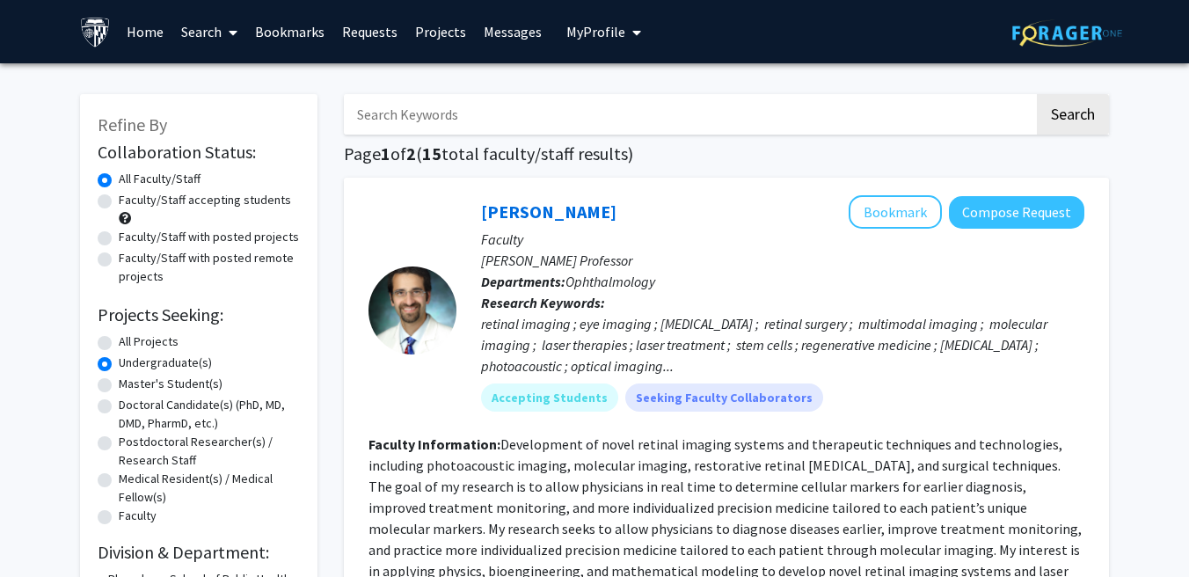
click at [290, 23] on link "Bookmarks" at bounding box center [289, 32] width 87 height 62
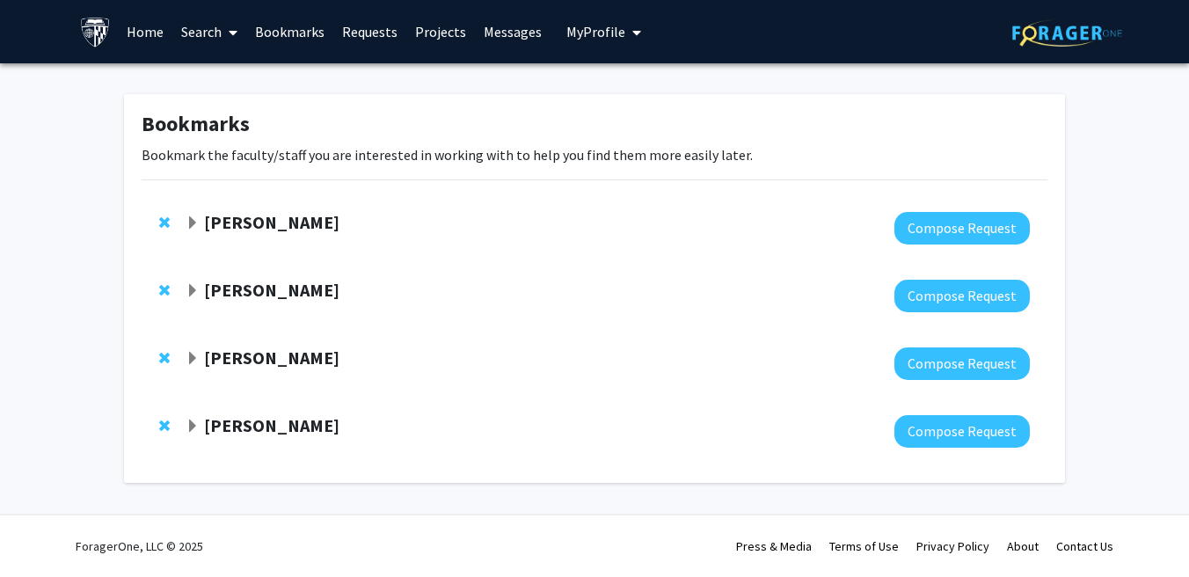
click at [171, 358] on div at bounding box center [168, 357] width 18 height 21
click at [197, 358] on span "Expand Karen Fleming Bookmark" at bounding box center [193, 359] width 14 height 14
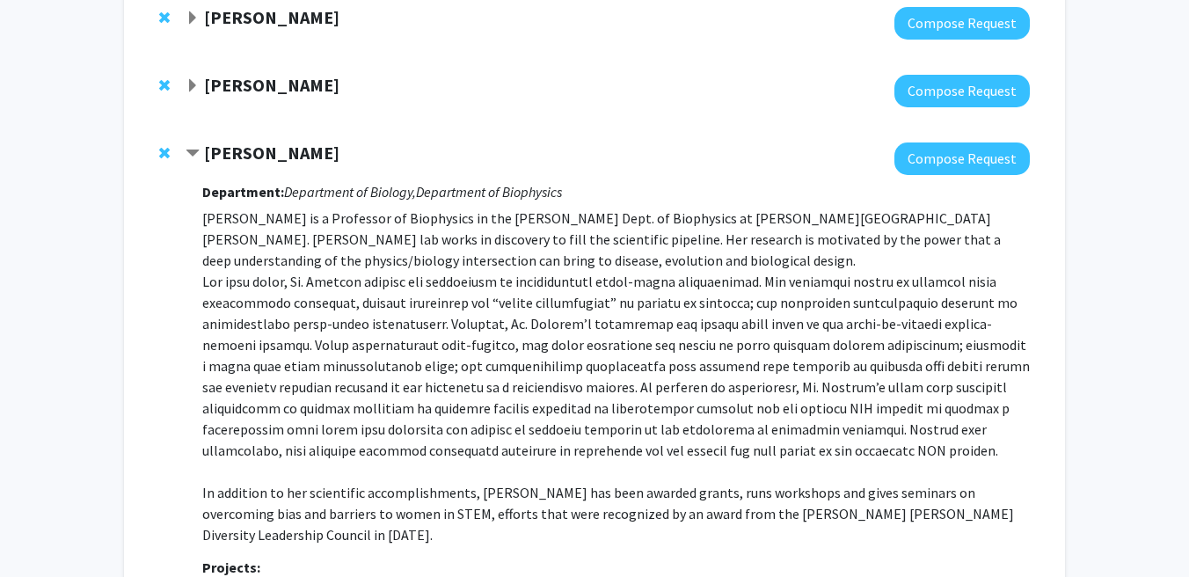
scroll to position [196, 0]
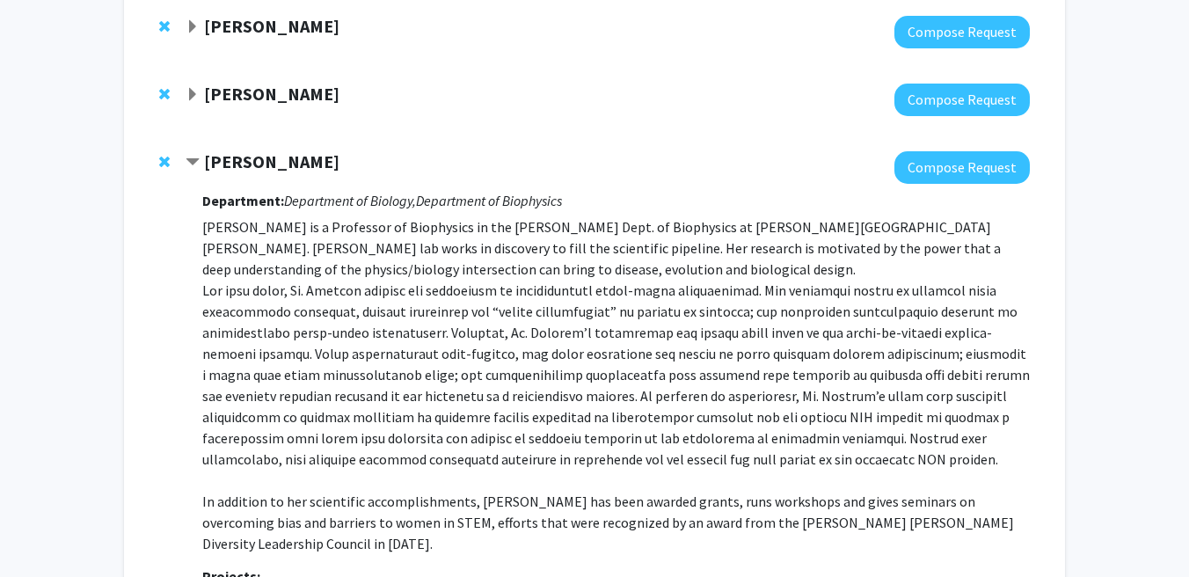
click at [190, 161] on span "Contract Karen Fleming Bookmark" at bounding box center [193, 163] width 14 height 14
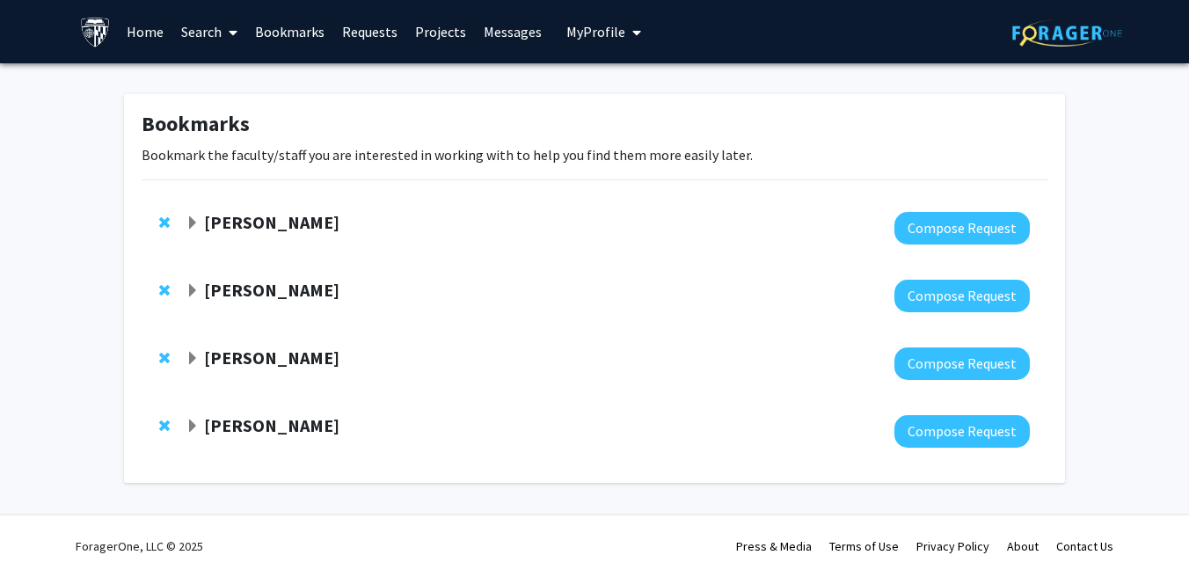
click at [193, 359] on span "Expand Karen Fleming Bookmark" at bounding box center [193, 359] width 14 height 14
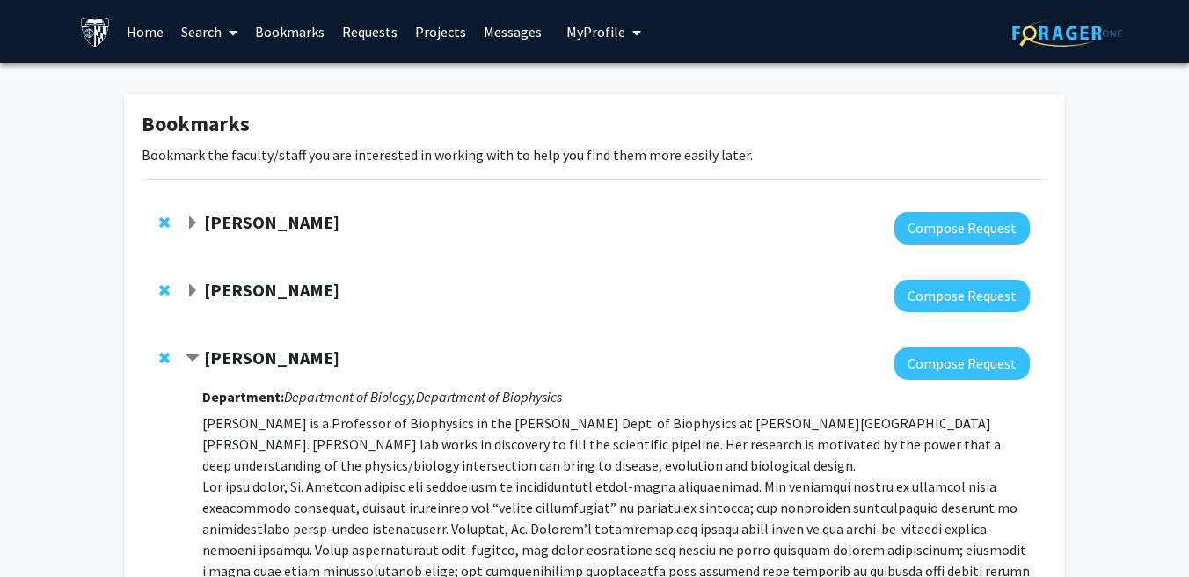
click at [193, 359] on span "Contract Karen Fleming Bookmark" at bounding box center [193, 359] width 14 height 14
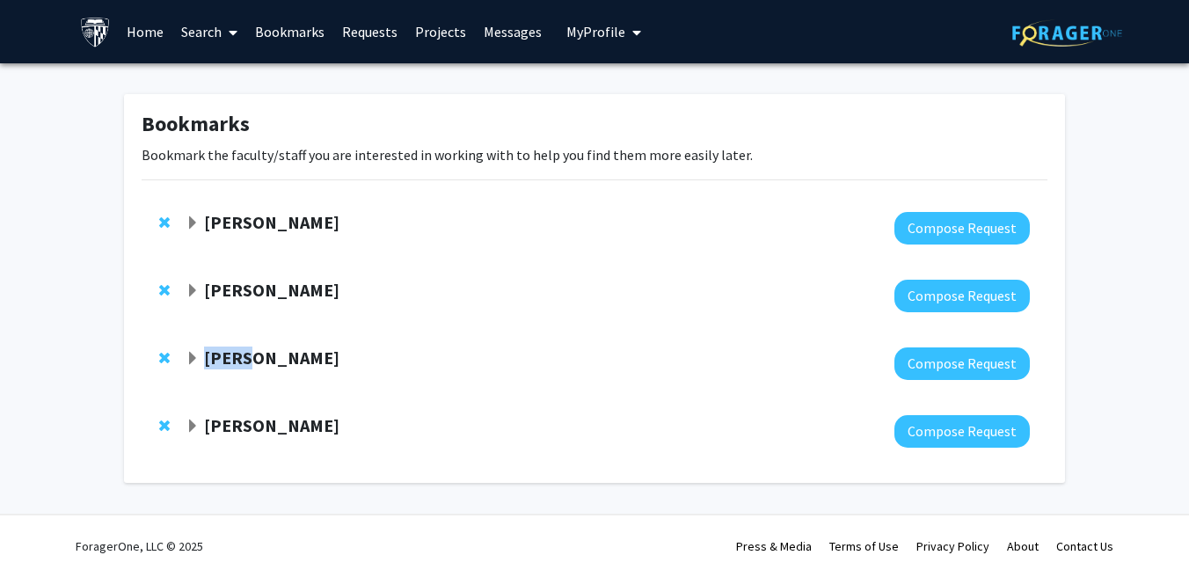
click at [205, 284] on strong "Boyoung Cha" at bounding box center [271, 290] width 135 height 22
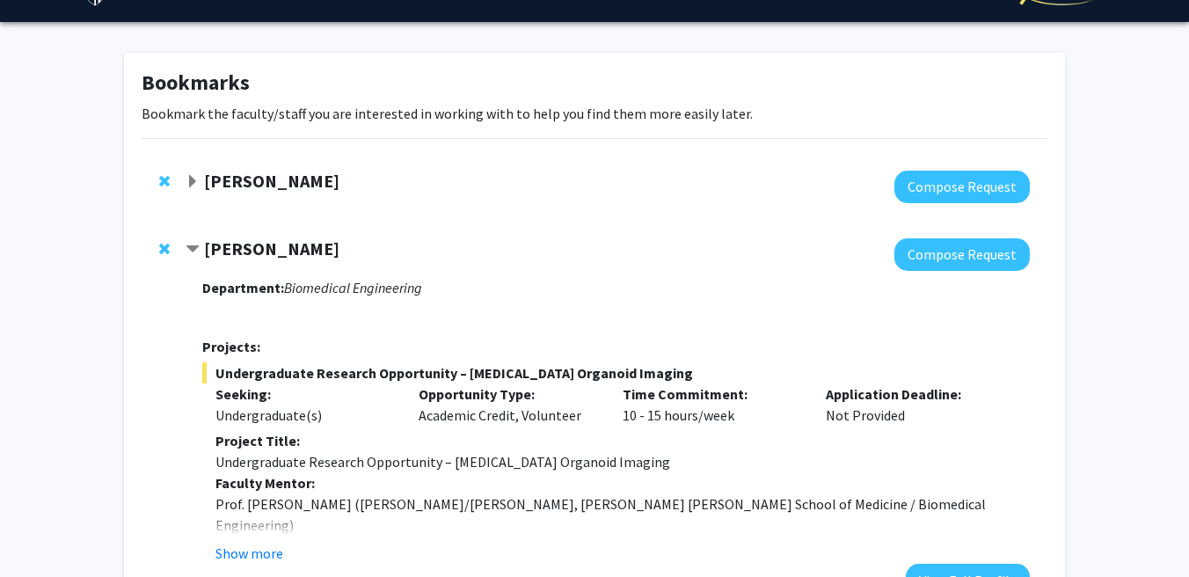
scroll to position [109, 0]
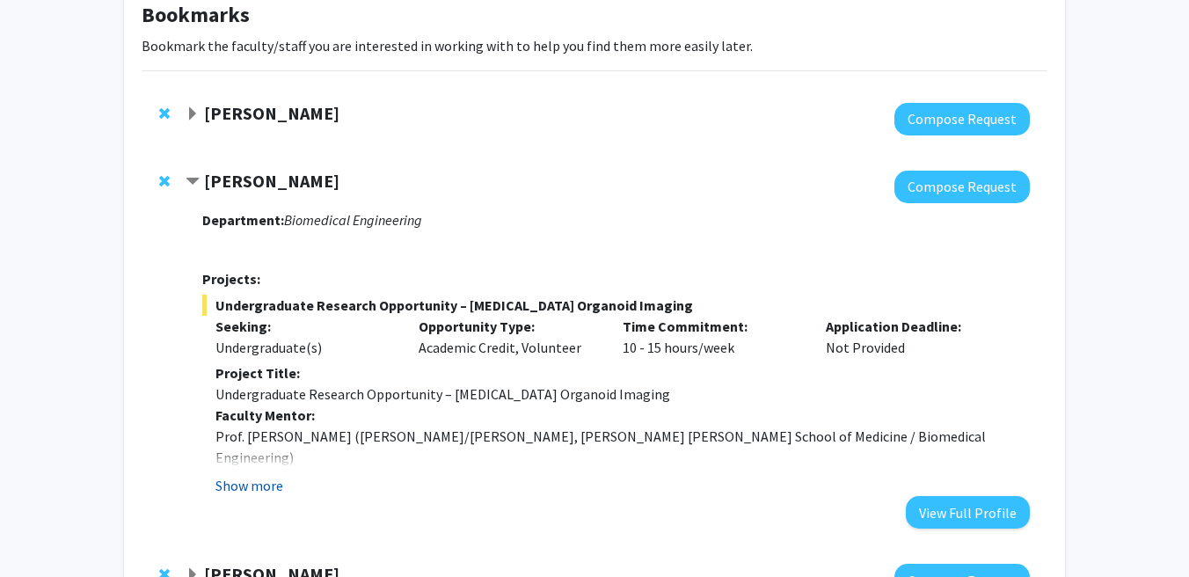
click at [253, 479] on button "Show more" at bounding box center [249, 485] width 68 height 21
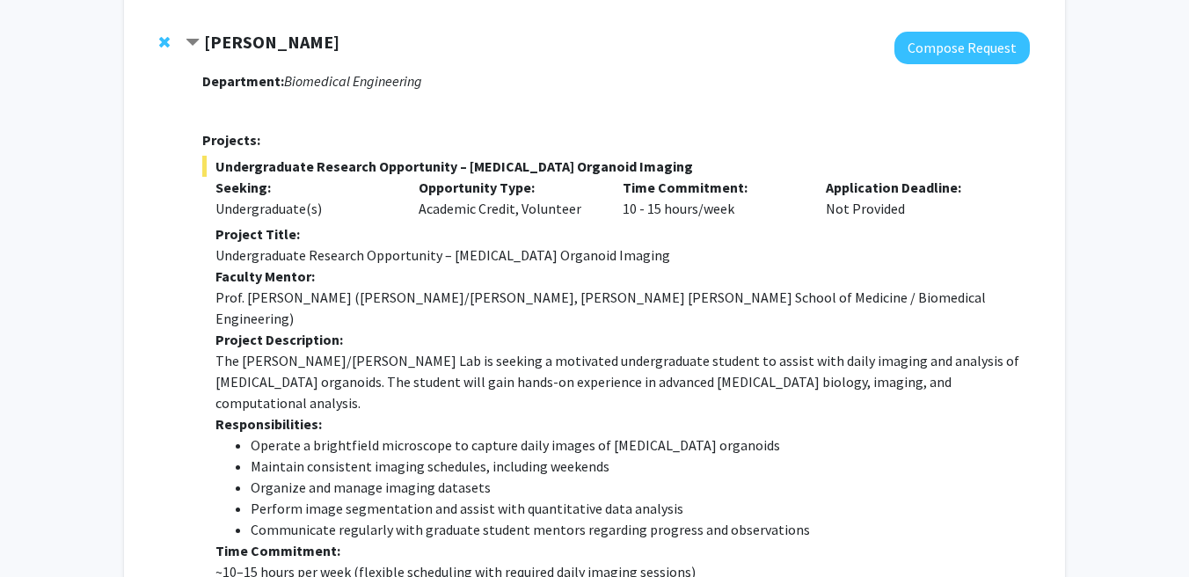
scroll to position [189, 0]
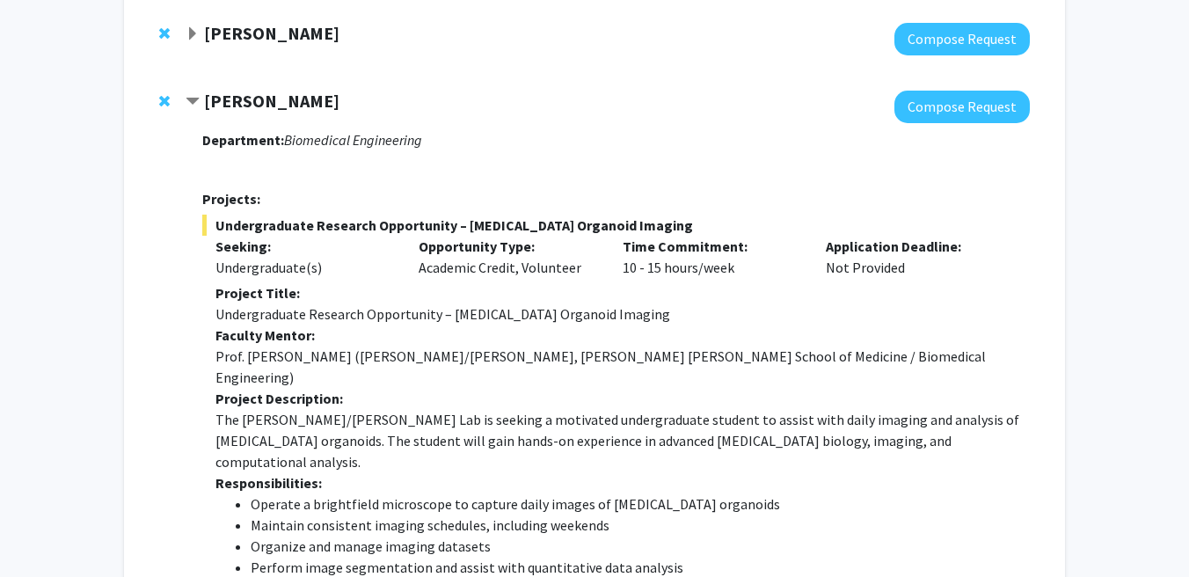
click at [204, 112] on div "Boyoung Cha" at bounding box center [376, 102] width 380 height 22
click at [199, 107] on span "Contract Boyoung Cha Bookmark" at bounding box center [193, 102] width 14 height 14
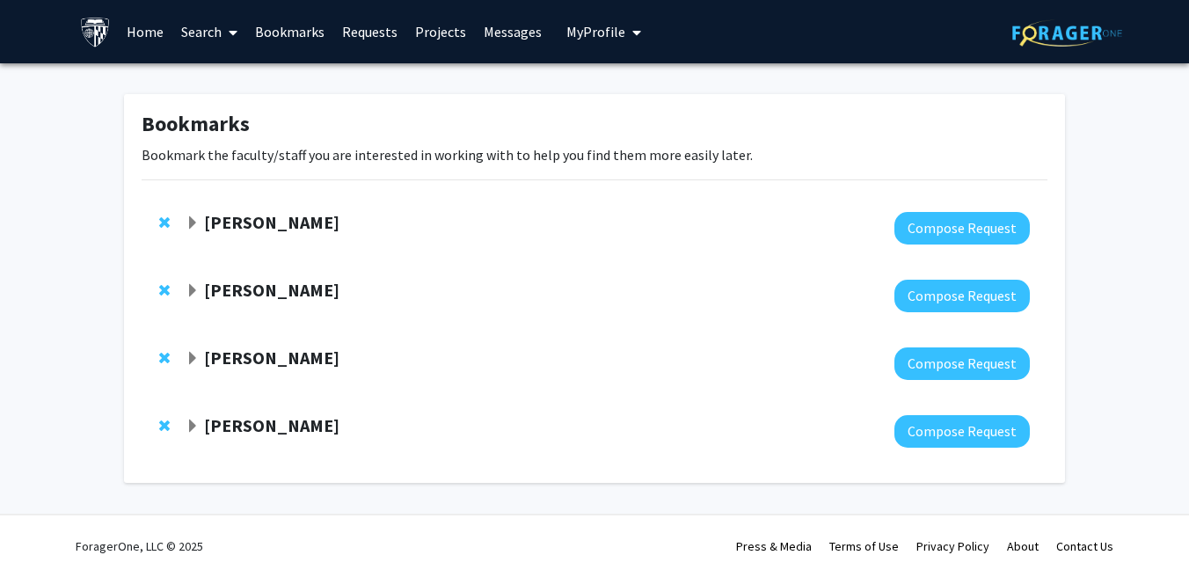
click at [192, 224] on span "Expand Utthara Nayar Bookmark" at bounding box center [193, 223] width 14 height 14
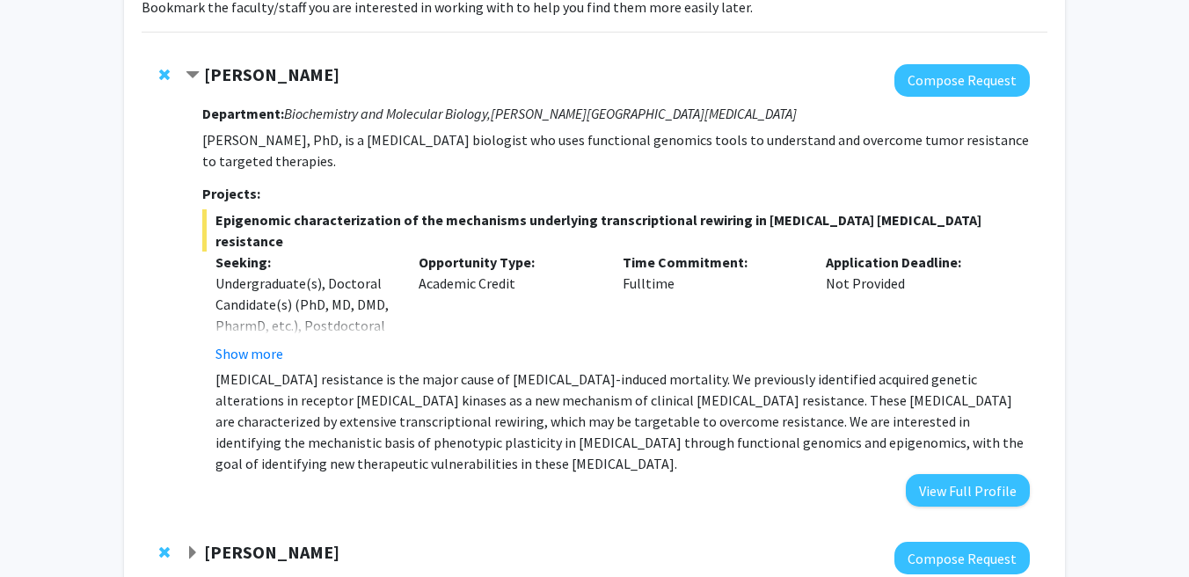
scroll to position [171, 0]
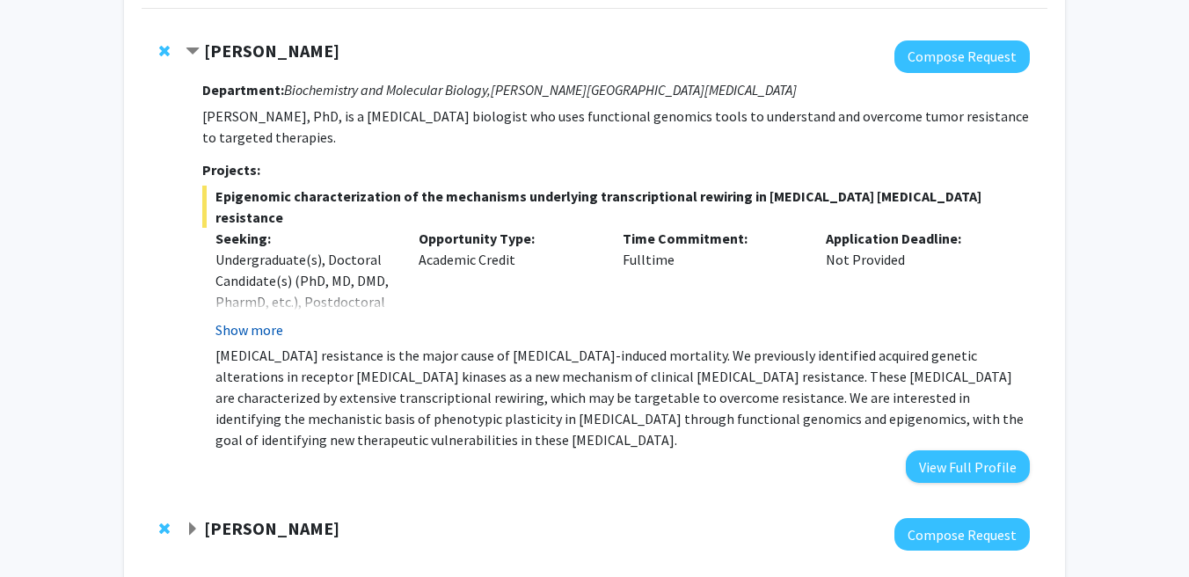
click at [266, 319] on button "Show more" at bounding box center [249, 329] width 68 height 21
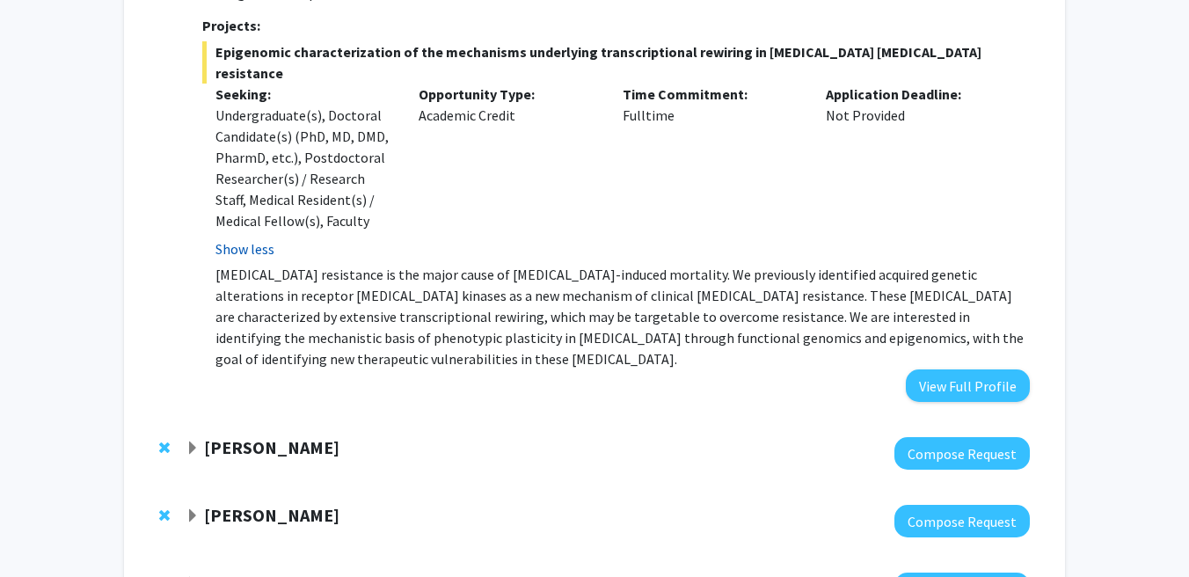
scroll to position [429, 0]
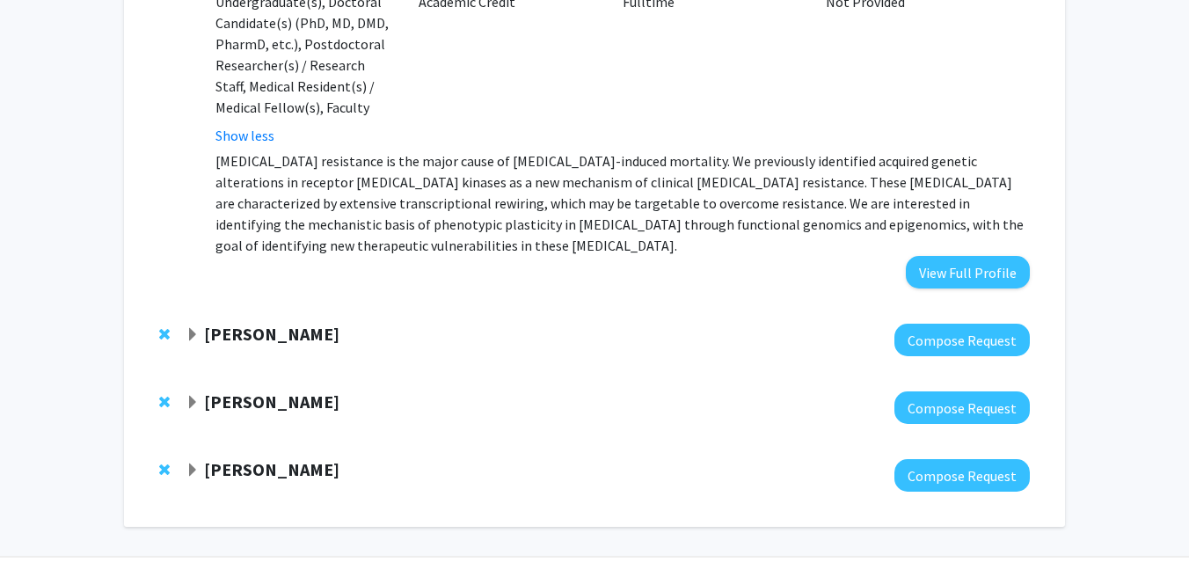
click at [249, 459] on div at bounding box center [608, 475] width 844 height 33
click at [248, 441] on div "Fenan Rassu Compose Request" at bounding box center [595, 475] width 906 height 68
click at [248, 458] on strong "Fenan Rassu" at bounding box center [271, 469] width 135 height 22
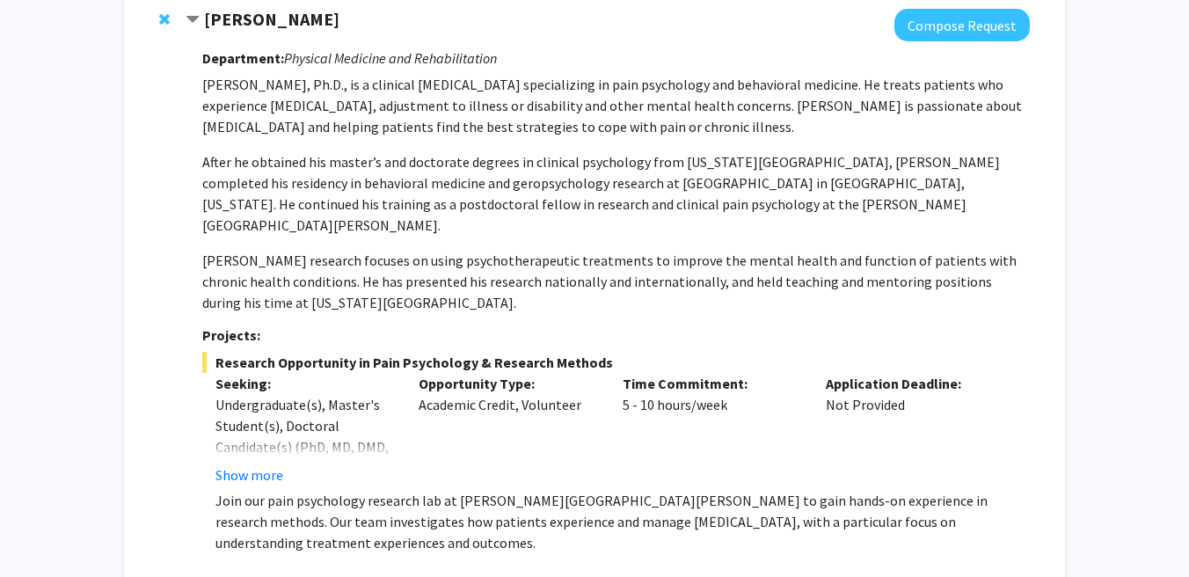
scroll to position [921, 0]
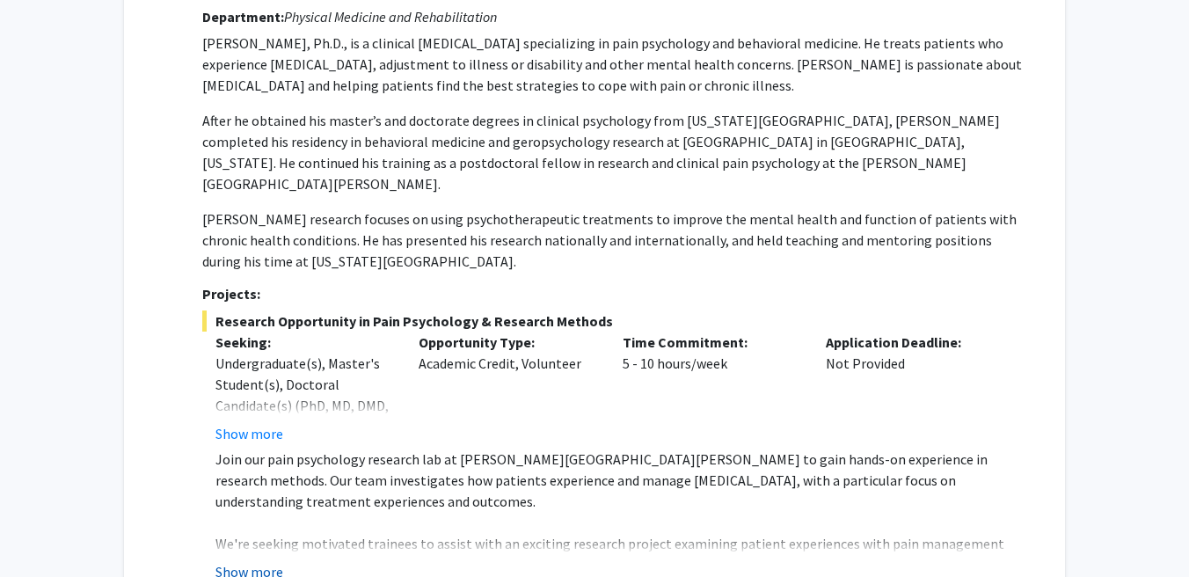
click at [254, 561] on button "Show more" at bounding box center [249, 571] width 68 height 21
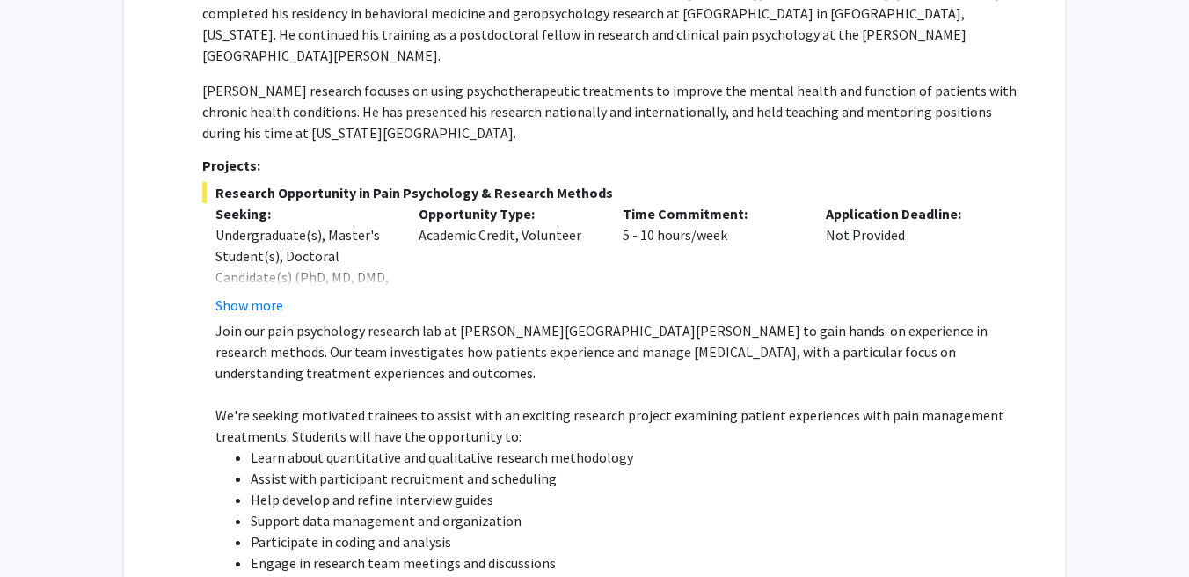
scroll to position [1054, 0]
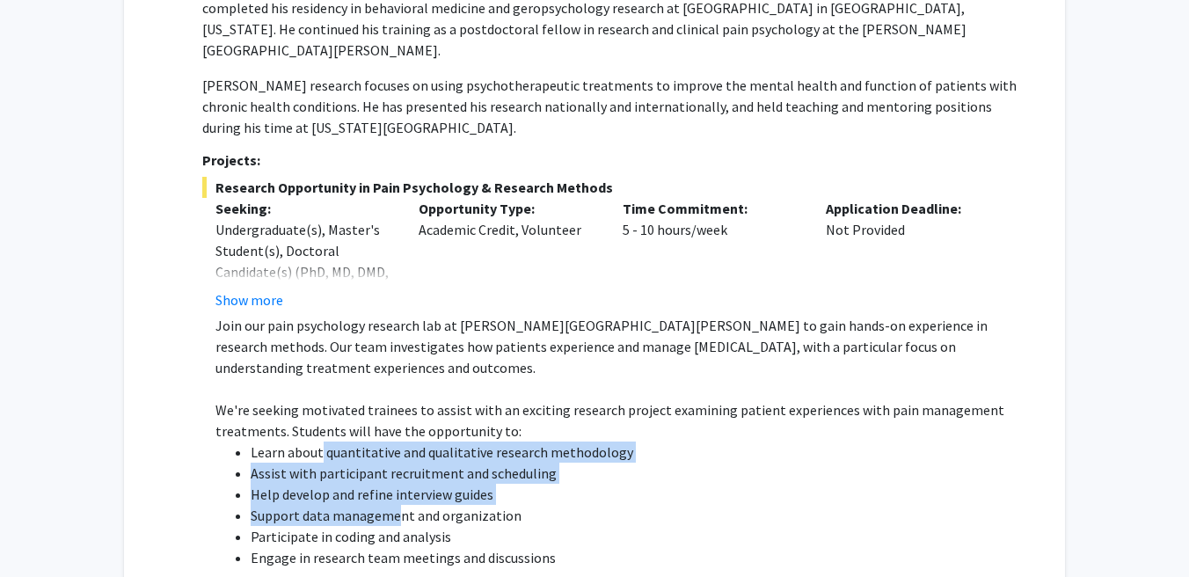
drag, startPoint x: 320, startPoint y: 383, endPoint x: 397, endPoint y: 451, distance: 102.8
click at [397, 451] on ul "Learn about quantitative and qualitative research methodology Assist with parti…" at bounding box center [622, 504] width 814 height 127
click at [397, 505] on li "Support data management and organization" at bounding box center [640, 515] width 779 height 21
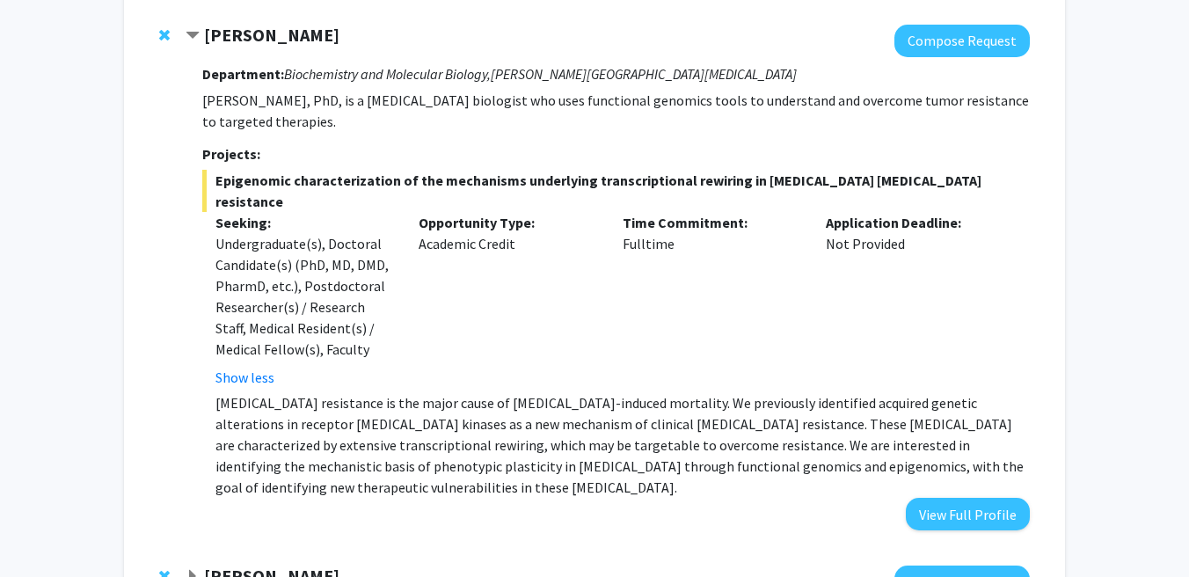
scroll to position [0, 0]
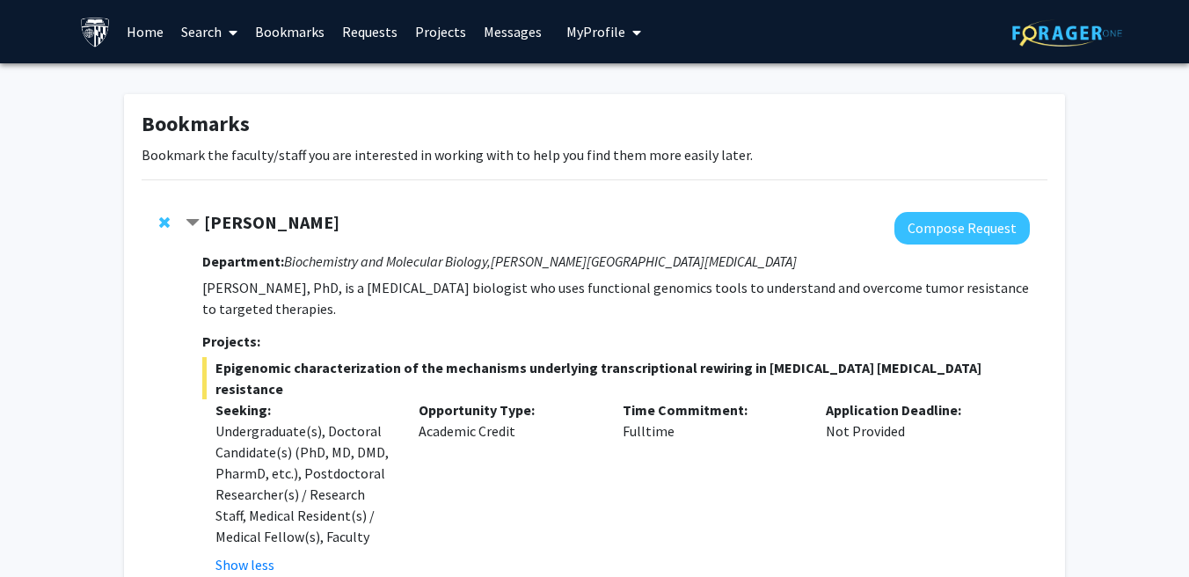
click at [210, 35] on link "Search" at bounding box center [209, 32] width 74 height 62
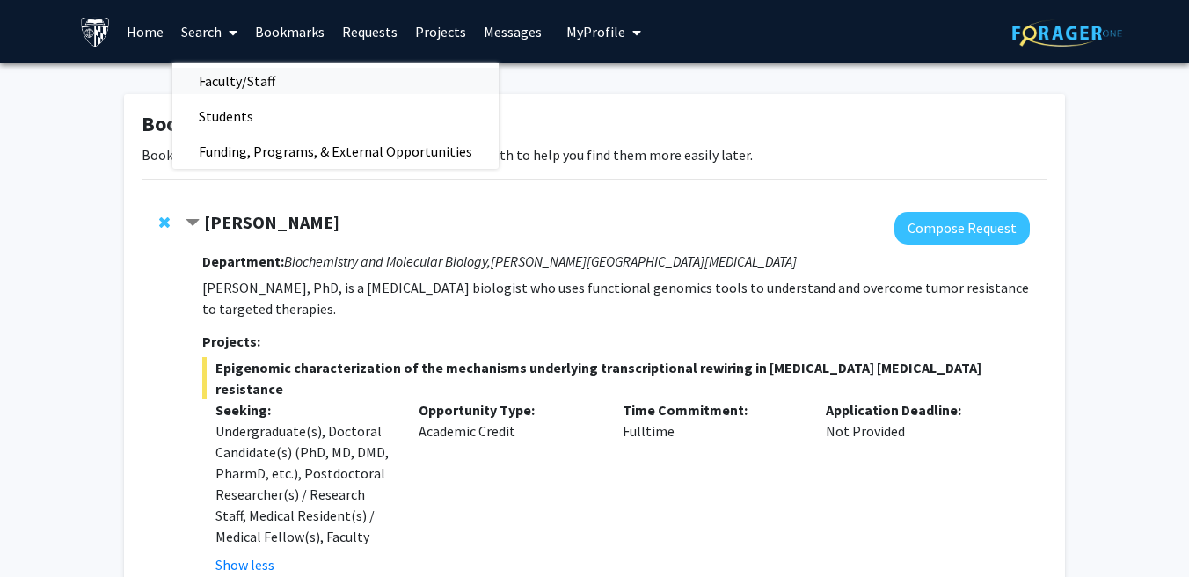
click at [248, 77] on span "Faculty/Staff" at bounding box center [236, 80] width 129 height 35
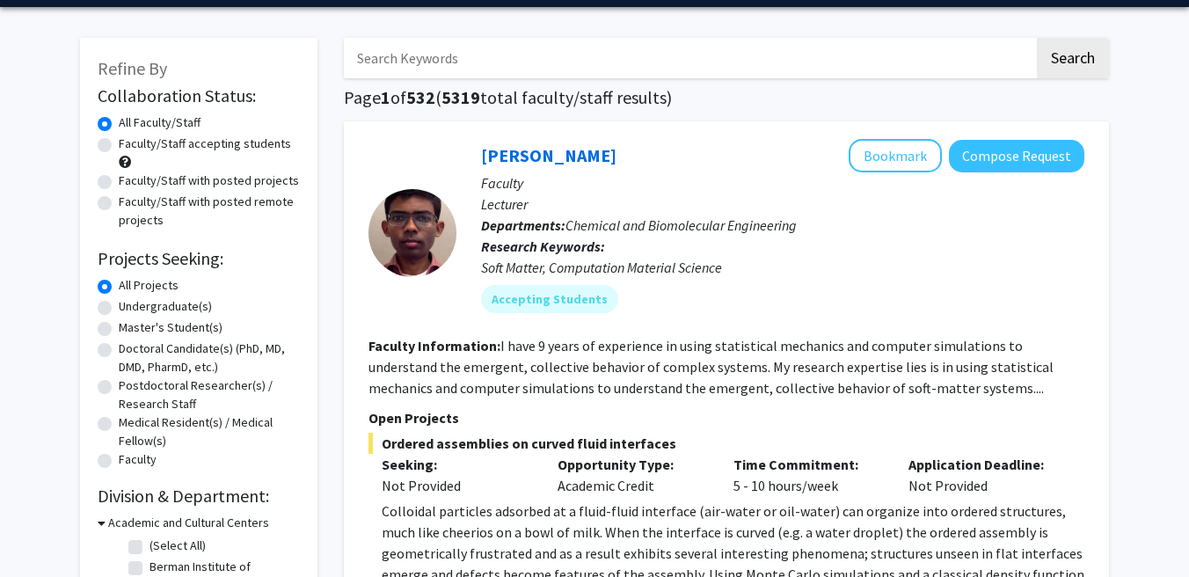
scroll to position [90, 0]
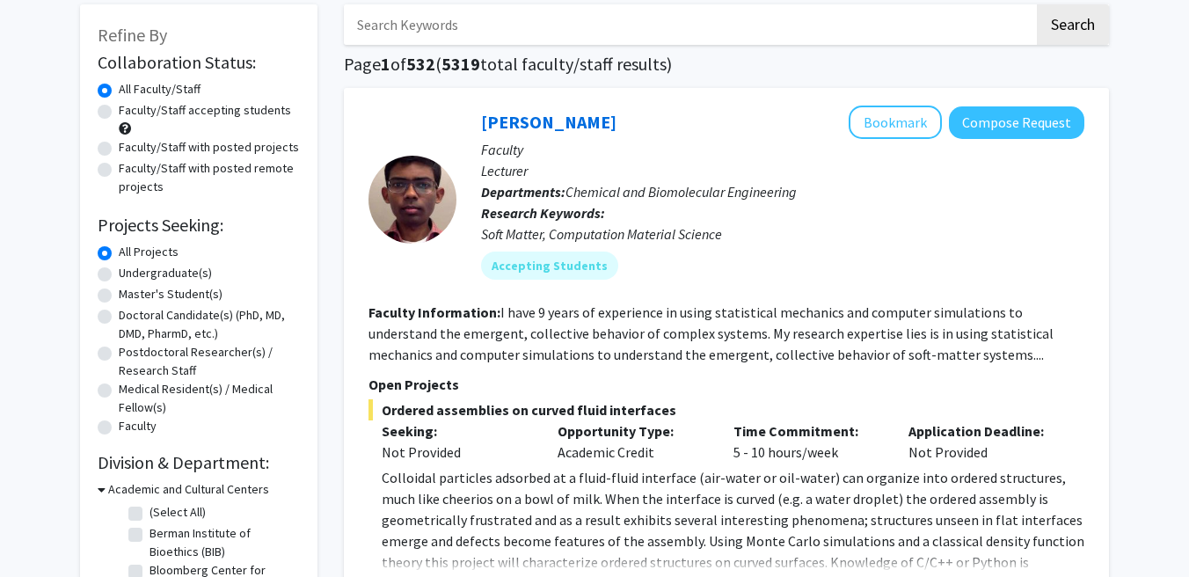
click at [119, 274] on label "Undergraduate(s)" at bounding box center [165, 273] width 93 height 18
click at [119, 274] on input "Undergraduate(s)" at bounding box center [124, 269] width 11 height 11
radio input "true"
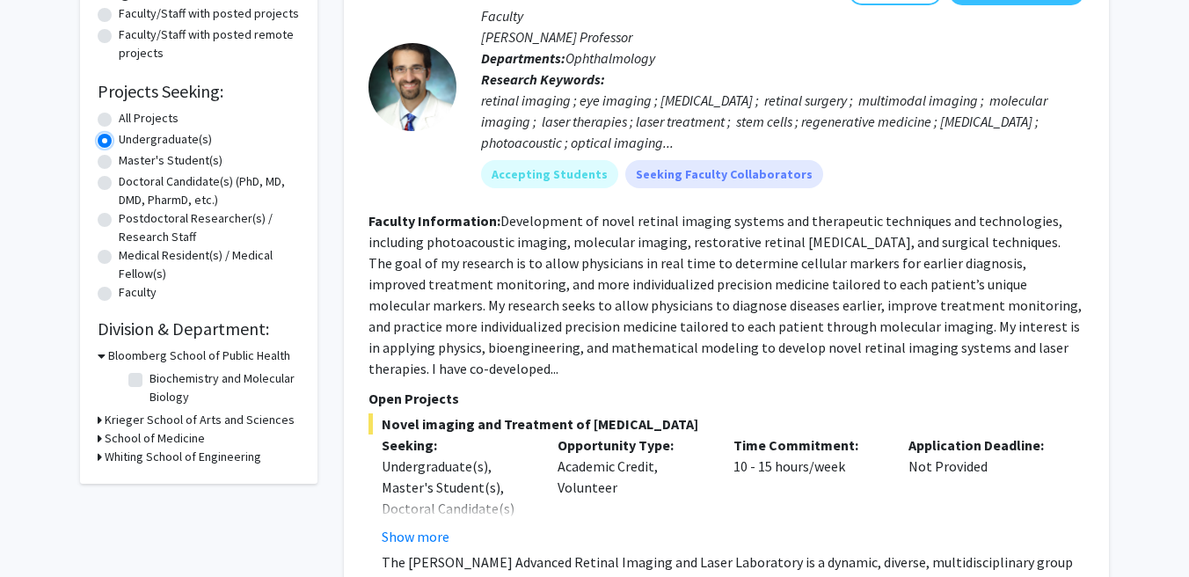
scroll to position [225, 0]
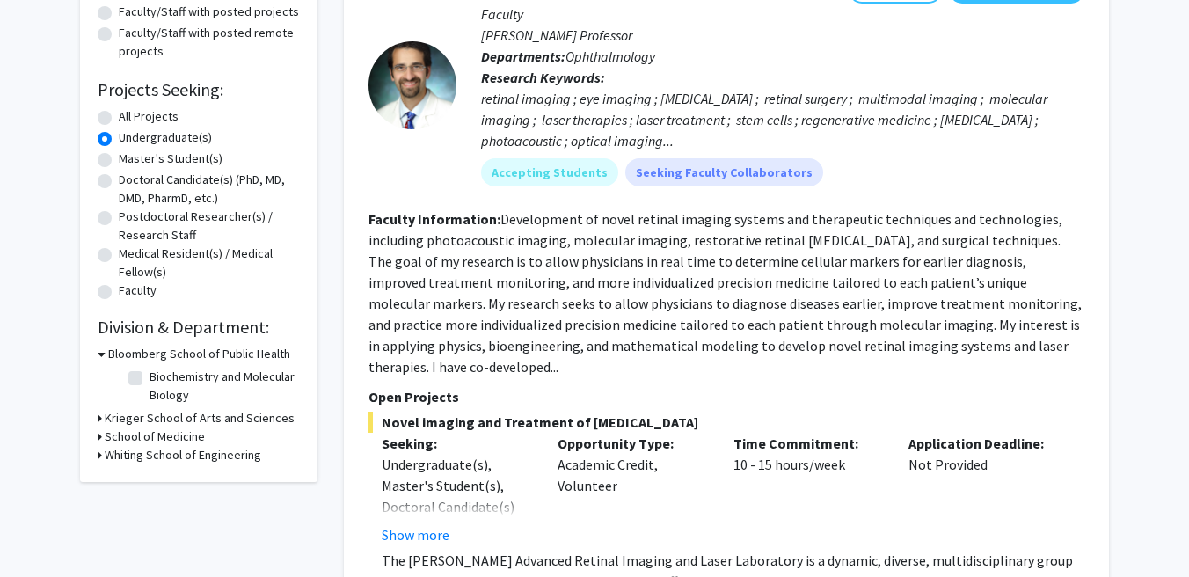
click at [103, 417] on div "Krieger School of Arts and Sciences" at bounding box center [199, 418] width 202 height 18
click at [96, 417] on div "Refine By Collaboration Status: Collaboration Status All Faculty/Staff Collabor…" at bounding box center [198, 175] width 237 height 613
click at [106, 417] on h3 "Krieger School of Arts and Sciences" at bounding box center [200, 418] width 190 height 18
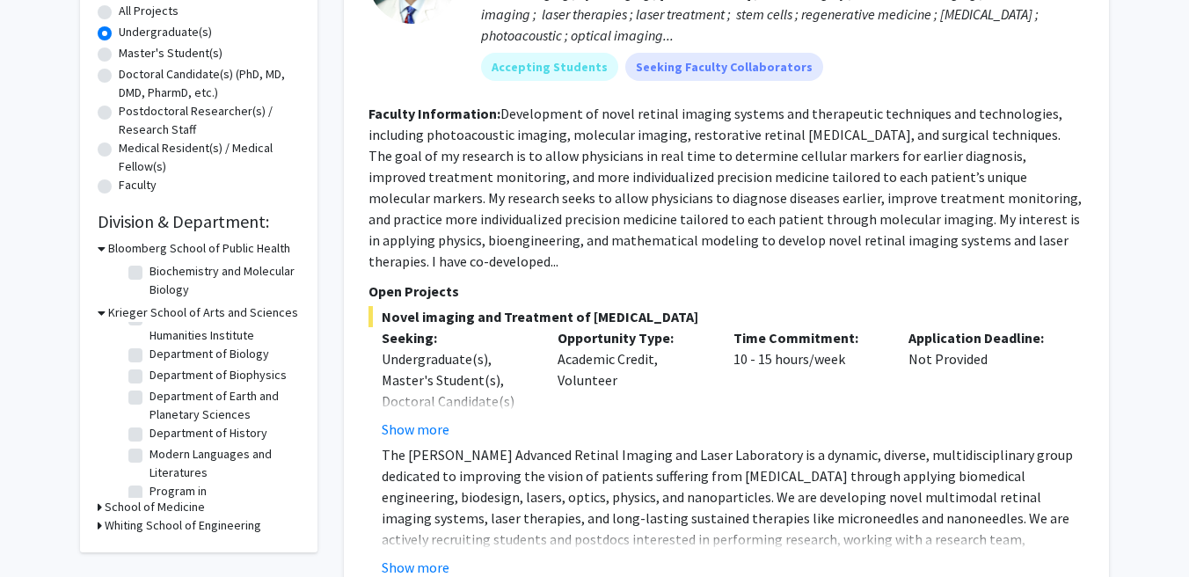
scroll to position [85, 0]
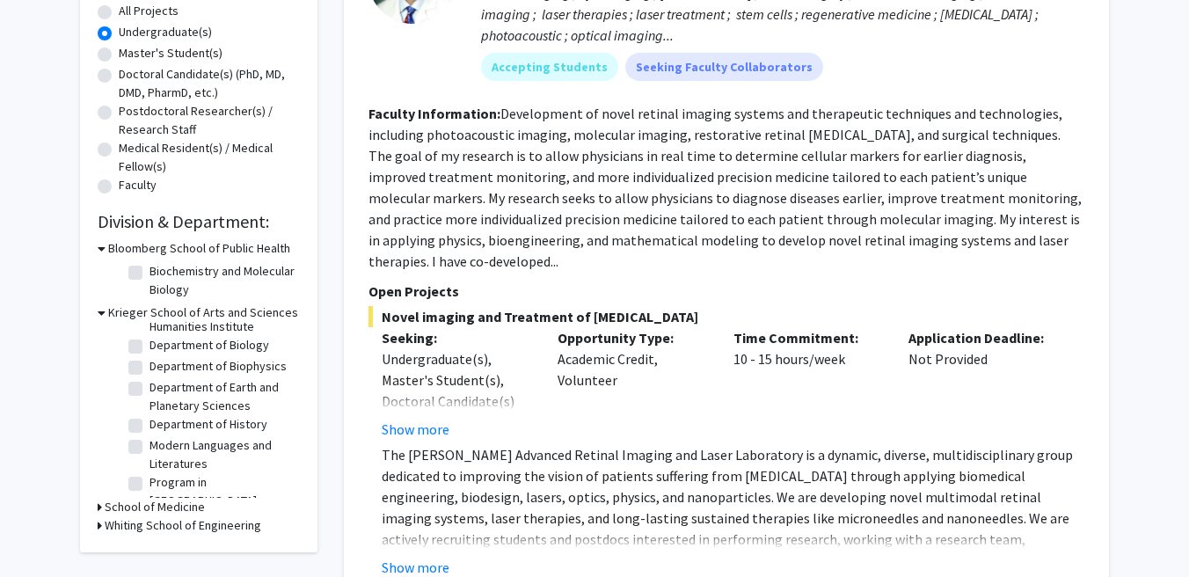
click at [149, 346] on label "Department of Biology" at bounding box center [209, 345] width 120 height 18
click at [149, 346] on input "Department of Biology" at bounding box center [154, 341] width 11 height 11
checkbox input "true"
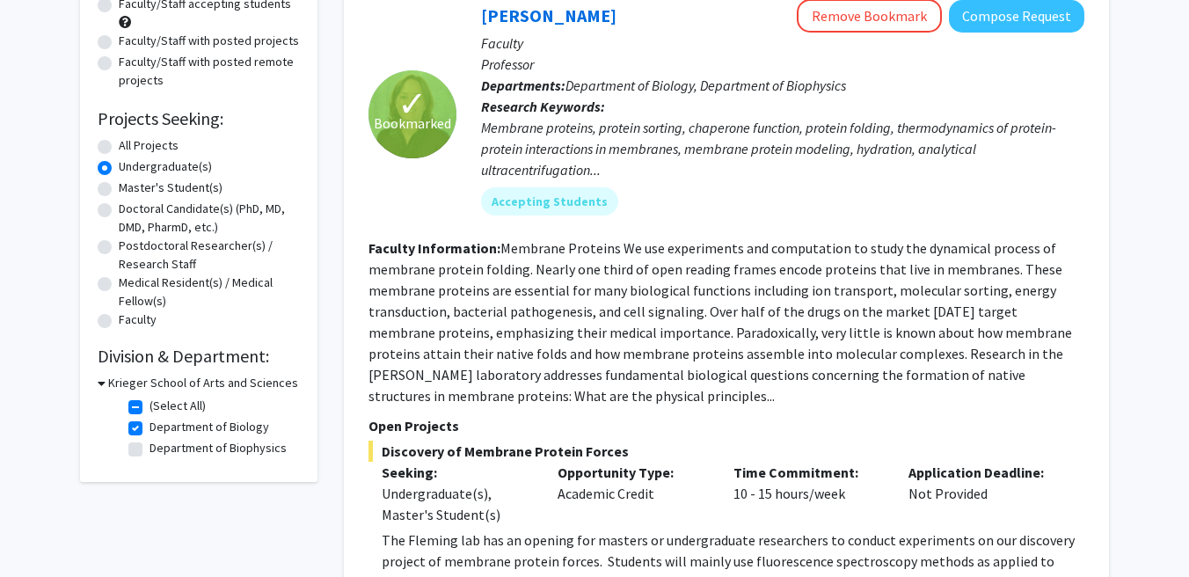
scroll to position [229, 0]
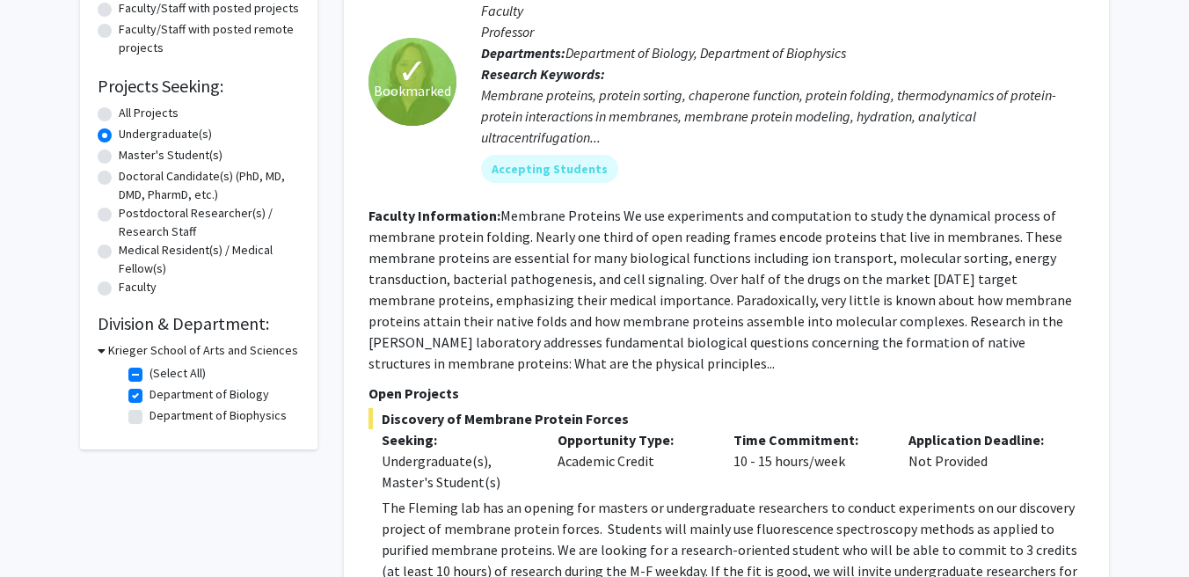
click at [104, 354] on icon at bounding box center [102, 350] width 8 height 18
click at [104, 354] on div "Krieger School of Arts and Sciences" at bounding box center [199, 350] width 202 height 18
click at [95, 354] on div "Refine By Collaboration Status: Collaboration Status All Faculty/Staff Collabor…" at bounding box center [198, 121] width 237 height 512
click at [107, 353] on h3 "Krieger School of Arts and Sciences" at bounding box center [200, 350] width 190 height 18
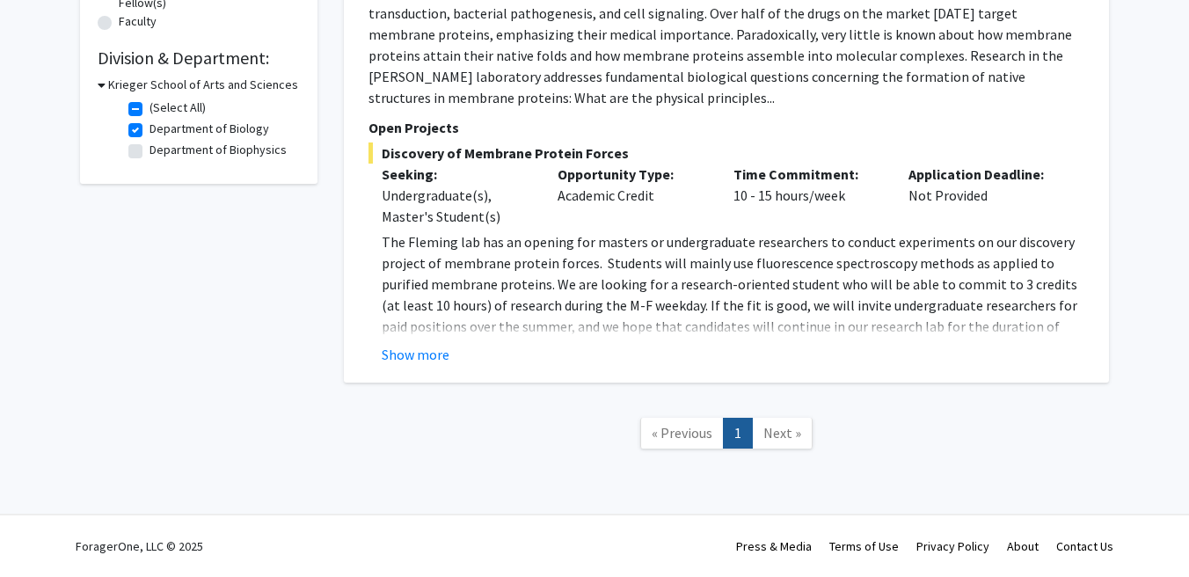
click at [776, 433] on span "Next »" at bounding box center [782, 433] width 38 height 18
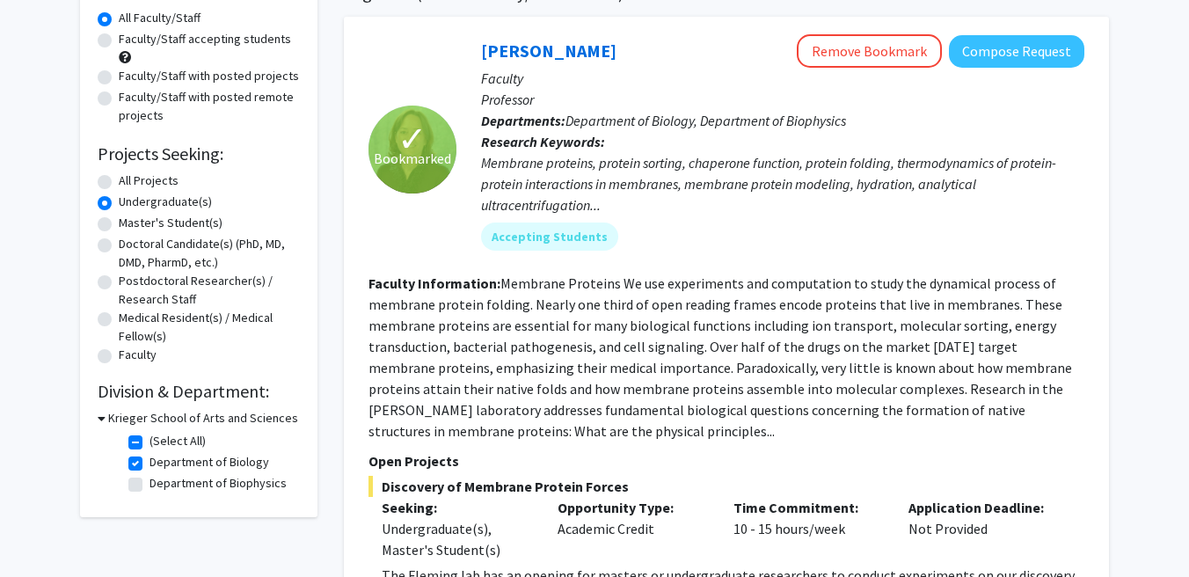
scroll to position [151, 0]
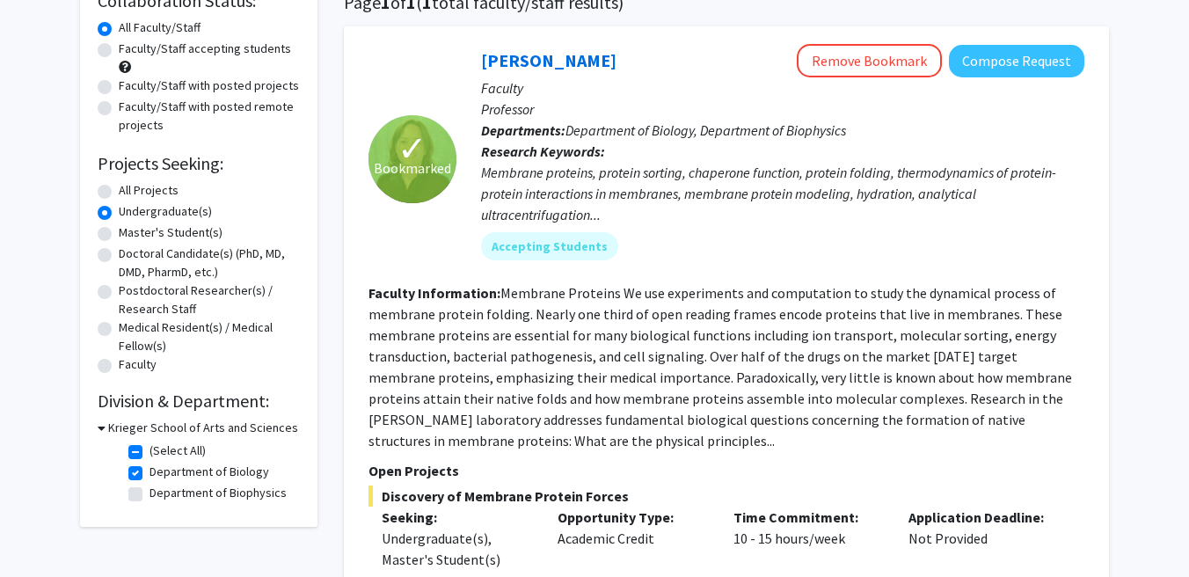
click at [109, 426] on h3 "Krieger School of Arts and Sciences" at bounding box center [203, 428] width 190 height 18
click at [105, 426] on h3 "Krieger School of Arts and Sciences" at bounding box center [200, 428] width 190 height 18
click at [149, 456] on label "(Select All)" at bounding box center [177, 450] width 56 height 18
click at [149, 453] on input "(Select All)" at bounding box center [154, 446] width 11 height 11
checkbox input "false"
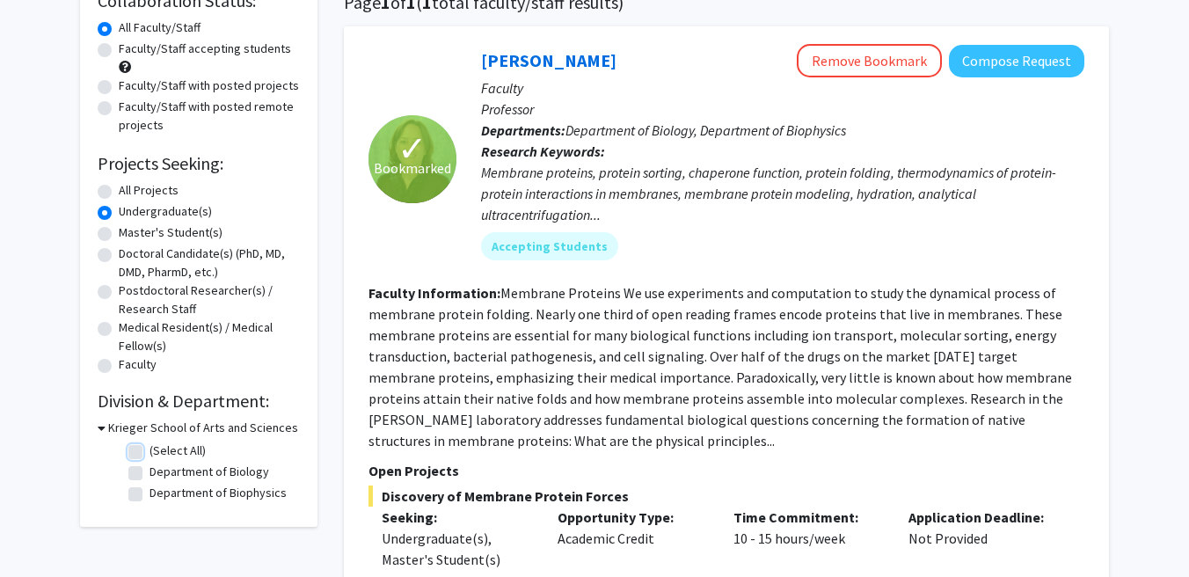
checkbox input "false"
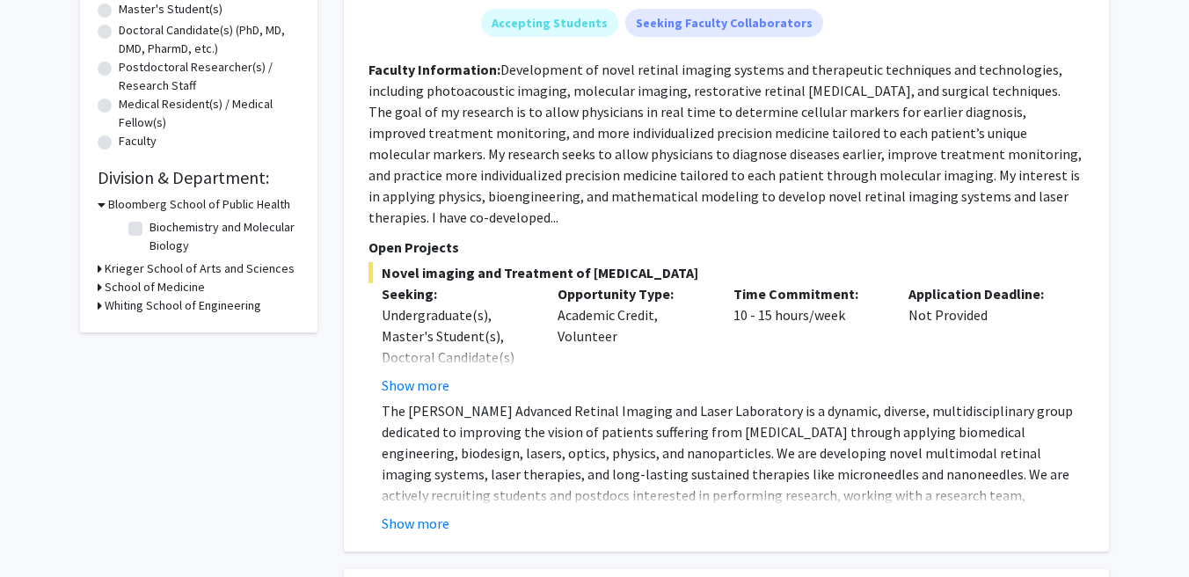
scroll to position [362, 0]
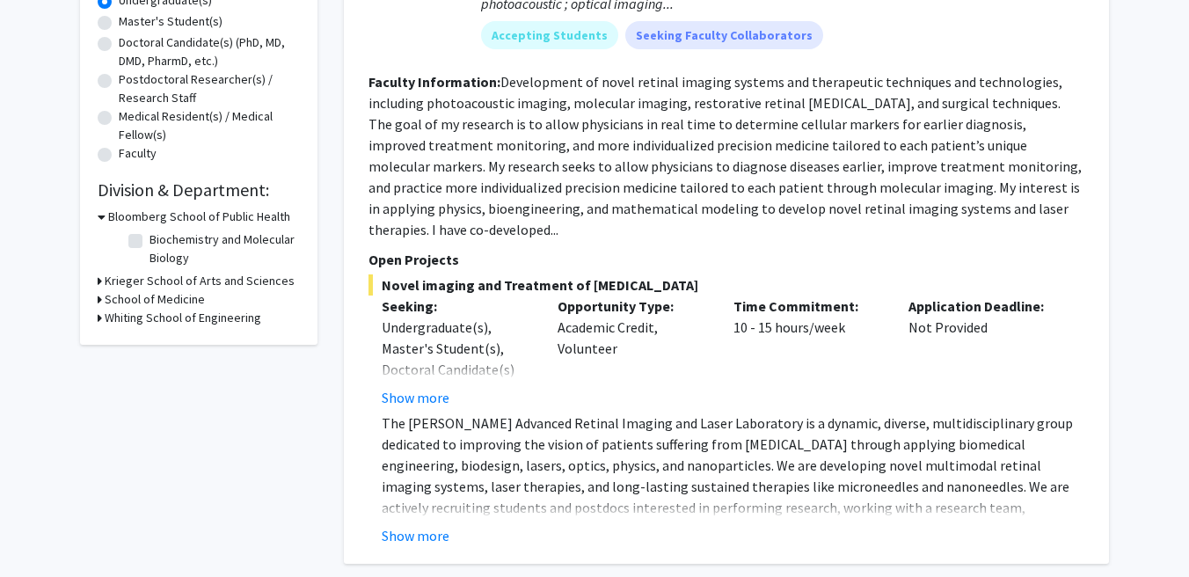
click at [98, 300] on icon at bounding box center [100, 299] width 4 height 18
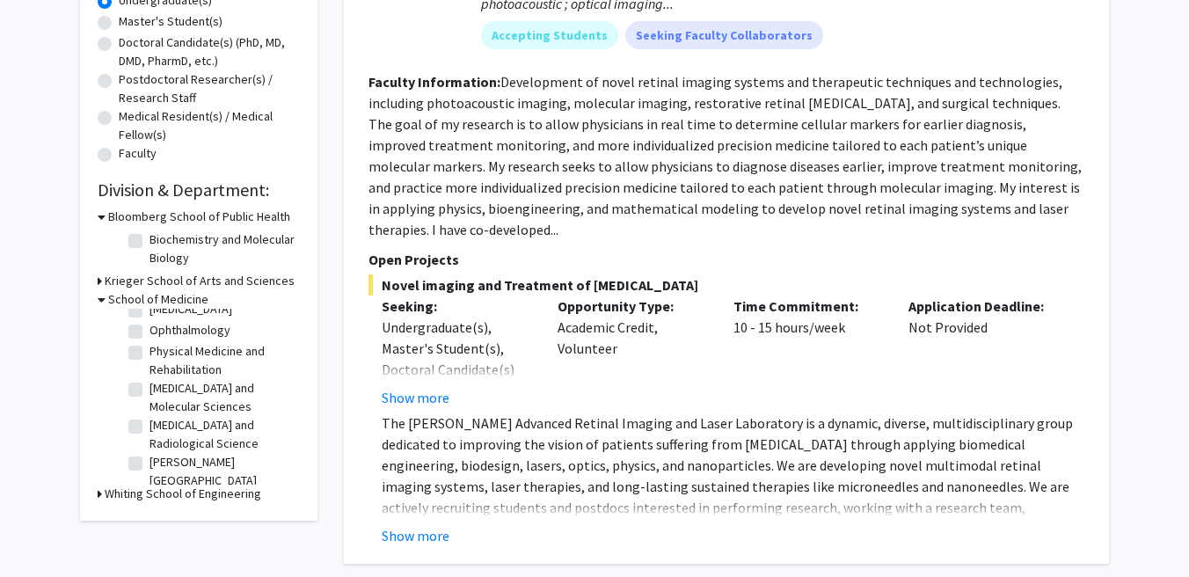
scroll to position [84, 0]
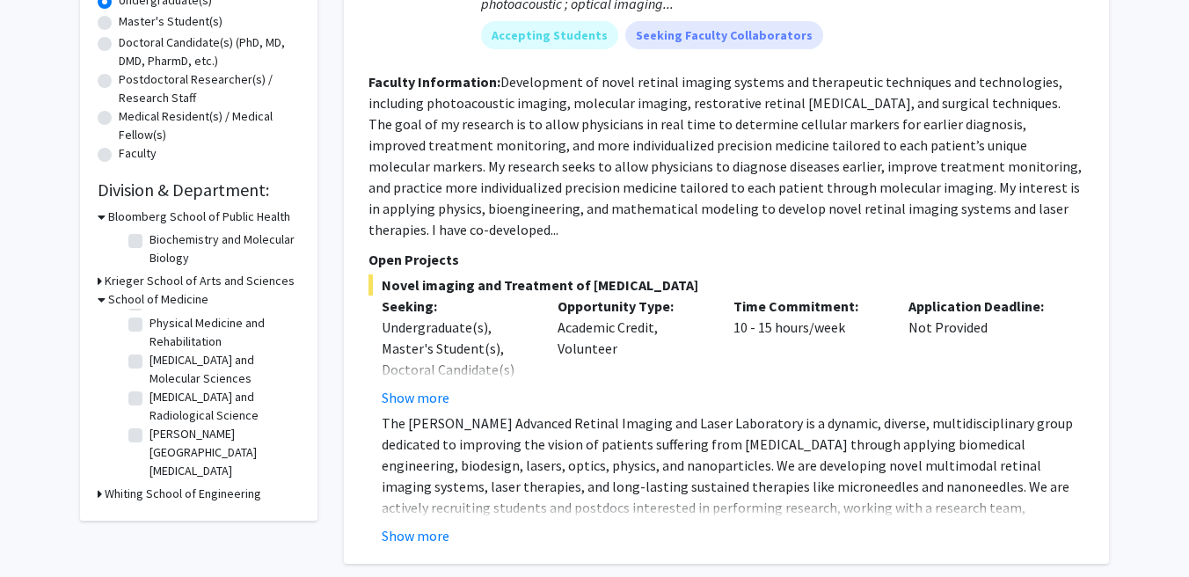
click at [149, 432] on label "Sidney Kimmel Comprehensive Cancer Center" at bounding box center [222, 452] width 146 height 55
click at [149, 432] on input "Sidney Kimmel Comprehensive Cancer Center" at bounding box center [154, 430] width 11 height 11
checkbox input "true"
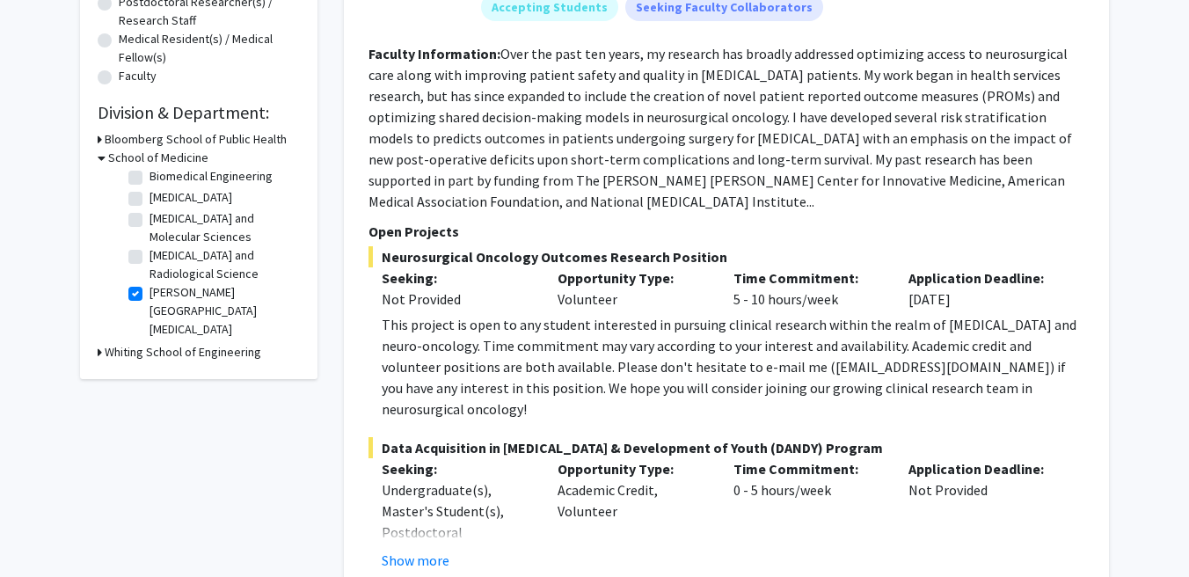
scroll to position [442, 0]
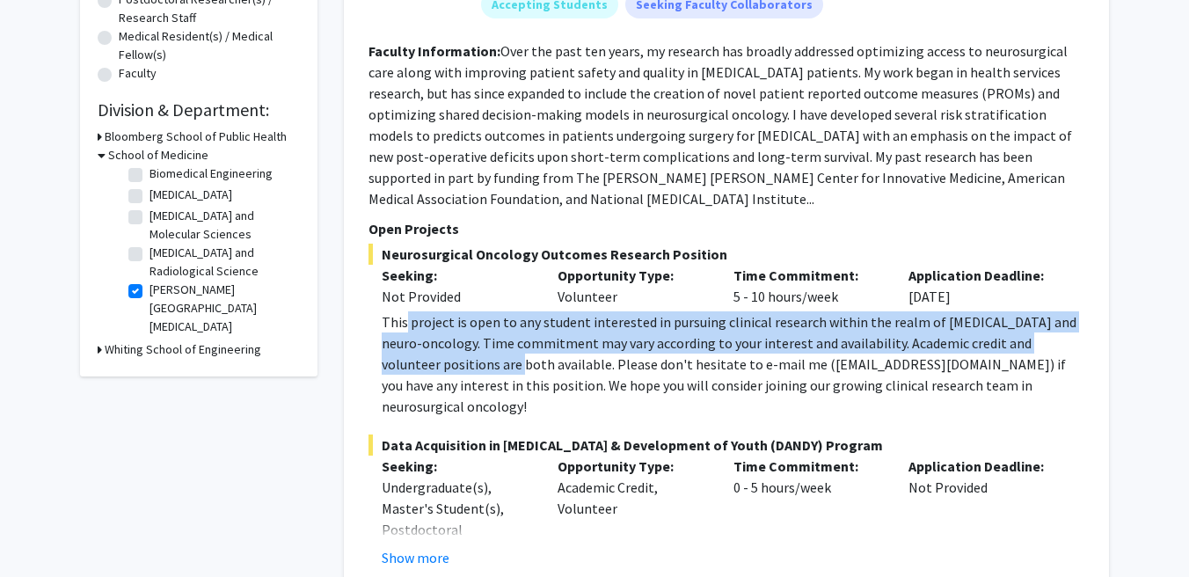
drag, startPoint x: 406, startPoint y: 303, endPoint x: 477, endPoint y: 344, distance: 82.4
click at [477, 344] on div "This project is open to any student interested in pursuing clinical research wi…" at bounding box center [733, 364] width 703 height 106
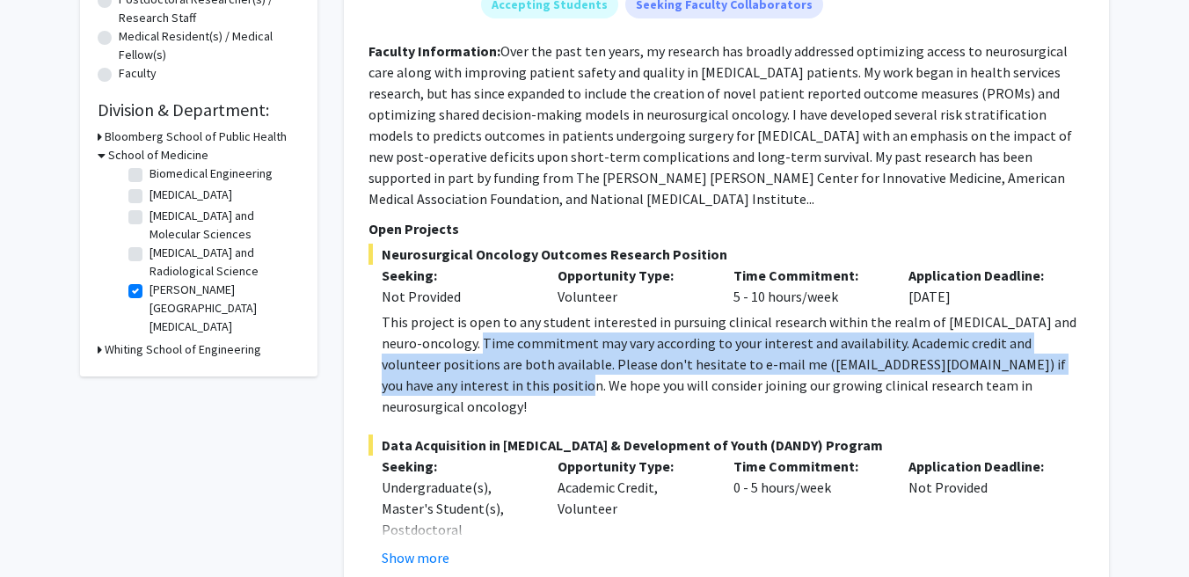
drag, startPoint x: 456, startPoint y: 319, endPoint x: 507, endPoint y: 360, distance: 64.4
click at [507, 360] on div "This project is open to any student interested in pursuing clinical research wi…" at bounding box center [733, 364] width 703 height 106
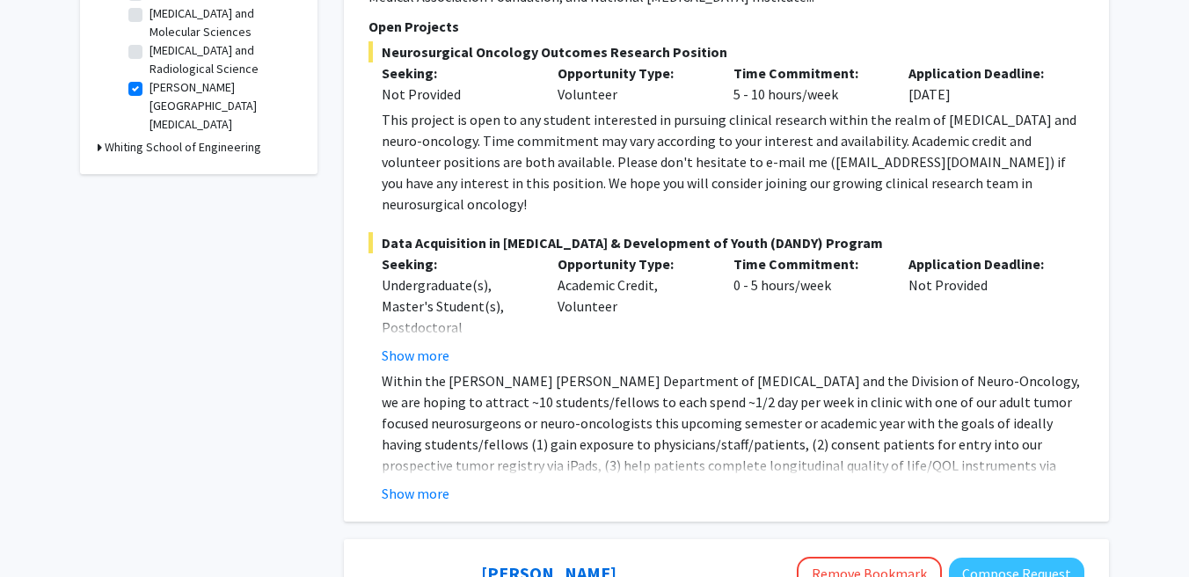
scroll to position [651, 0]
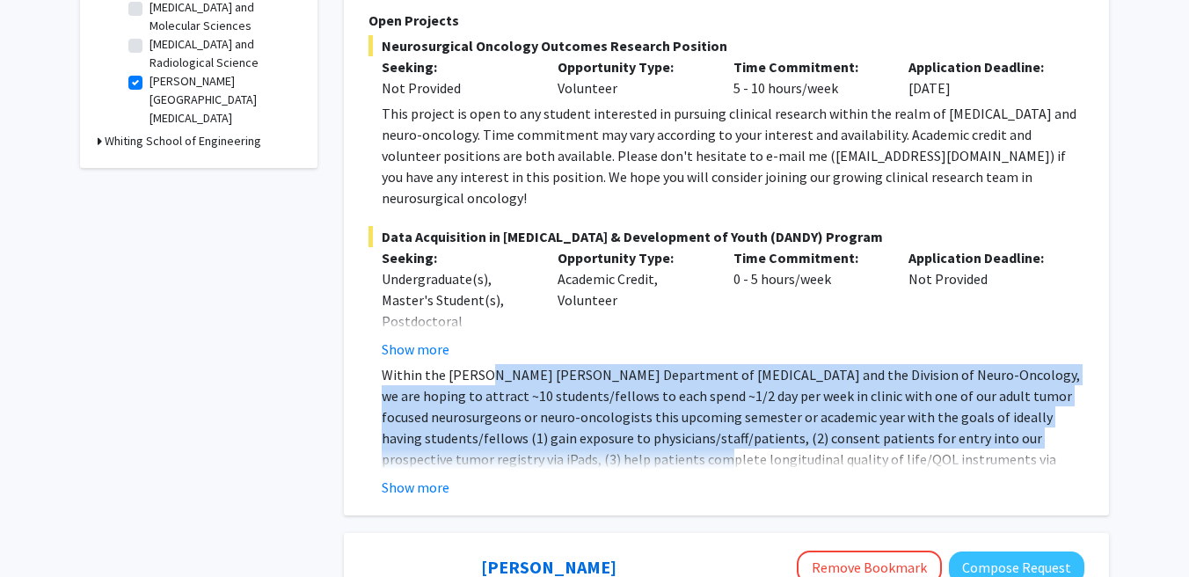
drag, startPoint x: 482, startPoint y: 335, endPoint x: 506, endPoint y: 423, distance: 91.1
click at [506, 423] on p "Within the Johns Hopkins Department of Neurosurgery and the Division of Neuro-O…" at bounding box center [733, 438] width 703 height 148
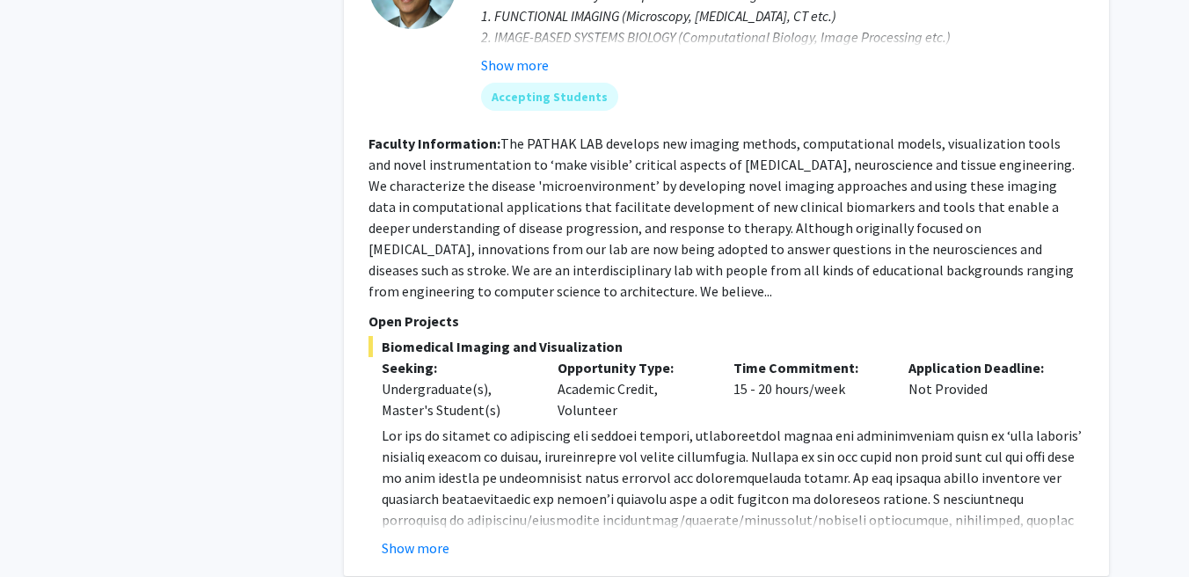
scroll to position [3117, 0]
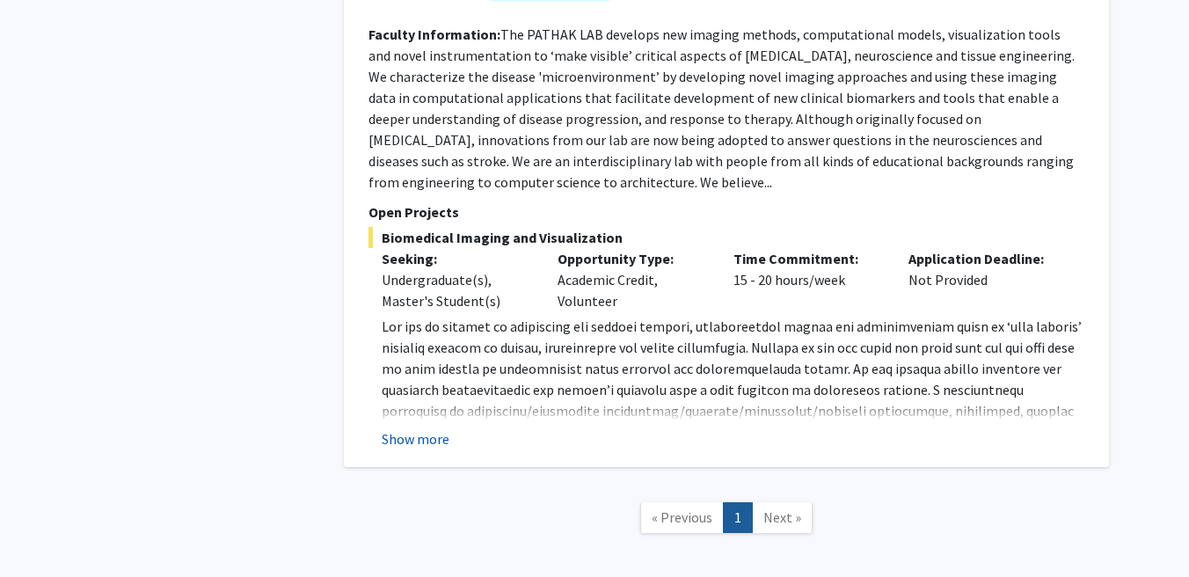
click at [432, 428] on button "Show more" at bounding box center [416, 438] width 68 height 21
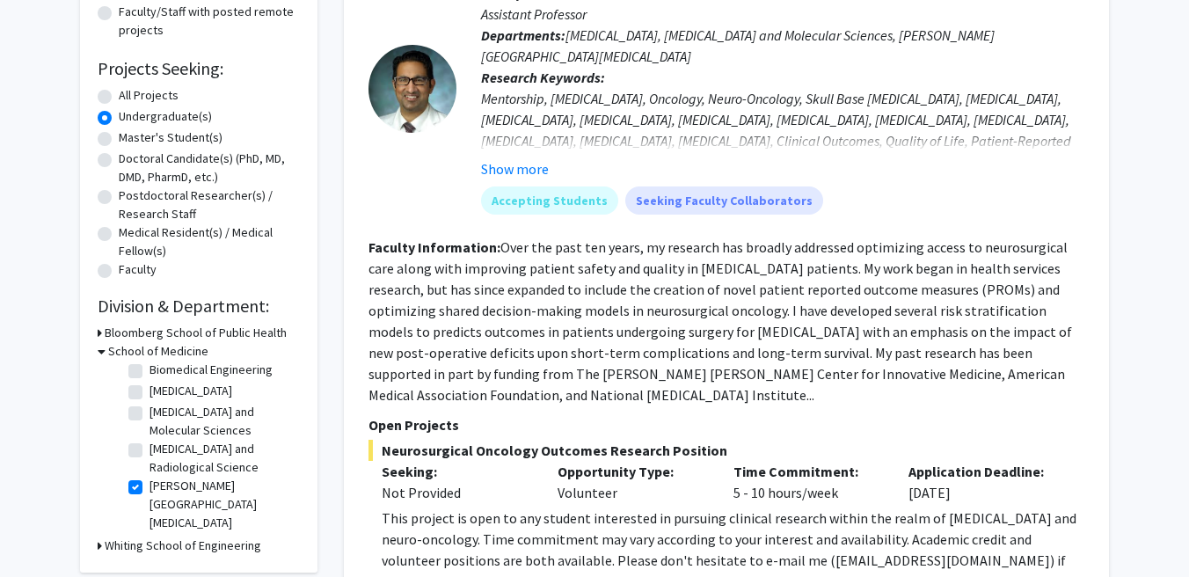
scroll to position [224, 0]
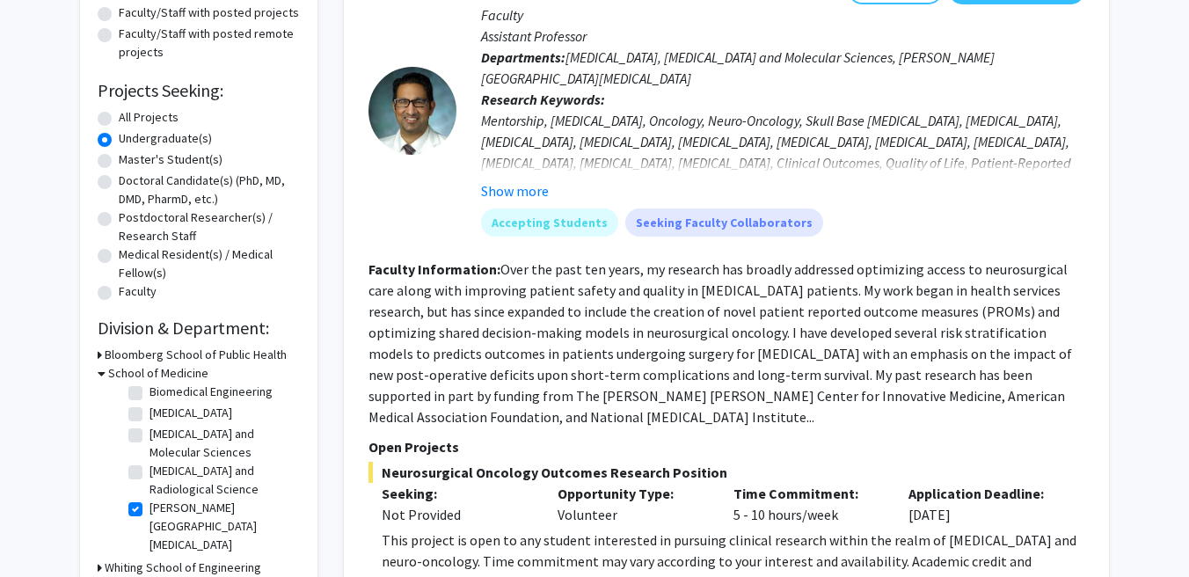
click at [149, 503] on label "Sidney Kimmel Comprehensive Cancer Center" at bounding box center [222, 526] width 146 height 55
click at [149, 503] on input "Sidney Kimmel Comprehensive Cancer Center" at bounding box center [154, 504] width 11 height 11
checkbox input "false"
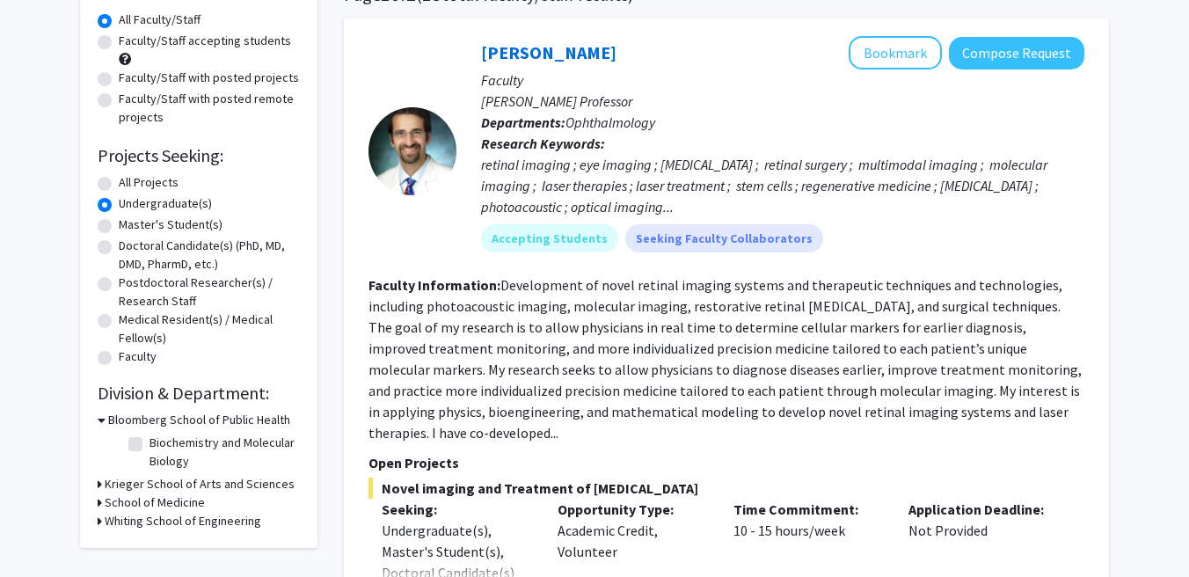
scroll to position [173, 0]
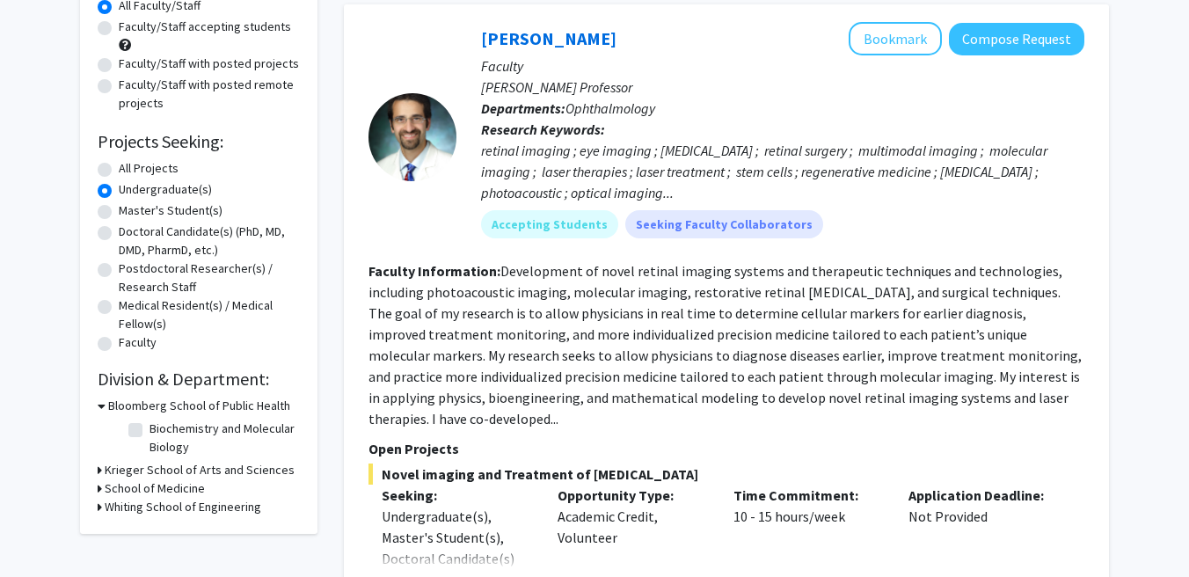
click at [110, 411] on h3 "Bloomberg School of Public Health" at bounding box center [199, 406] width 182 height 18
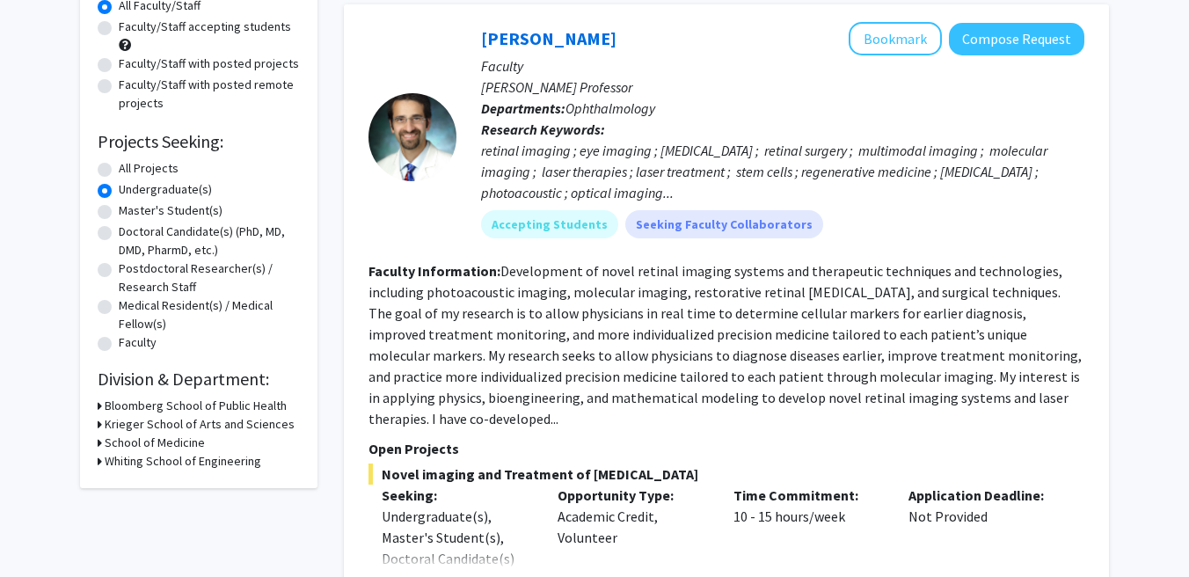
click at [106, 410] on h3 "Bloomberg School of Public Health" at bounding box center [196, 406] width 182 height 18
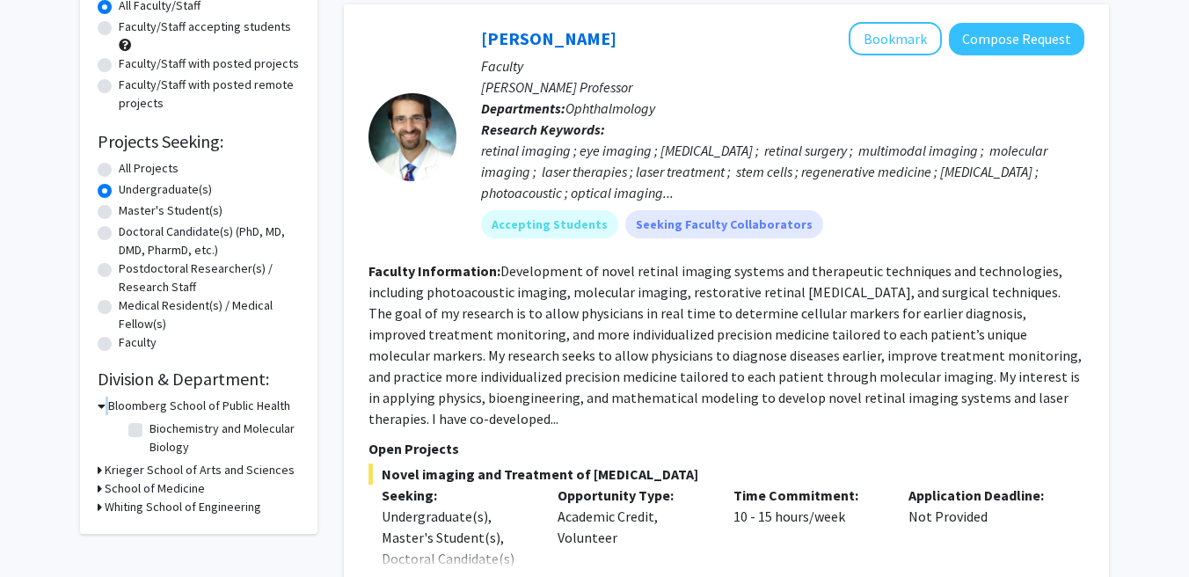
click at [106, 410] on div "Bloomberg School of Public Health" at bounding box center [199, 406] width 202 height 18
click at [98, 467] on icon at bounding box center [100, 470] width 4 height 18
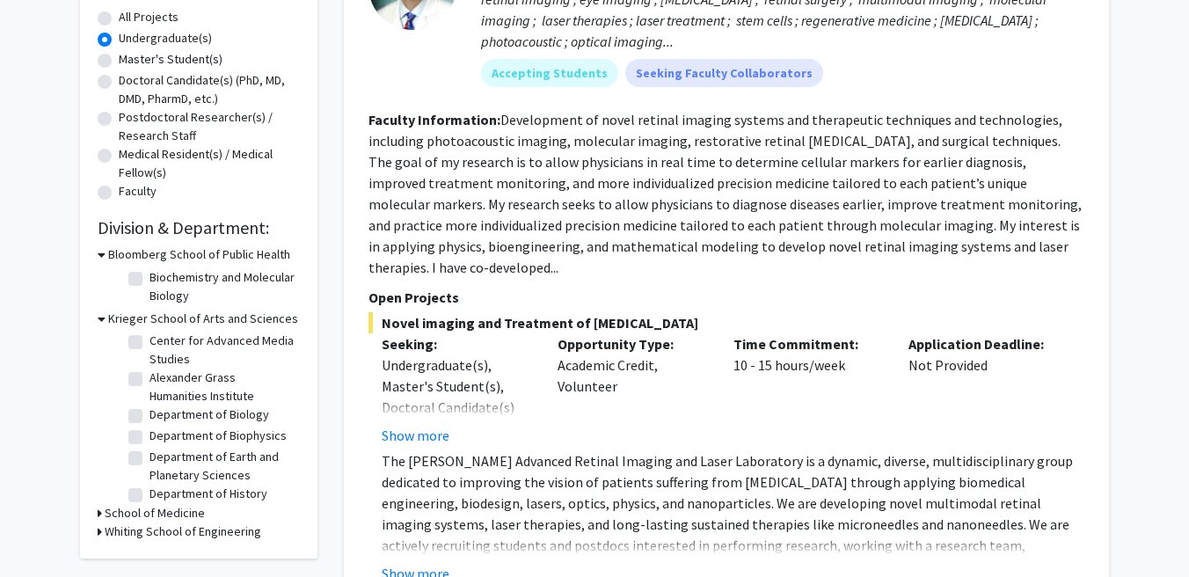
scroll to position [16, 0]
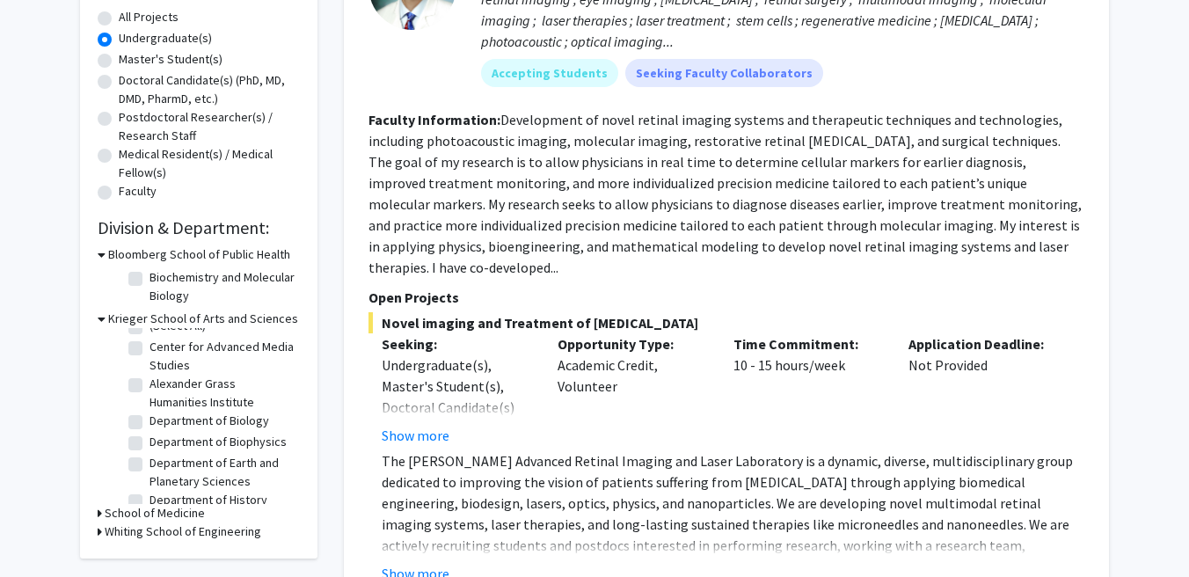
click at [149, 441] on label "Department of Biophysics" at bounding box center [217, 442] width 137 height 18
click at [149, 441] on input "Department of Biophysics" at bounding box center [154, 438] width 11 height 11
checkbox input "true"
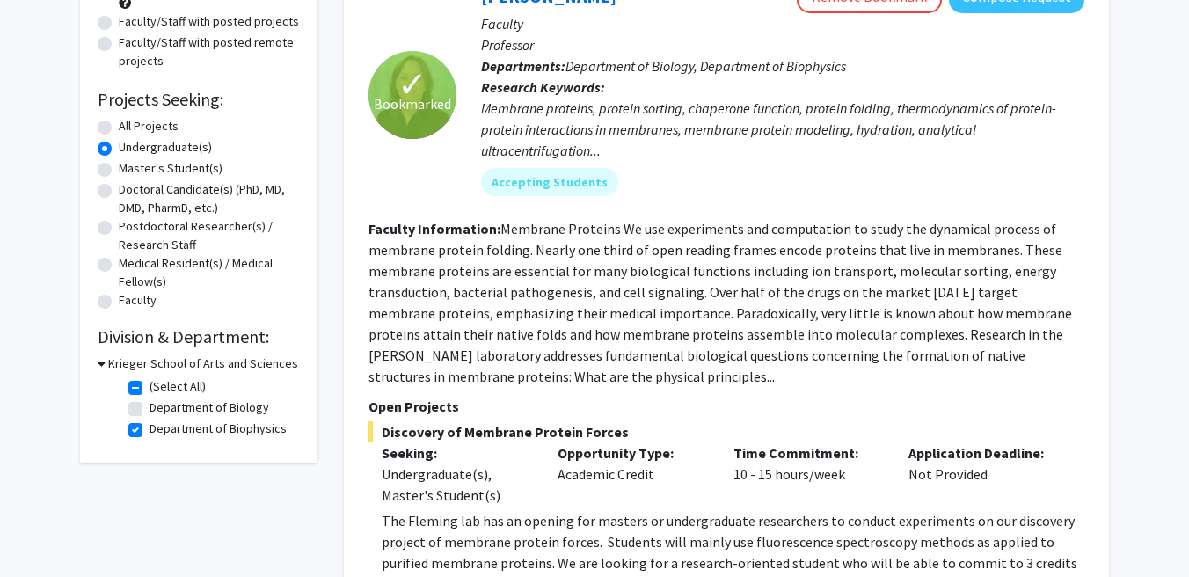
scroll to position [193, 0]
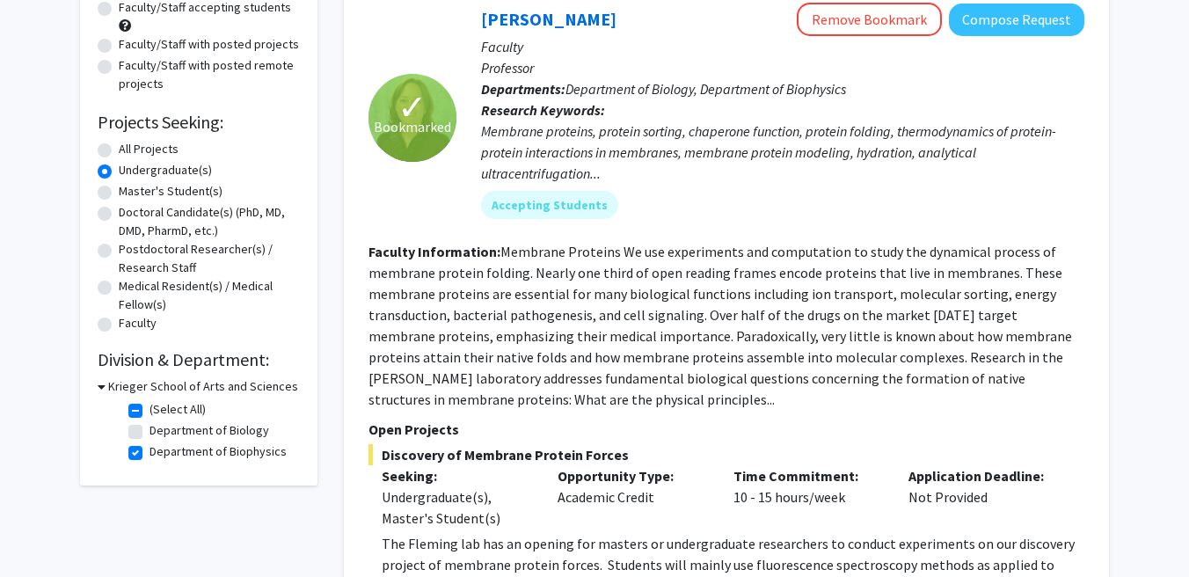
click at [98, 390] on icon at bounding box center [102, 386] width 8 height 18
click at [100, 388] on icon at bounding box center [100, 386] width 4 height 18
click at [149, 405] on label "(Select All)" at bounding box center [177, 409] width 56 height 18
click at [149, 405] on input "(Select All)" at bounding box center [154, 405] width 11 height 11
checkbox input "false"
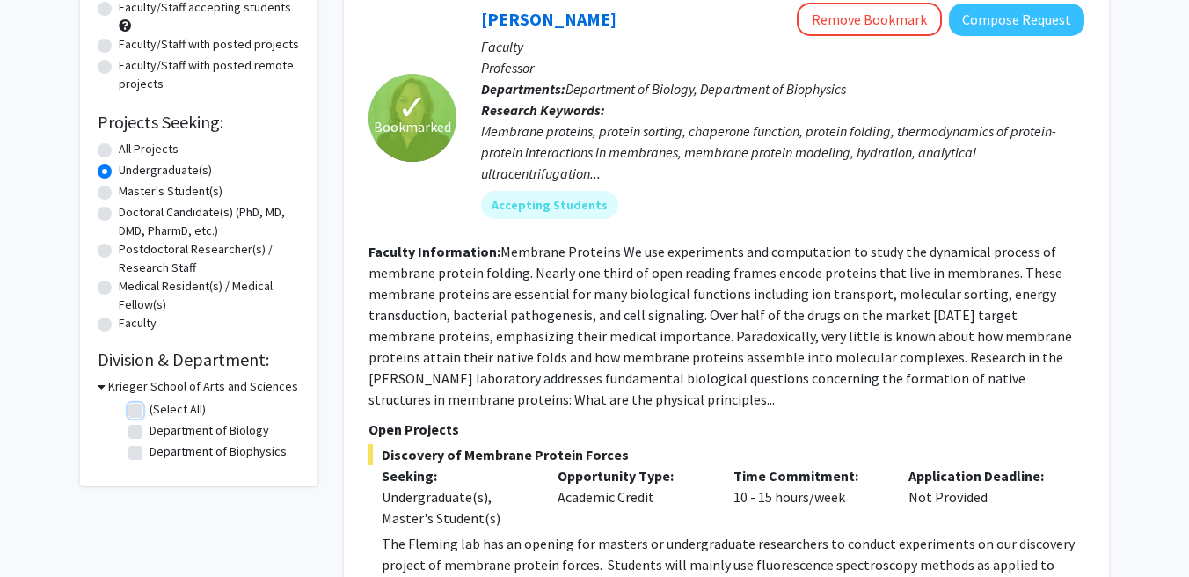
checkbox input "false"
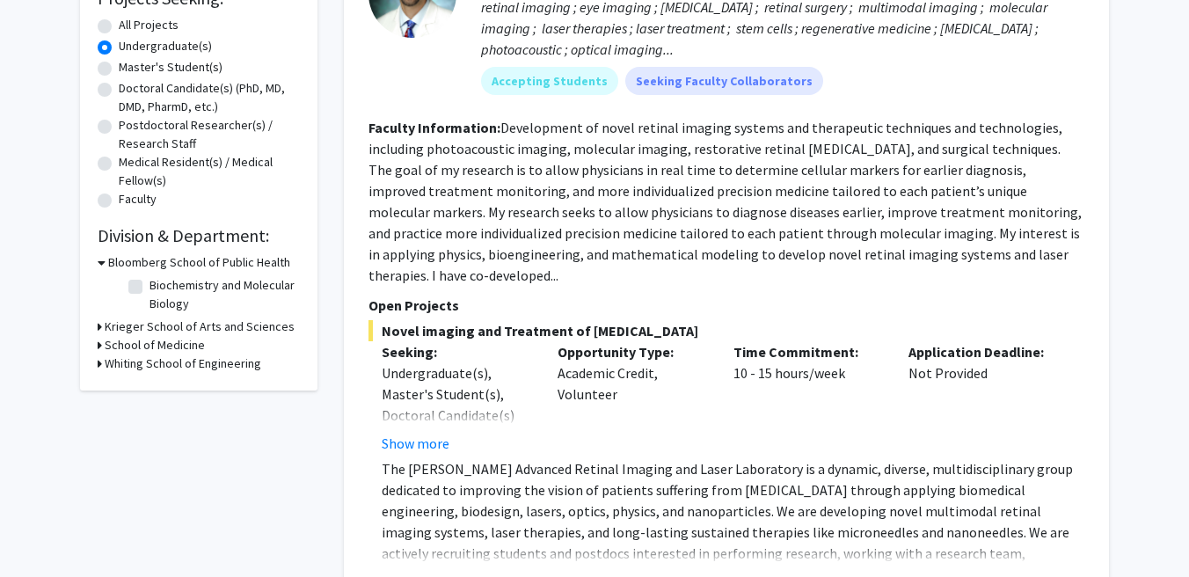
scroll to position [300, 0]
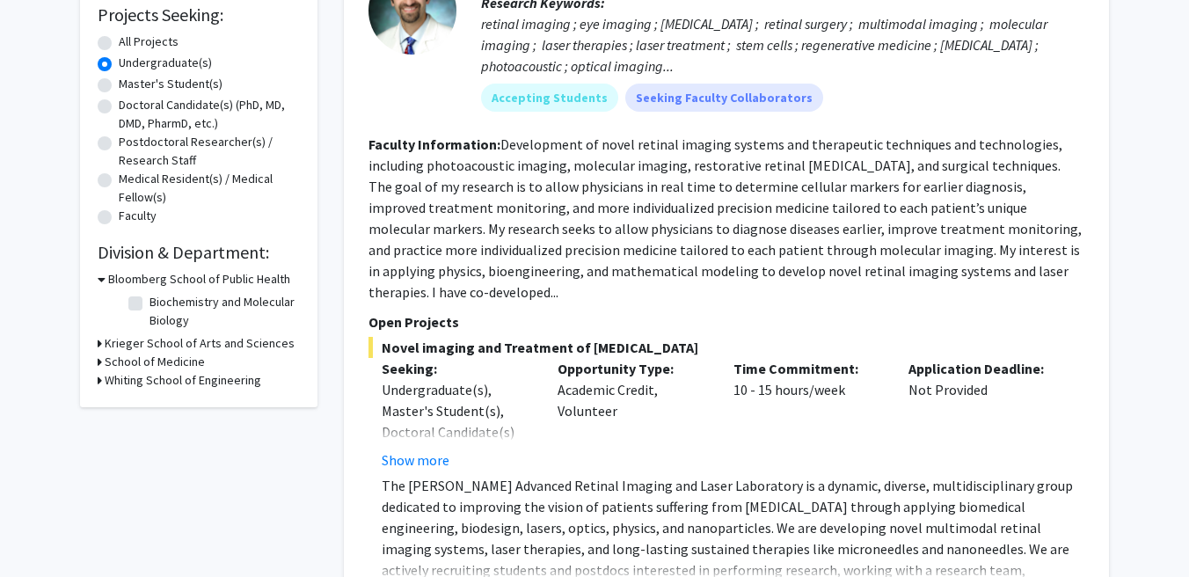
click at [98, 346] on icon at bounding box center [100, 343] width 4 height 18
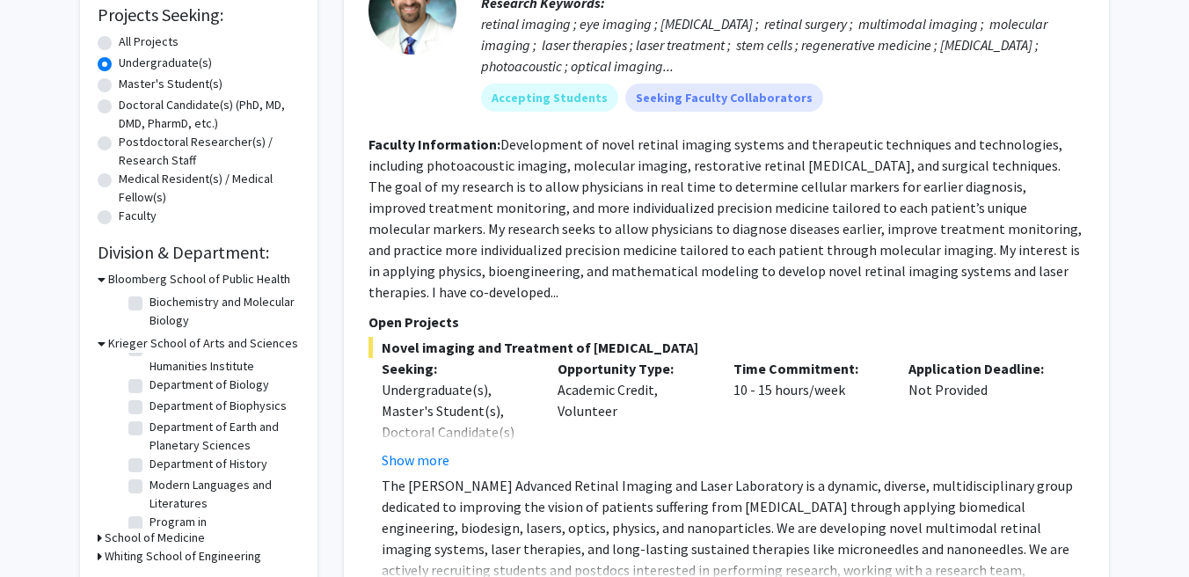
scroll to position [82, 0]
click at [149, 381] on label "Department of Biology" at bounding box center [209, 379] width 120 height 18
click at [149, 381] on input "Department of Biology" at bounding box center [154, 375] width 11 height 11
checkbox input "true"
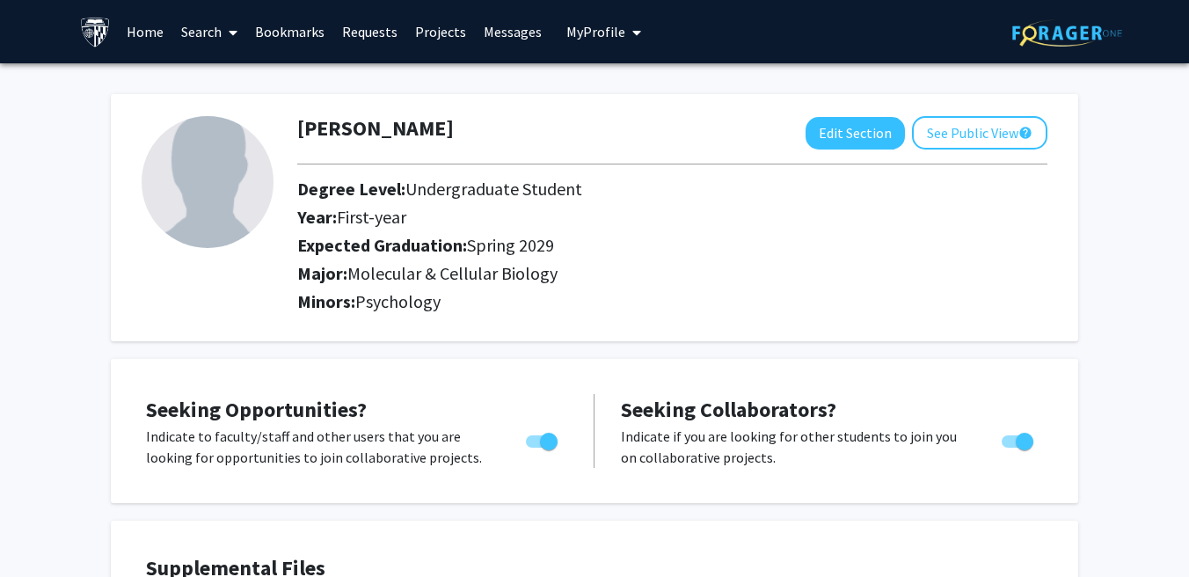
click at [201, 34] on link "Search" at bounding box center [209, 32] width 74 height 62
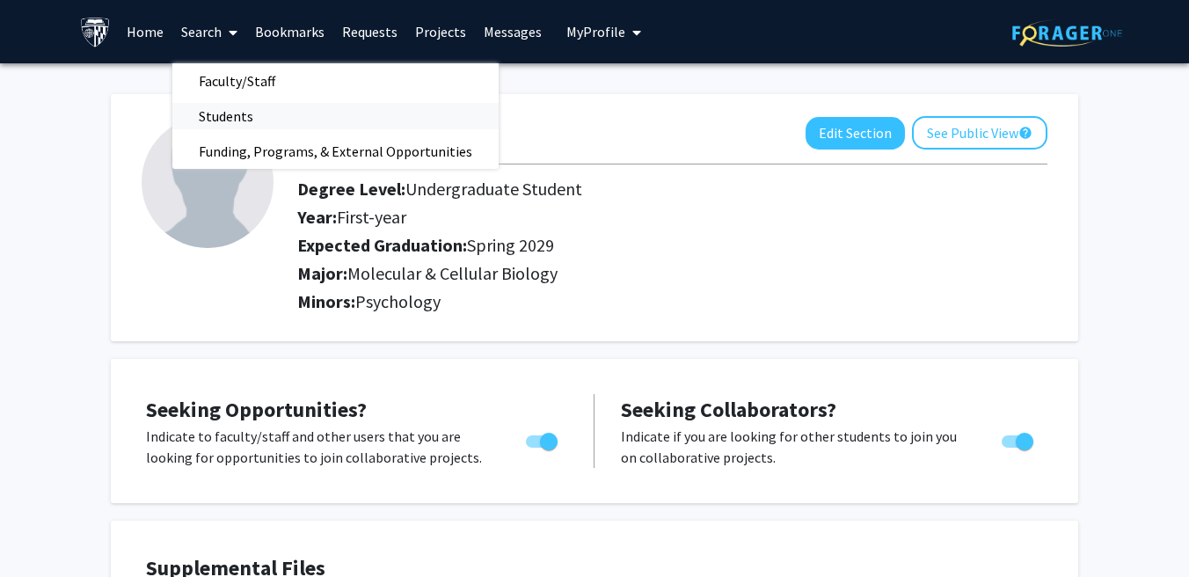
click at [241, 107] on span "Students" at bounding box center [225, 115] width 107 height 35
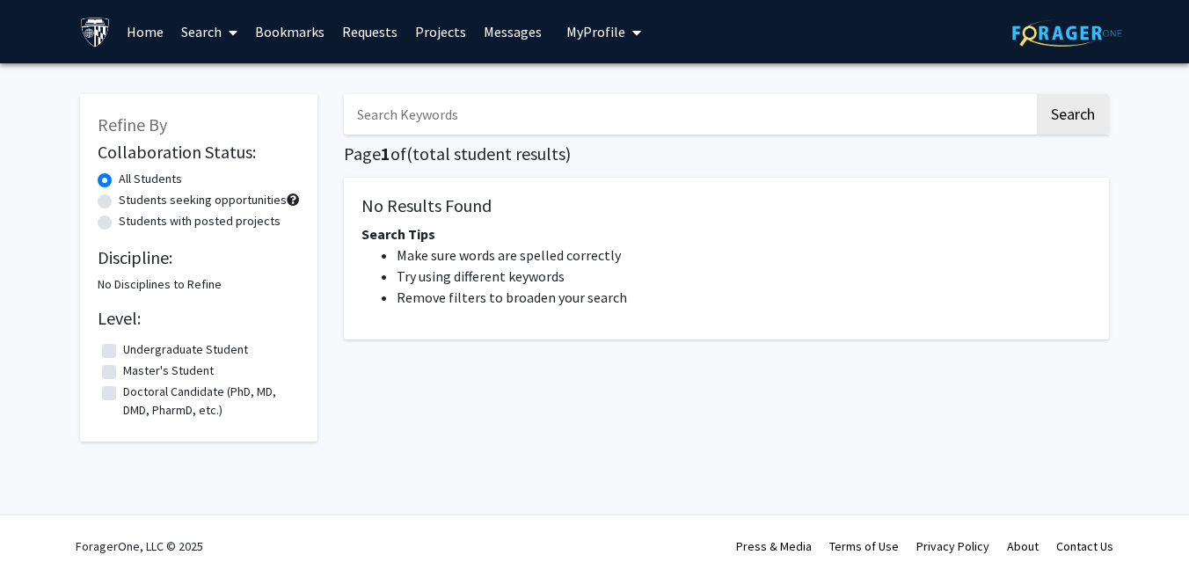
click at [409, 136] on div "Search Page 1 of ( total student results) No Results Found Search Tips Make sur…" at bounding box center [726, 259] width 791 height 365
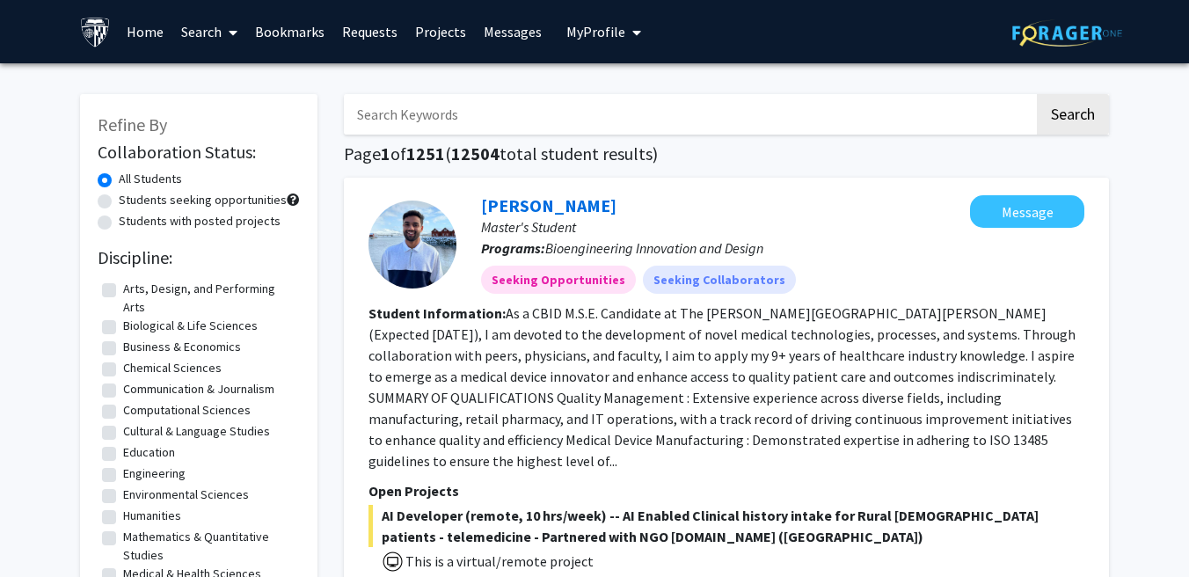
click at [408, 132] on input "Search Keywords" at bounding box center [689, 114] width 690 height 40
type input "emily tan"
click at [1037, 94] on button "Search" at bounding box center [1073, 114] width 72 height 40
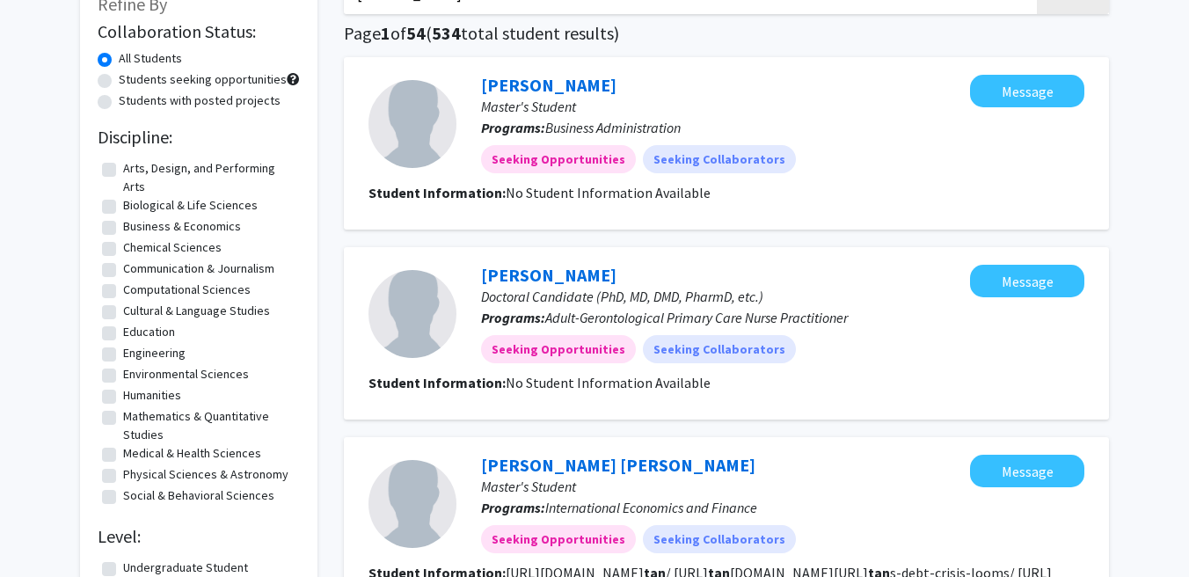
scroll to position [126, 0]
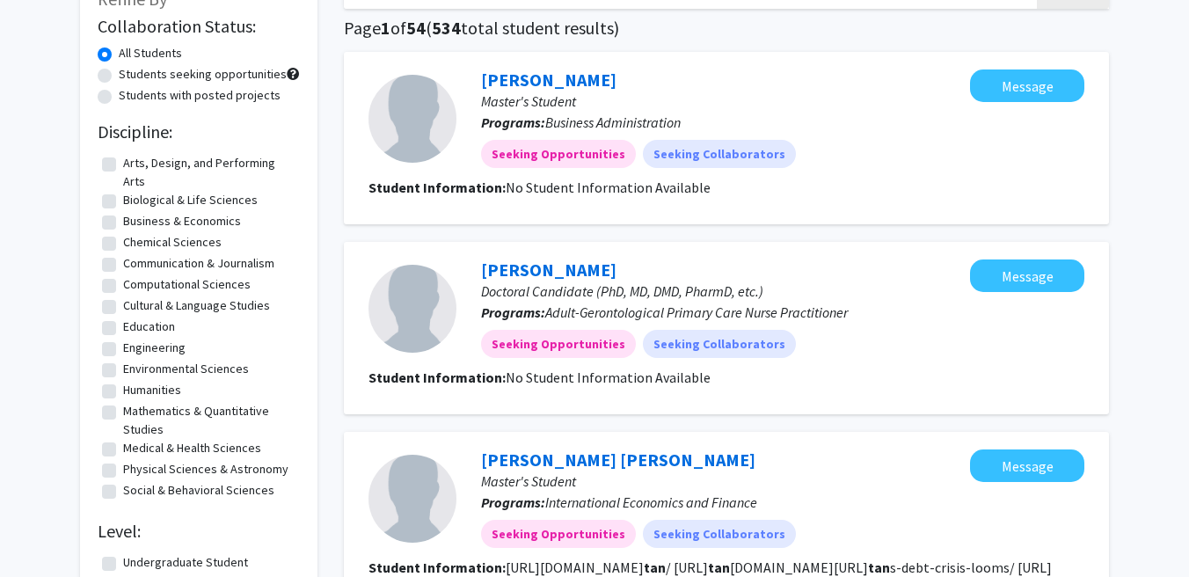
click at [123, 200] on label "Biological & Life Sciences" at bounding box center [190, 200] width 135 height 18
click at [123, 200] on input "Biological & Life Sciences" at bounding box center [128, 196] width 11 height 11
checkbox input "true"
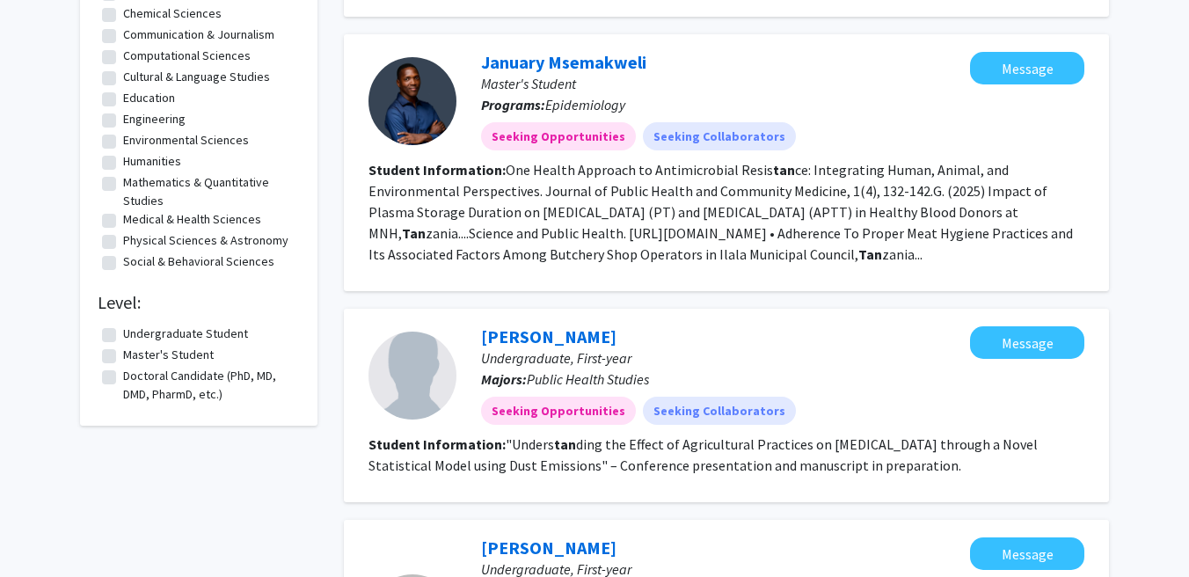
scroll to position [355, 0]
click at [123, 333] on label "Undergraduate Student" at bounding box center [185, 333] width 125 height 18
click at [123, 333] on input "Undergraduate Student" at bounding box center [128, 329] width 11 height 11
checkbox input "true"
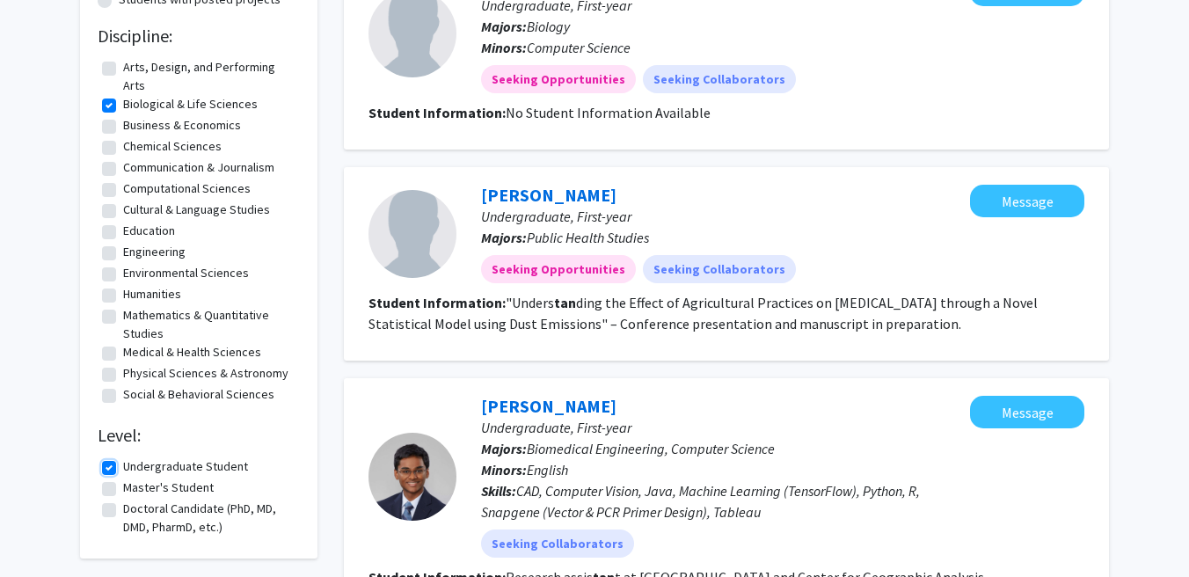
scroll to position [11, 0]
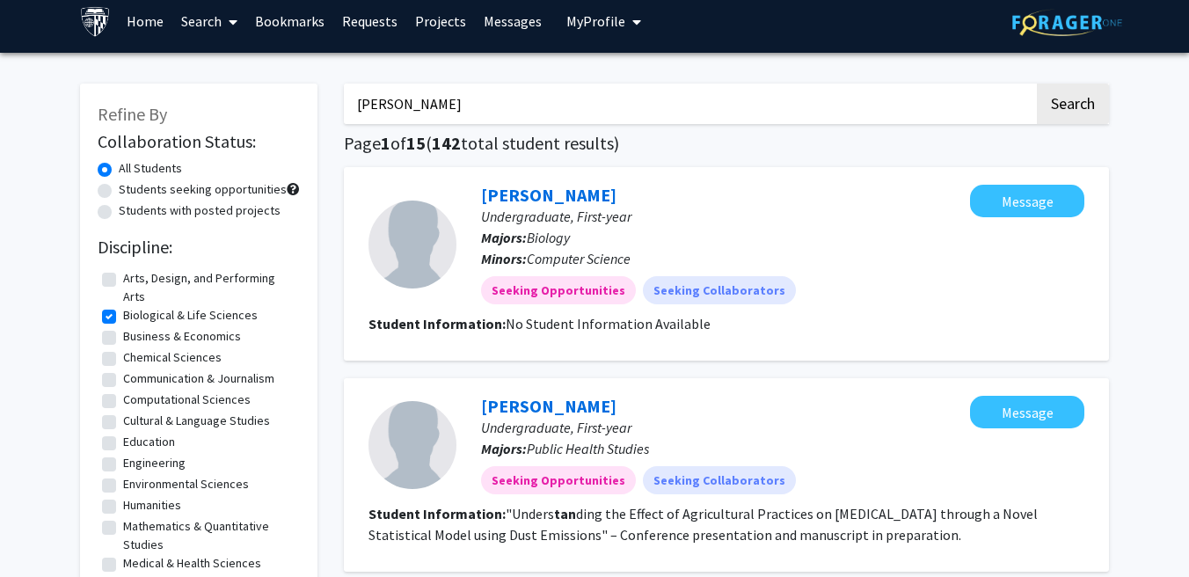
click at [562, 425] on span "Undergraduate, First-year" at bounding box center [556, 428] width 150 height 18
click at [559, 411] on link "Shubham Kale" at bounding box center [548, 406] width 135 height 22
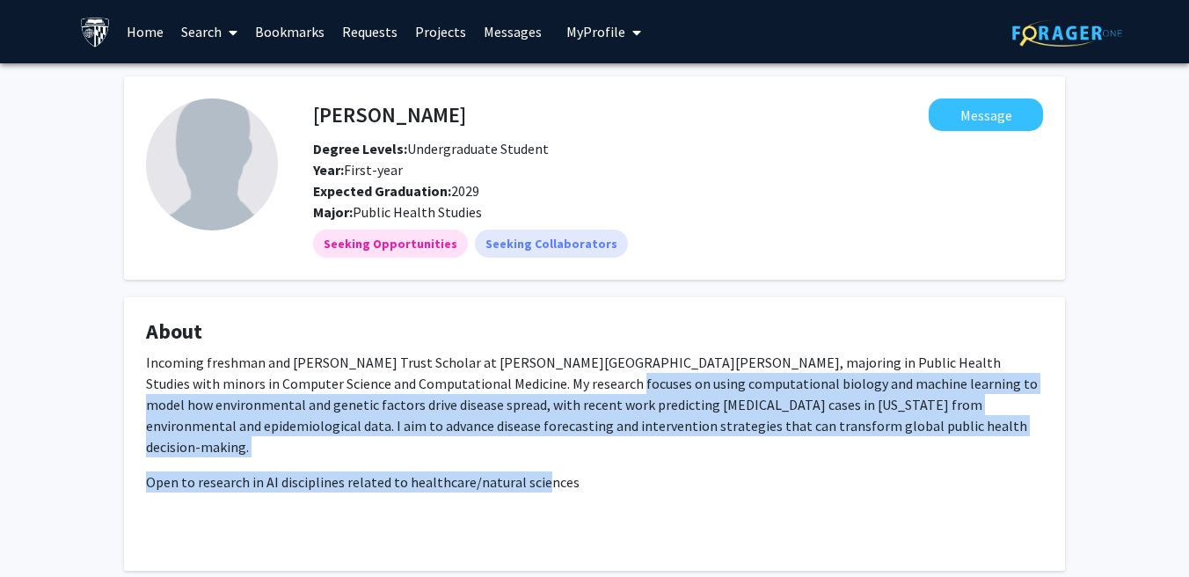
drag, startPoint x: 529, startPoint y: 383, endPoint x: 535, endPoint y: 461, distance: 78.4
click at [535, 461] on div "Incoming freshman and Hodson Trust Scholar at Johns Hopkins University, majorin…" at bounding box center [594, 450] width 897 height 197
click at [535, 471] on p "Open to research in AI disciplines related to healthcare/natural sciences" at bounding box center [594, 481] width 897 height 21
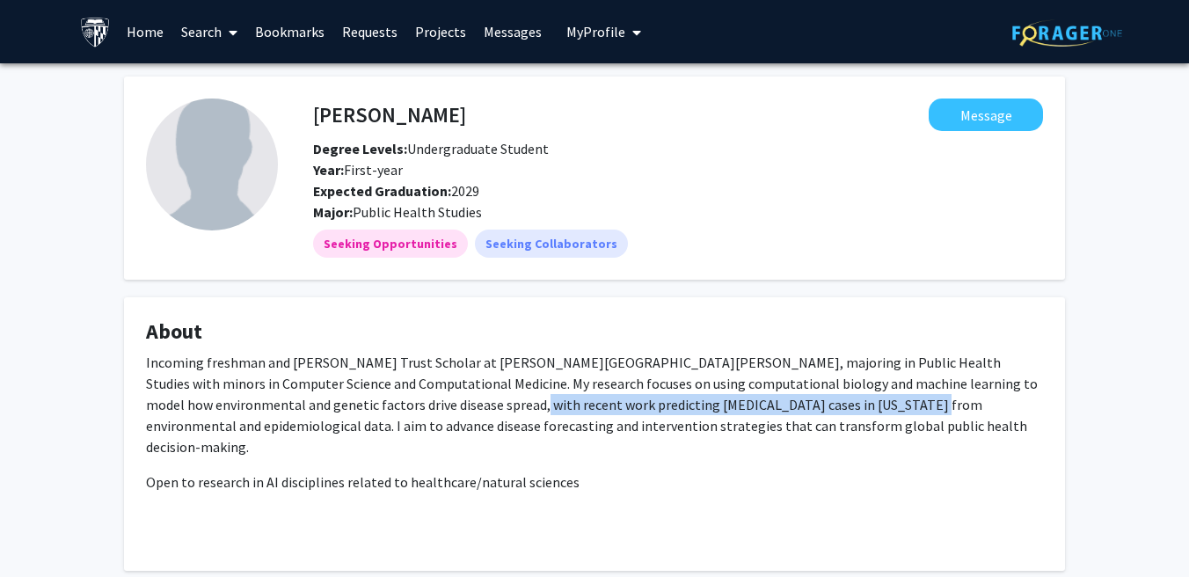
drag, startPoint x: 419, startPoint y: 407, endPoint x: 817, endPoint y: 400, distance: 397.5
click at [817, 400] on p "Incoming freshman and Hodson Trust Scholar at Johns Hopkins University, majorin…" at bounding box center [594, 405] width 897 height 106
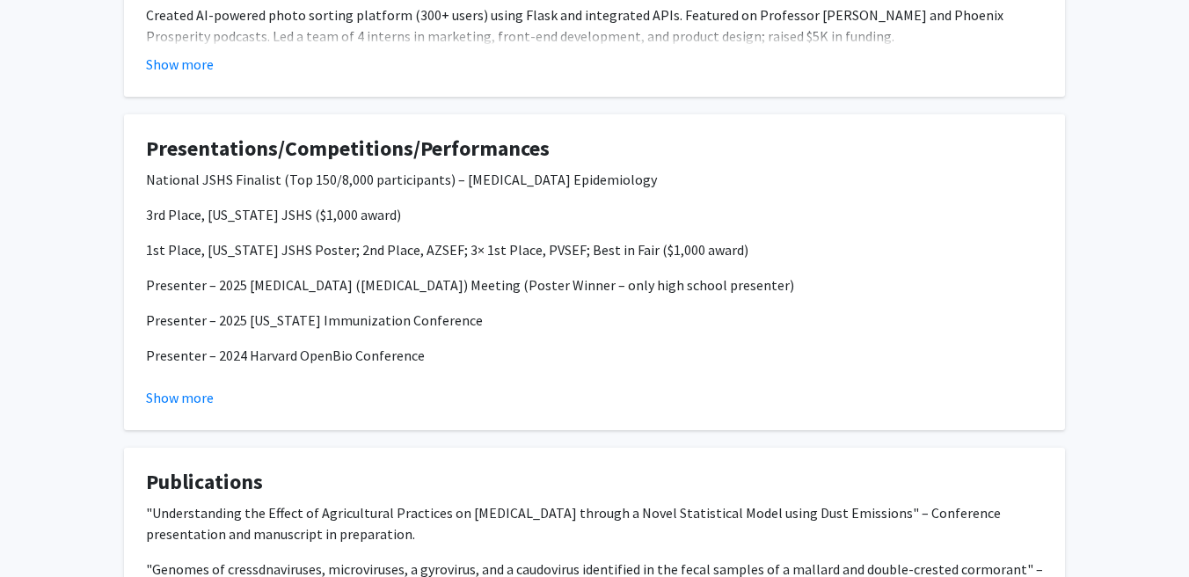
scroll to position [1058, 0]
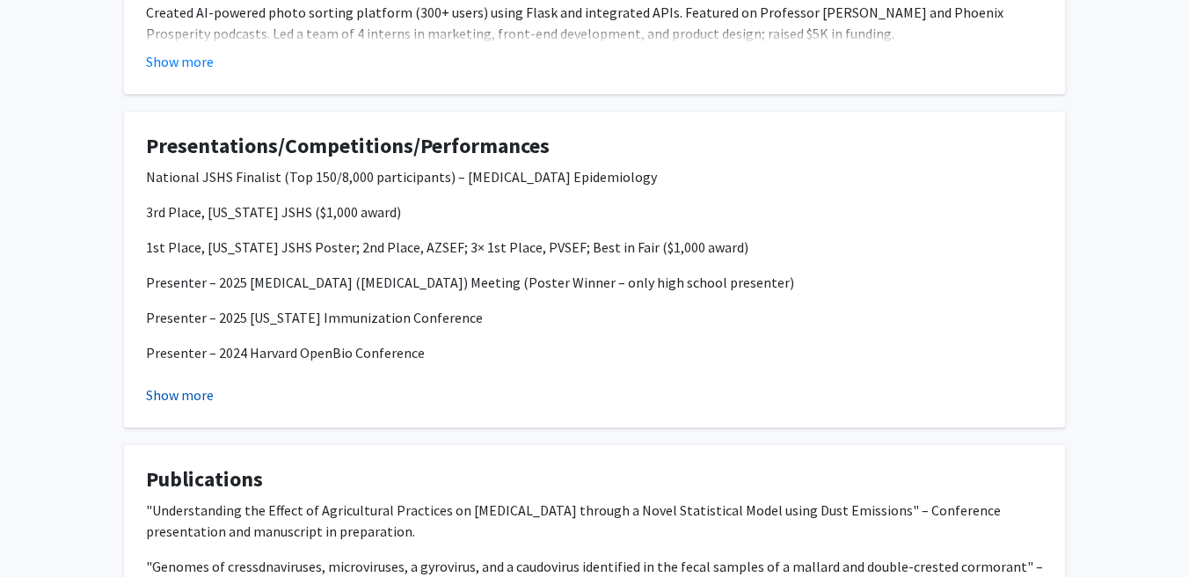
click at [174, 384] on button "Show more" at bounding box center [180, 394] width 68 height 21
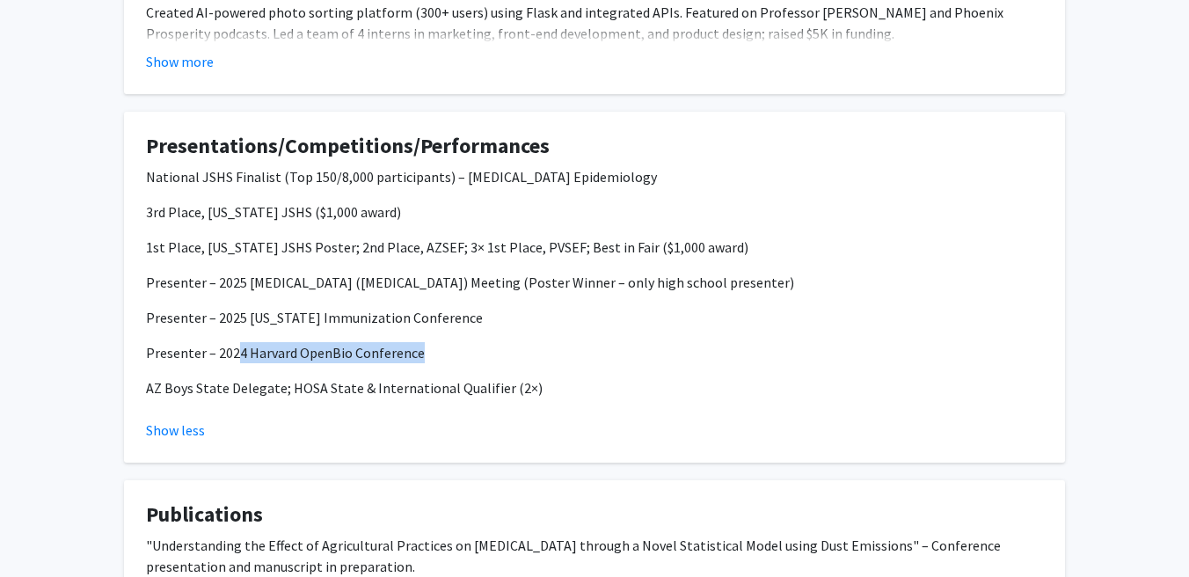
drag, startPoint x: 234, startPoint y: 335, endPoint x: 430, endPoint y: 335, distance: 196.1
click at [430, 342] on p "Presenter – 2024 Harvard OpenBio Conference" at bounding box center [594, 352] width 897 height 21
click at [429, 342] on p "Presenter – 2024 Harvard OpenBio Conference" at bounding box center [594, 352] width 897 height 21
drag, startPoint x: 434, startPoint y: 315, endPoint x: 130, endPoint y: 315, distance: 303.4
click at [130, 315] on fg-card "Presentations/Competitions/Performances National JSHS Finalist (Top 150/8,000 p…" at bounding box center [594, 287] width 941 height 351
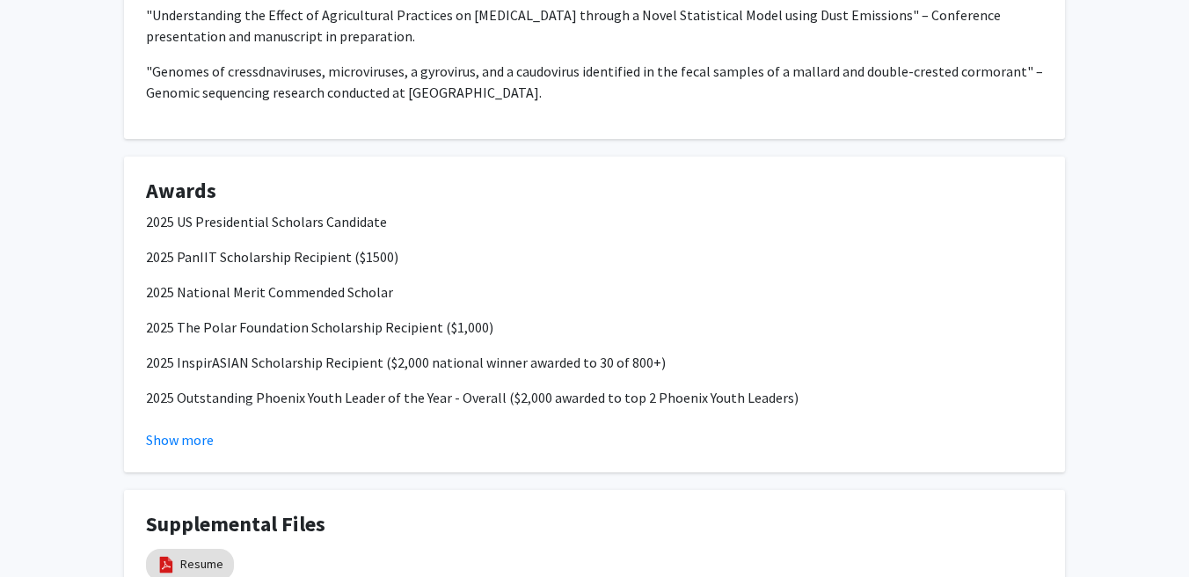
scroll to position [1624, 0]
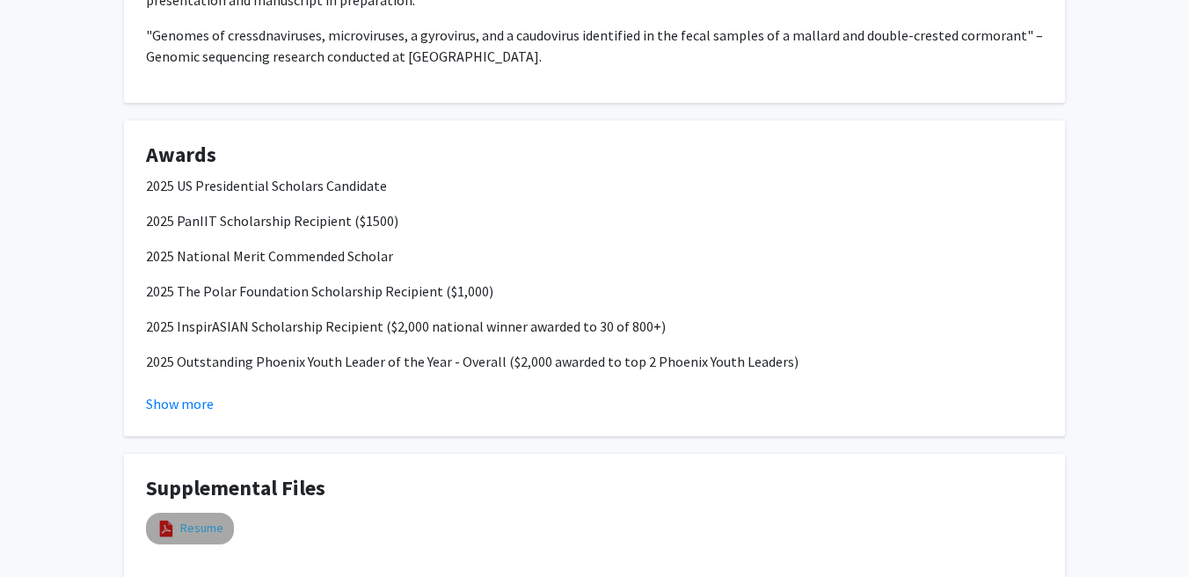
click at [187, 519] on link "Resume" at bounding box center [201, 528] width 43 height 18
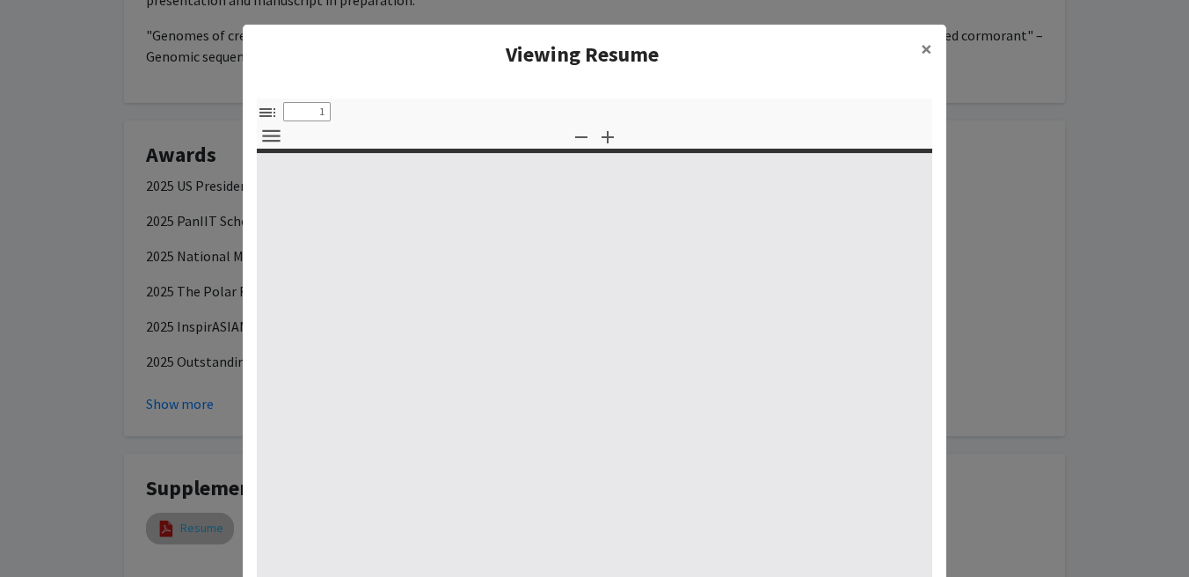
select select "custom"
type input "0"
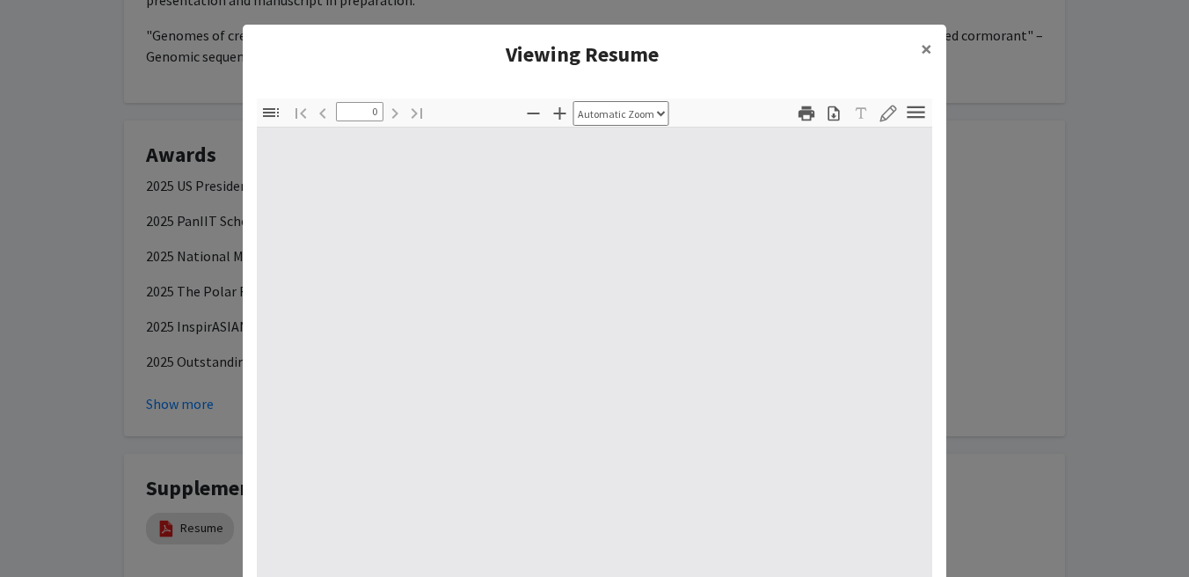
select select "custom"
type input "1"
select select "auto"
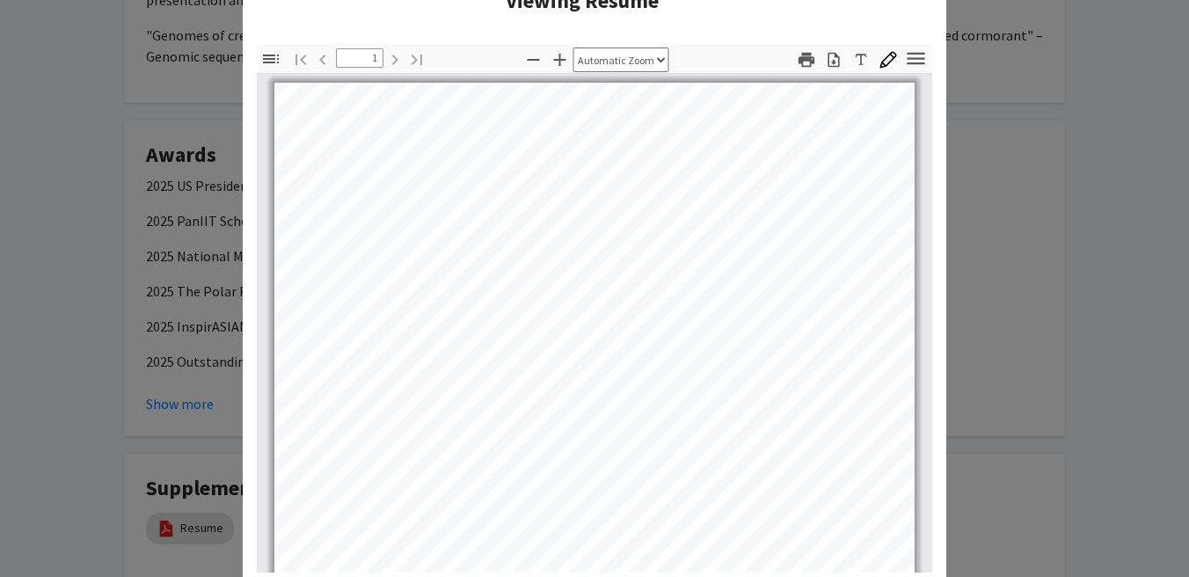
scroll to position [0, 0]
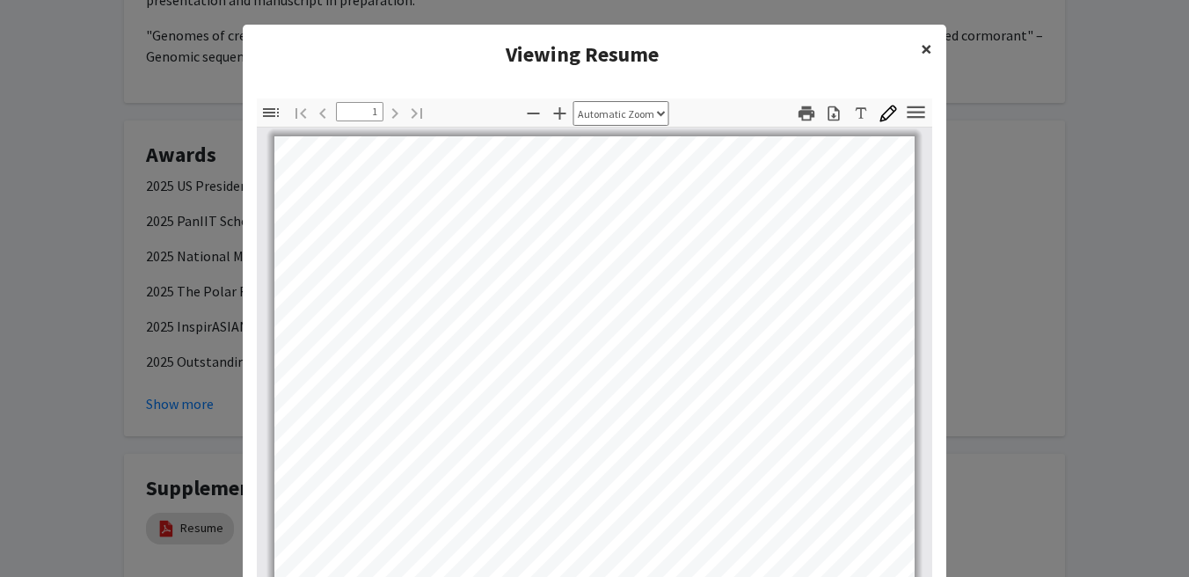
click at [929, 55] on span "×" at bounding box center [926, 48] width 11 height 27
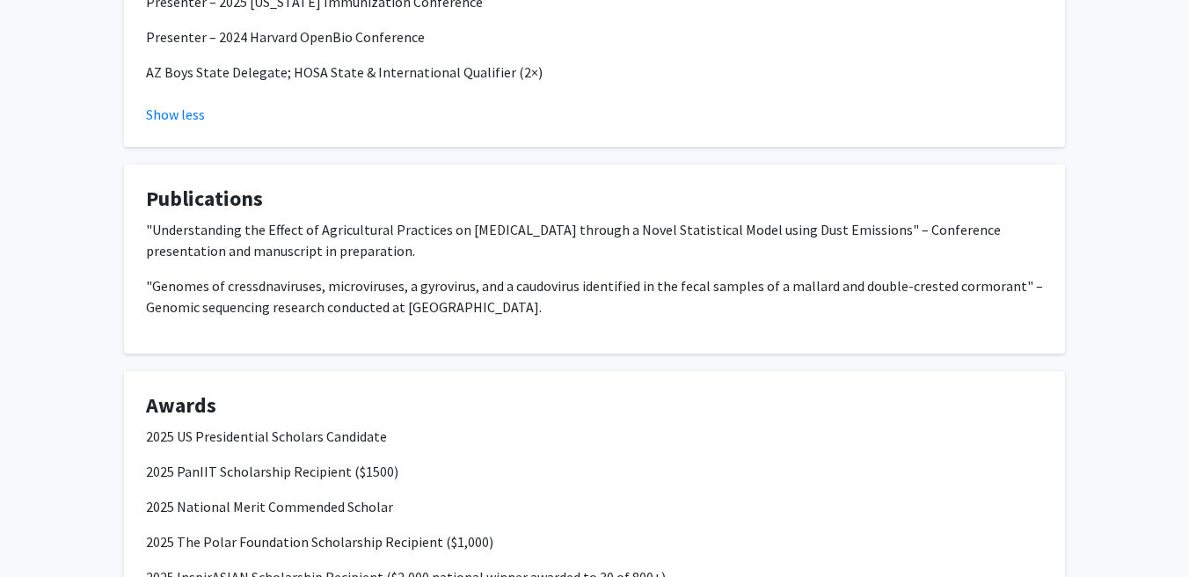
scroll to position [377, 0]
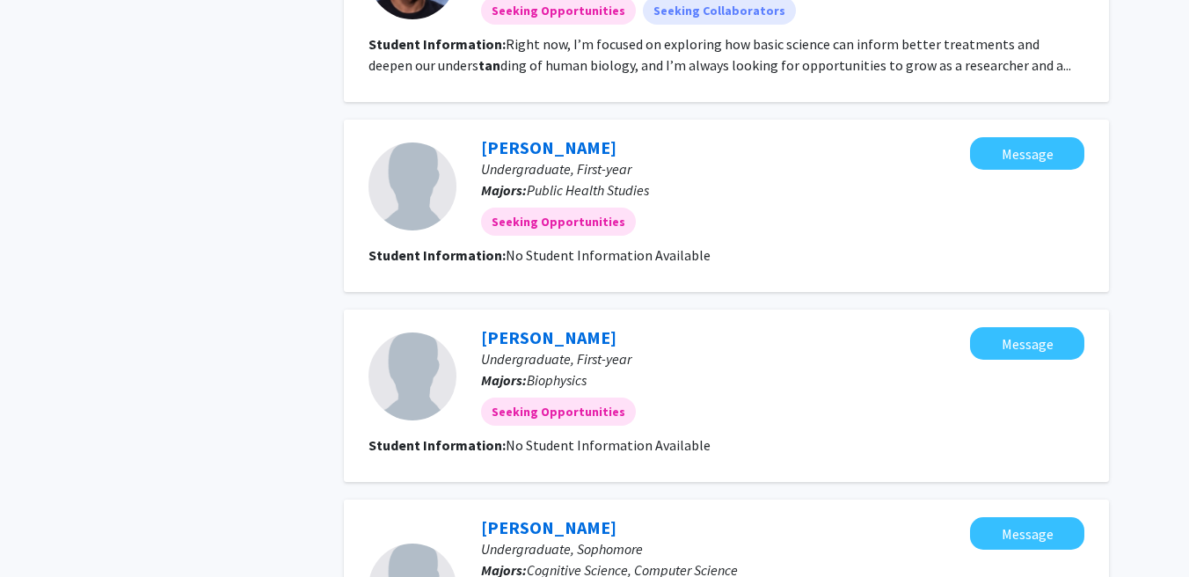
scroll to position [1650, 0]
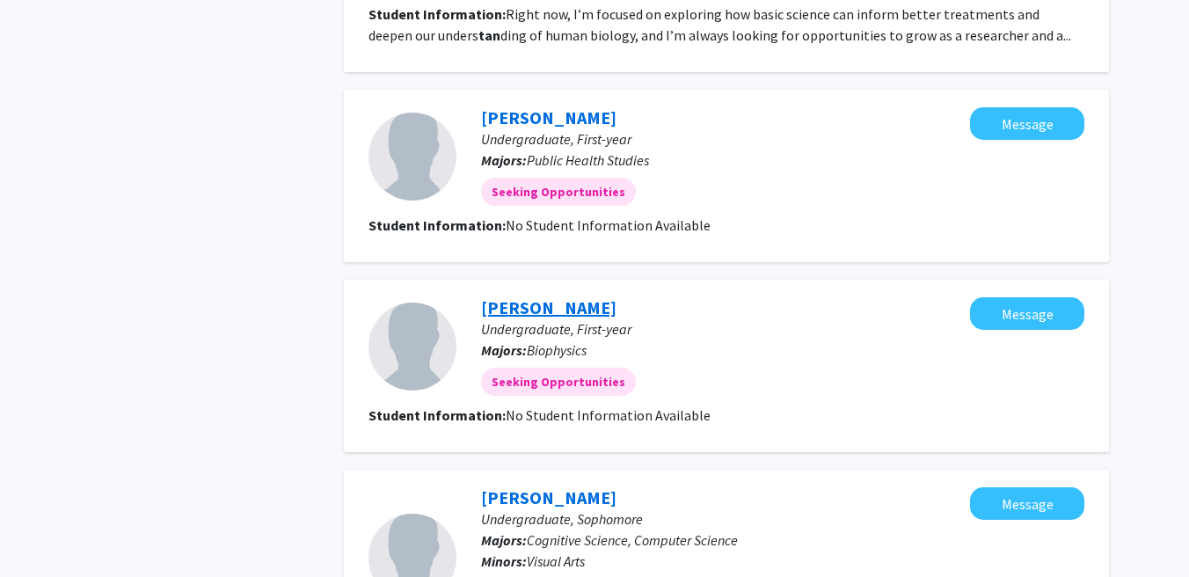
click at [530, 304] on link "Emily Tan" at bounding box center [548, 307] width 135 height 22
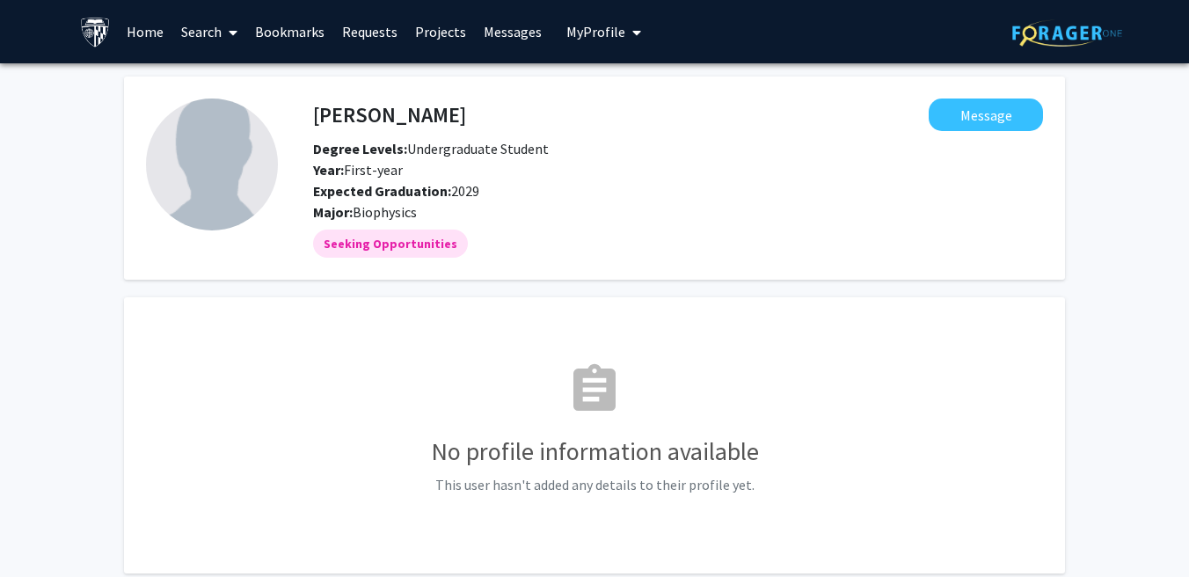
scroll to position [106, 0]
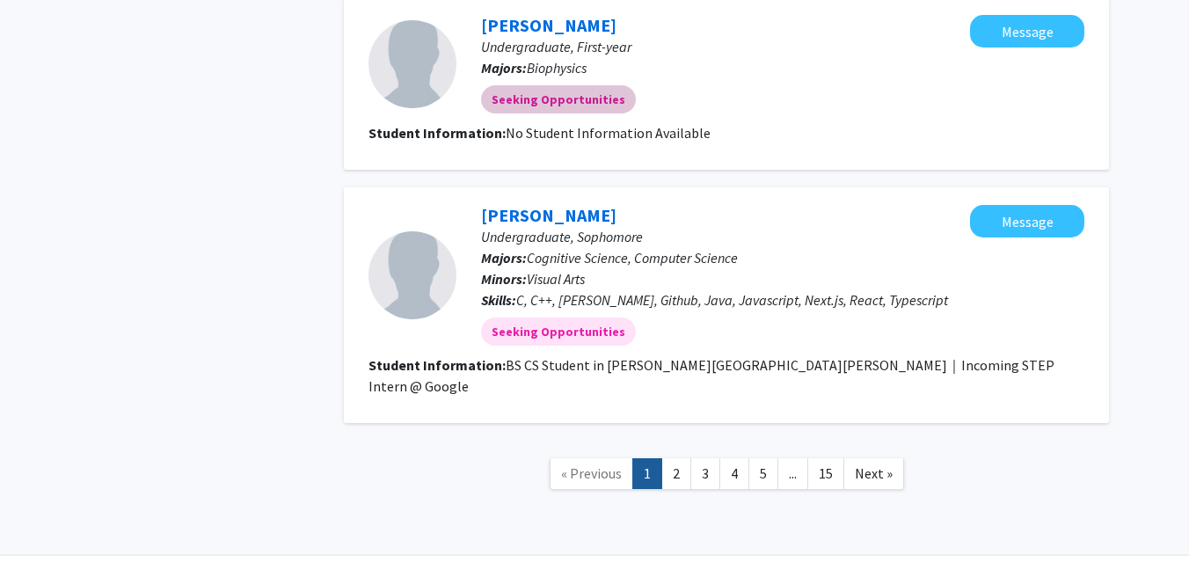
scroll to position [1951, 0]
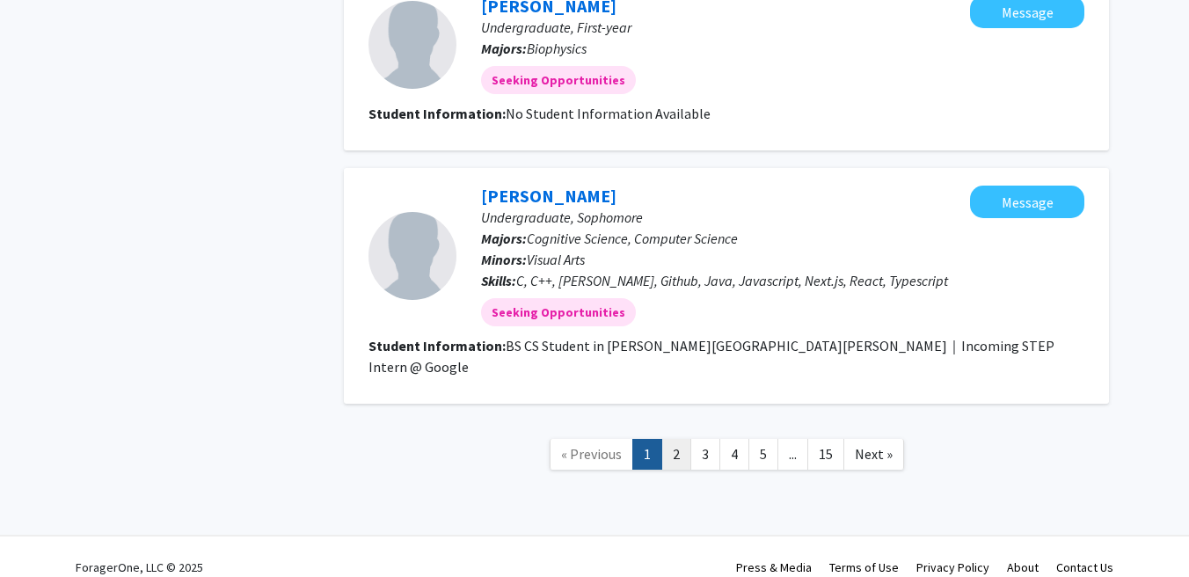
click at [676, 439] on link "2" at bounding box center [676, 454] width 30 height 31
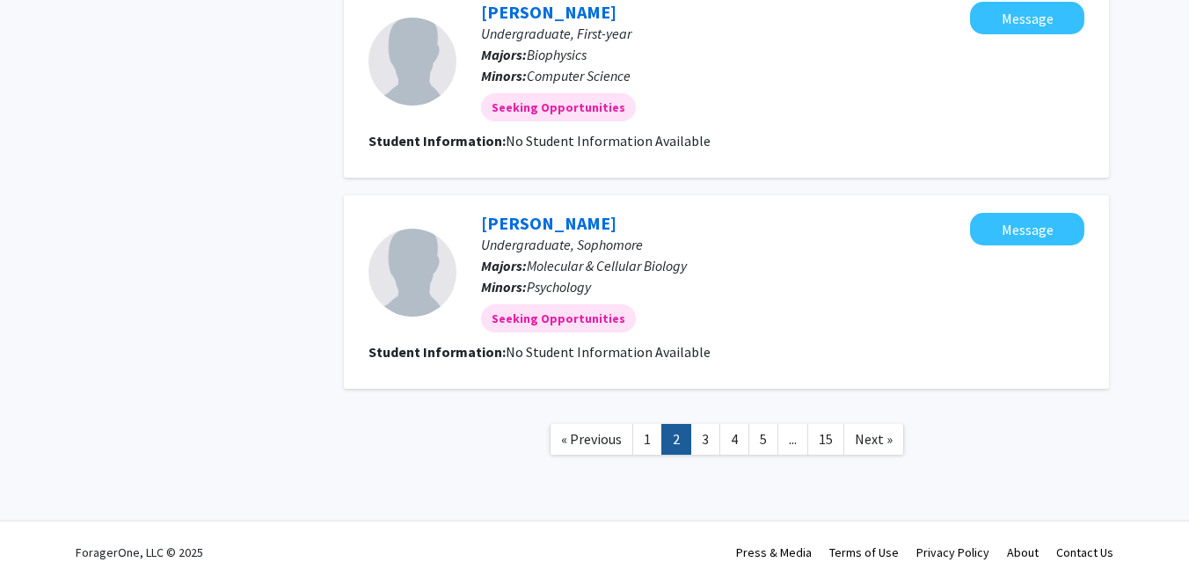
scroll to position [1730, 0]
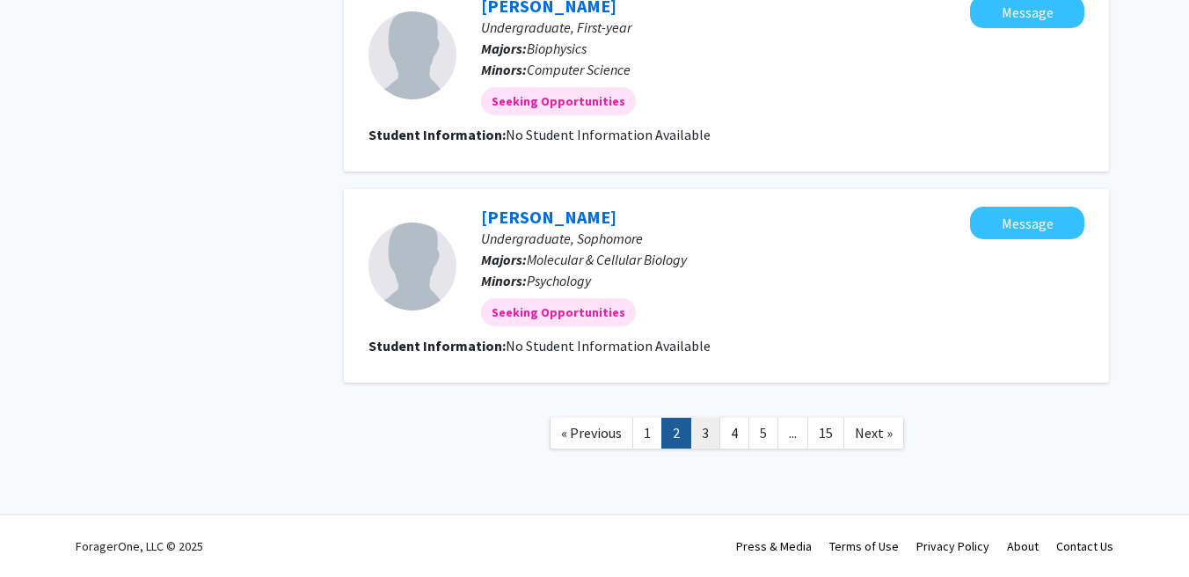
click at [697, 430] on link "3" at bounding box center [705, 433] width 30 height 31
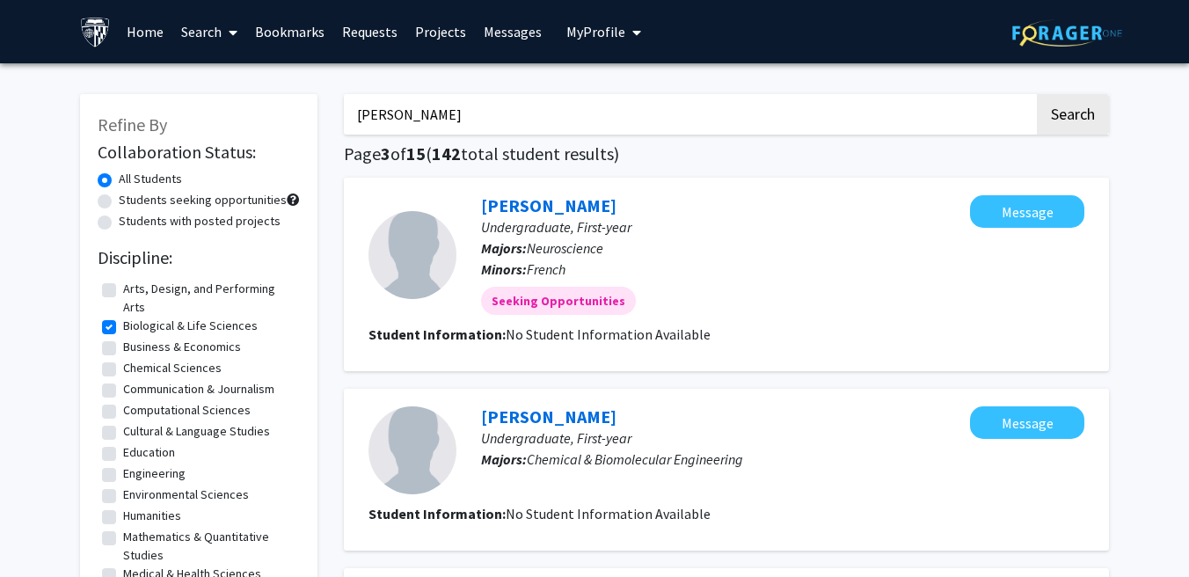
drag, startPoint x: 475, startPoint y: 111, endPoint x: 258, endPoint y: 117, distance: 217.3
type input "fu"
click at [1037, 94] on button "Search" at bounding box center [1073, 114] width 72 height 40
checkbox input "false"
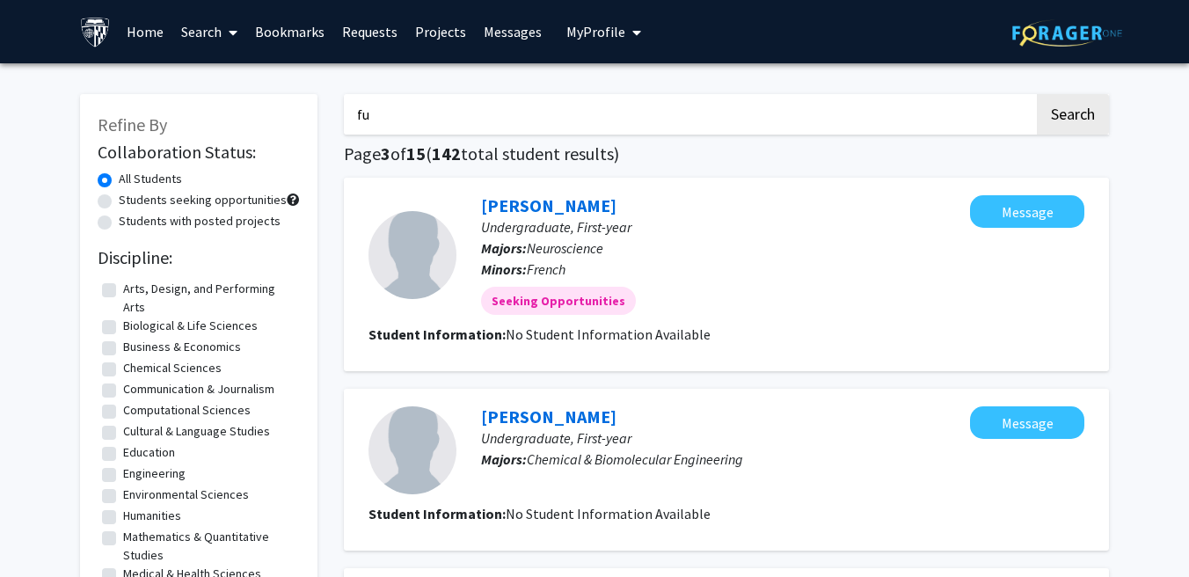
checkbox input "false"
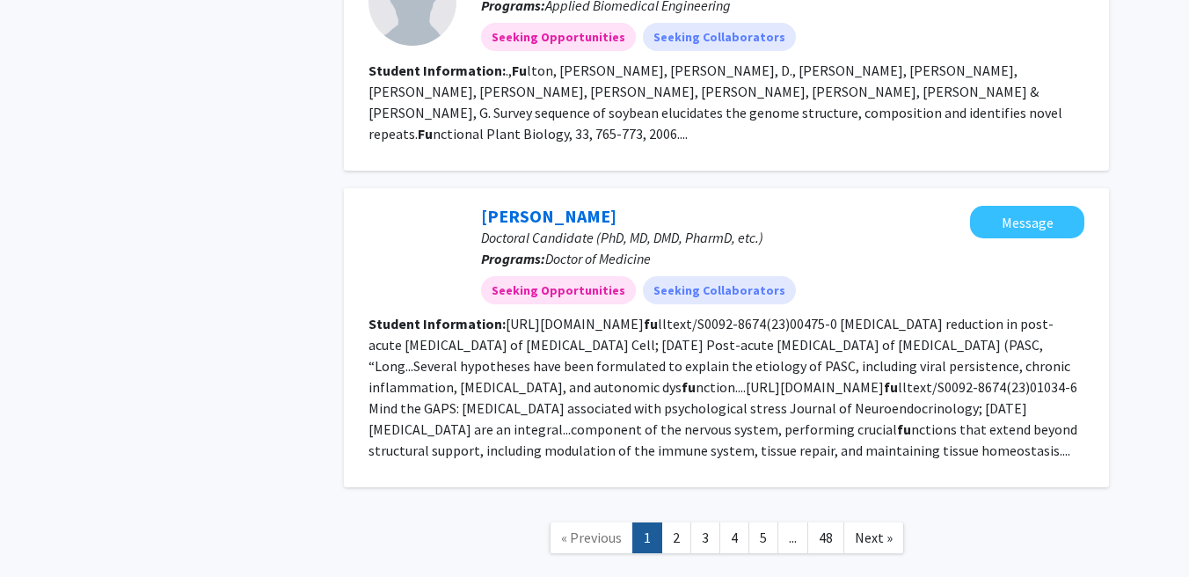
scroll to position [2120, 0]
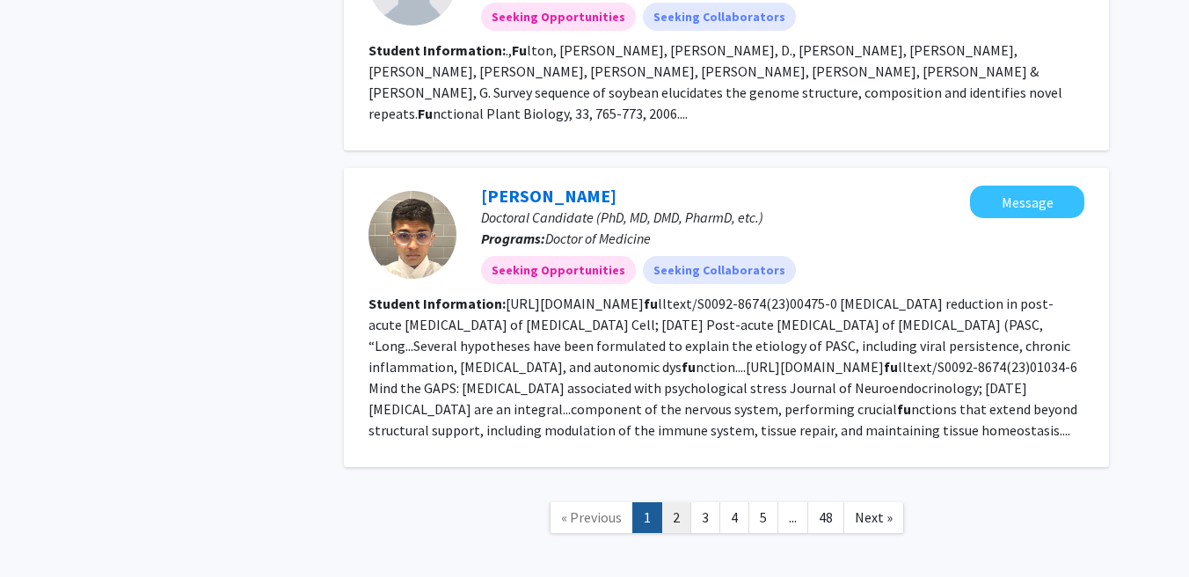
click at [674, 502] on link "2" at bounding box center [676, 517] width 30 height 31
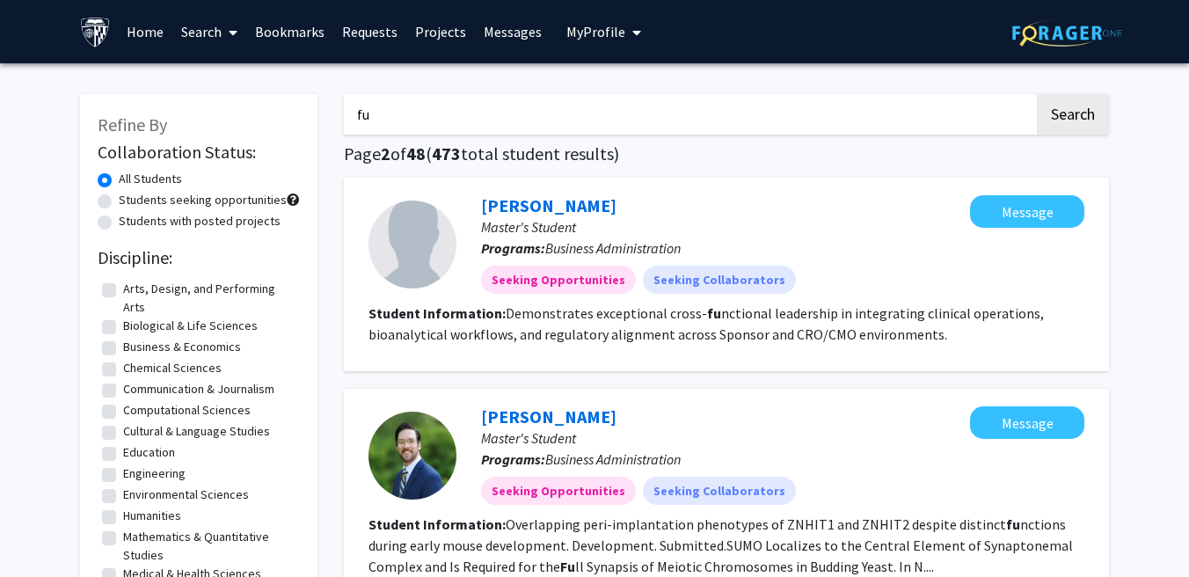
click at [151, 30] on link "Home" at bounding box center [145, 32] width 55 height 62
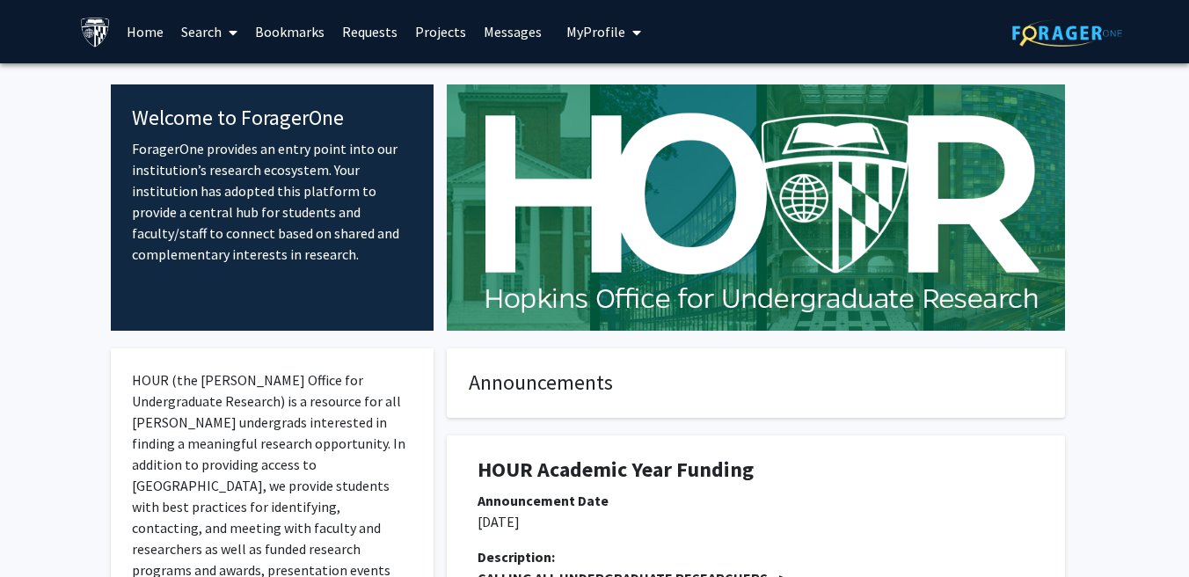
click at [588, 26] on span "My Profile" at bounding box center [595, 32] width 59 height 18
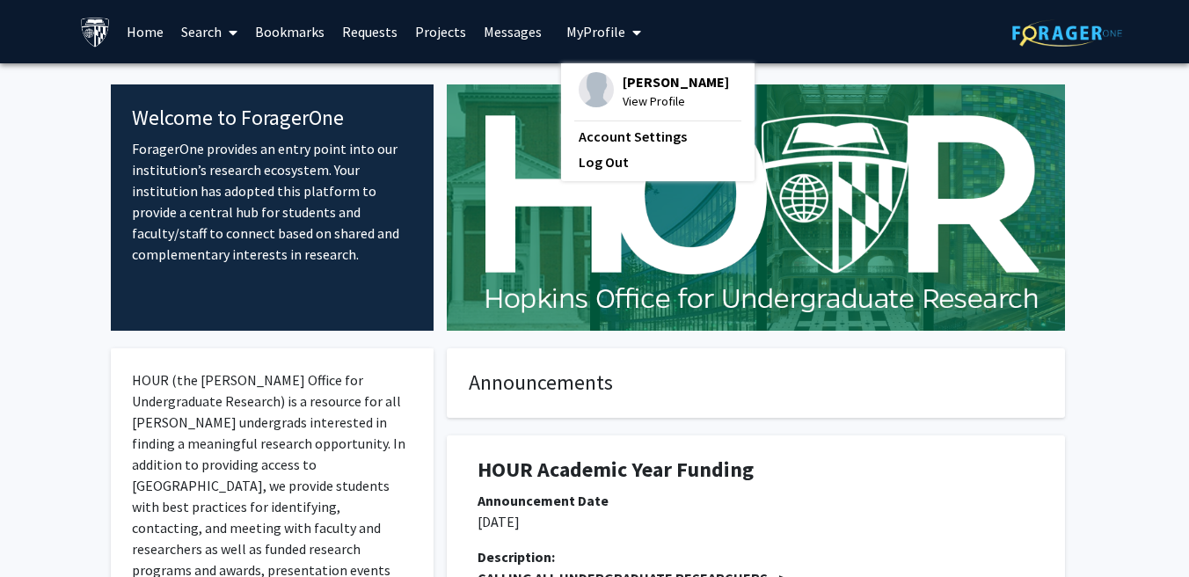
click at [609, 95] on div "Carson Fu View Profile" at bounding box center [654, 91] width 150 height 39
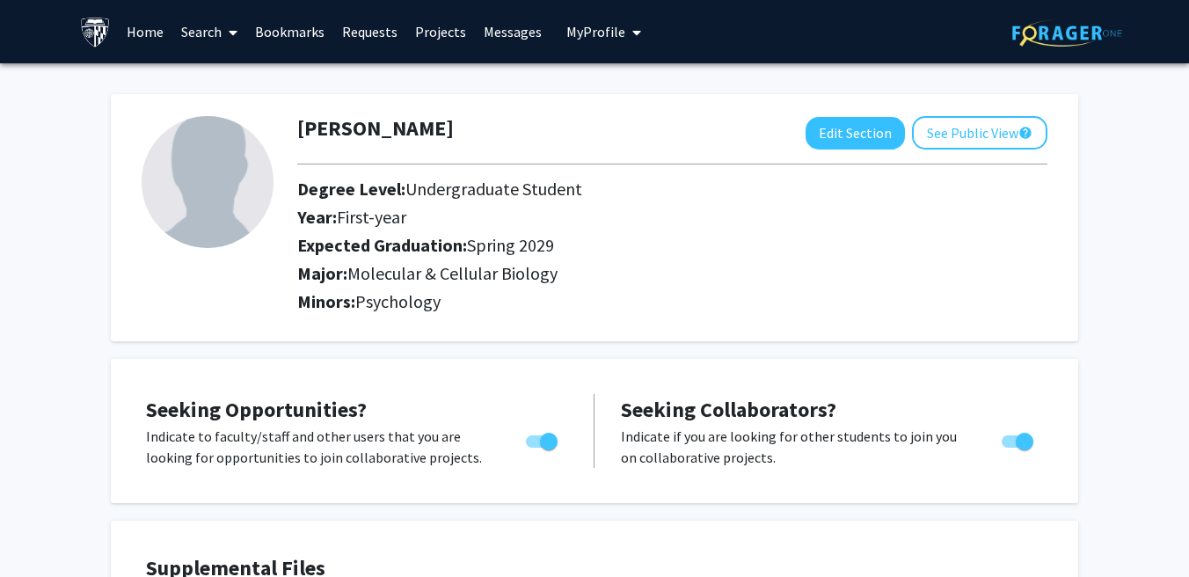
scroll to position [32, 0]
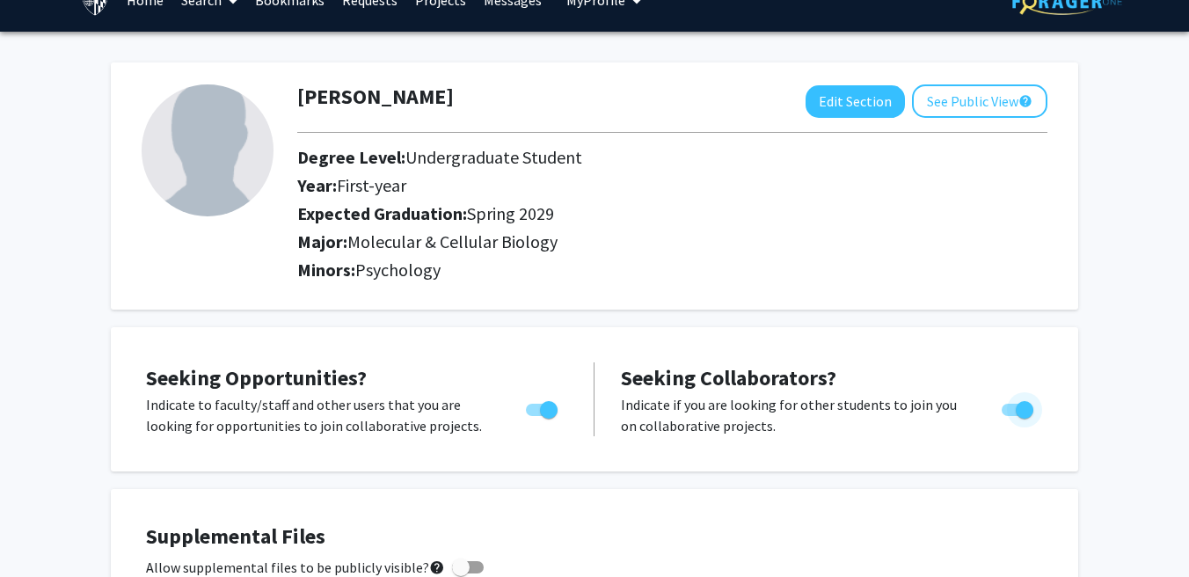
click at [1016, 414] on span "Toggle" at bounding box center [1025, 410] width 18 height 18
click at [1010, 416] on input "Would you like to receive other student requests to work with you?" at bounding box center [1010, 416] width 1 height 1
checkbox input "false"
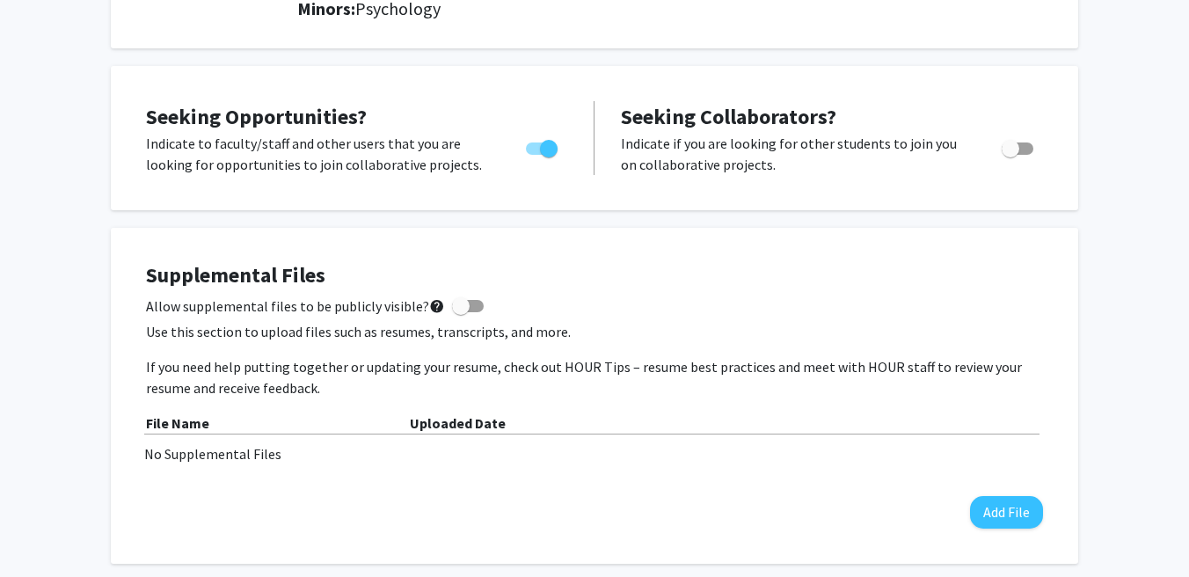
scroll to position [81, 0]
